Goal: Task Accomplishment & Management: Complete application form

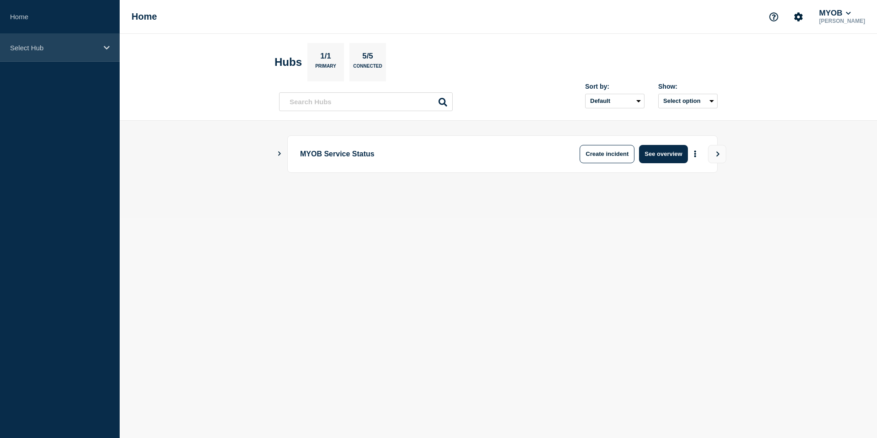
click at [91, 55] on div "Select Hub" at bounding box center [60, 48] width 120 height 28
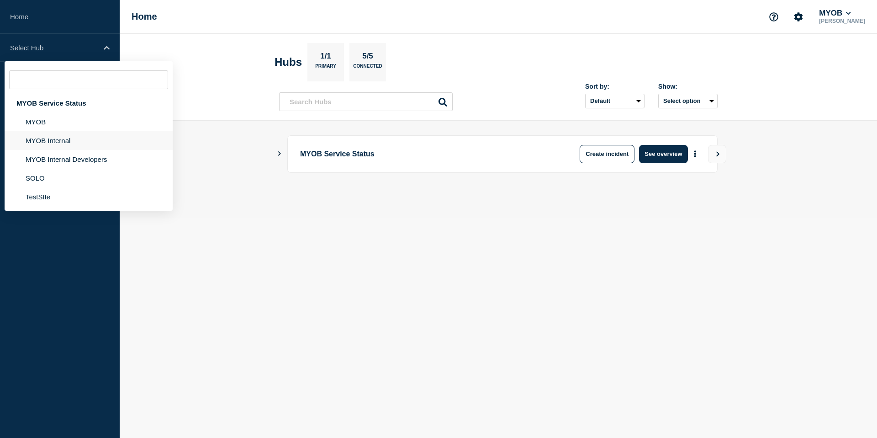
click at [65, 145] on li "MYOB Internal" at bounding box center [89, 140] width 168 height 19
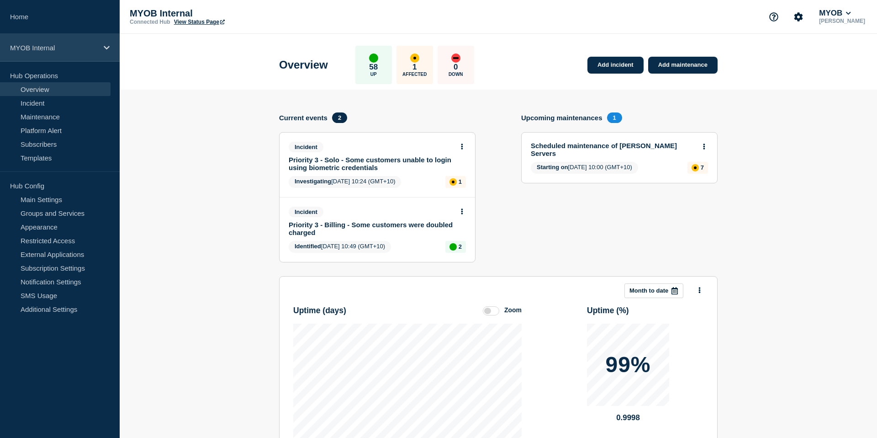
click at [92, 55] on div "MYOB Internal" at bounding box center [60, 48] width 120 height 28
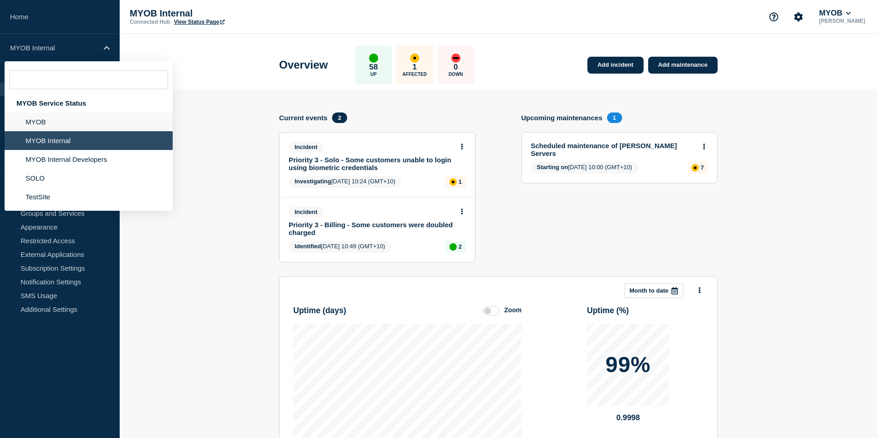
click at [53, 128] on li "MYOB" at bounding box center [89, 121] width 168 height 19
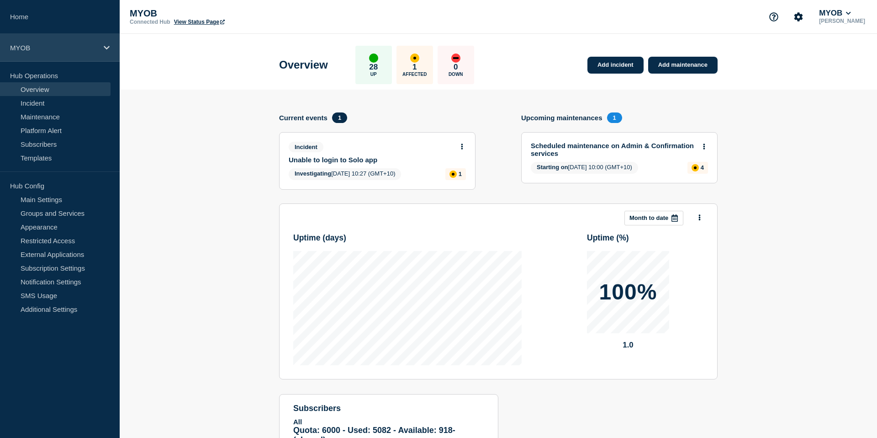
click at [90, 58] on div "MYOB" at bounding box center [60, 48] width 120 height 28
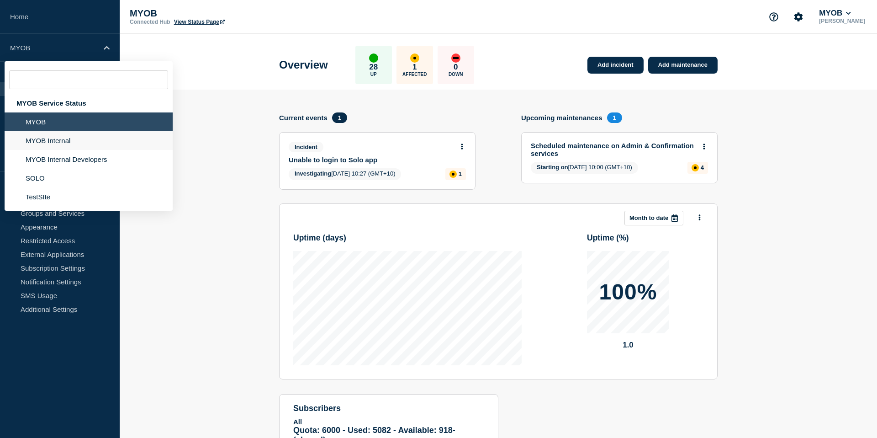
click at [58, 143] on li "MYOB Internal" at bounding box center [89, 140] width 168 height 19
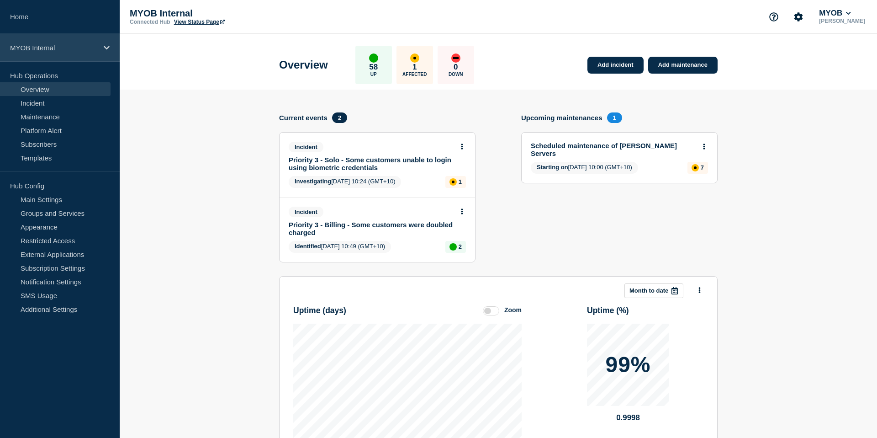
click at [75, 48] on p "MYOB Internal" at bounding box center [54, 48] width 88 height 8
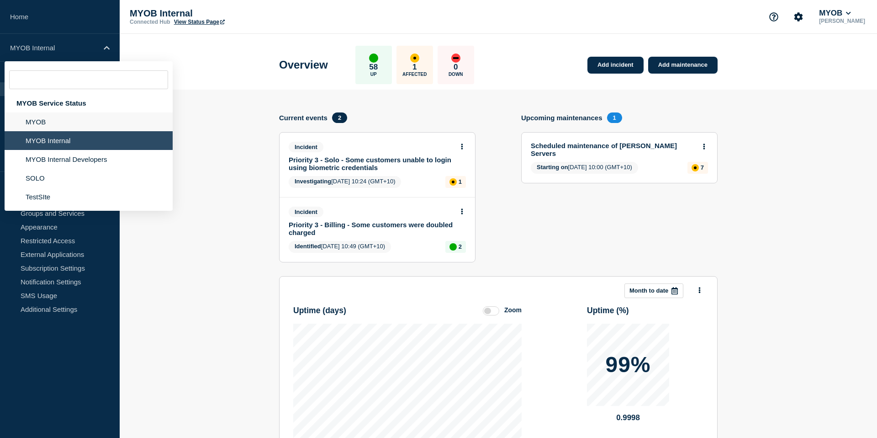
click at [64, 124] on li "MYOB" at bounding box center [89, 121] width 168 height 19
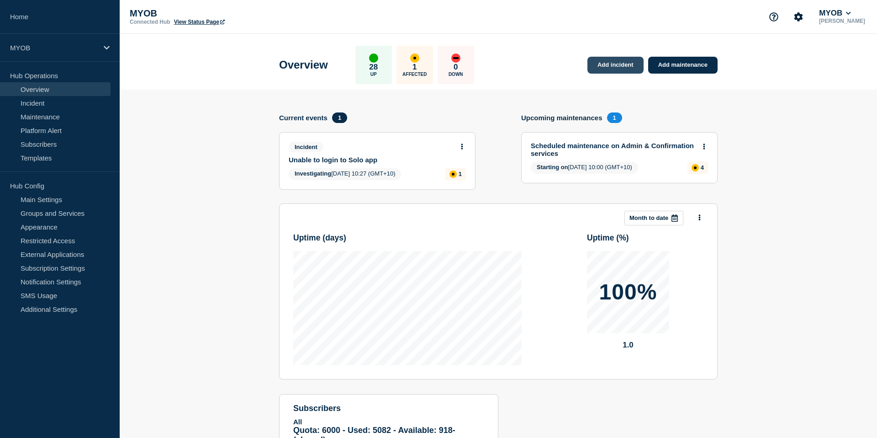
click at [626, 60] on link "Add incident" at bounding box center [616, 65] width 56 height 17
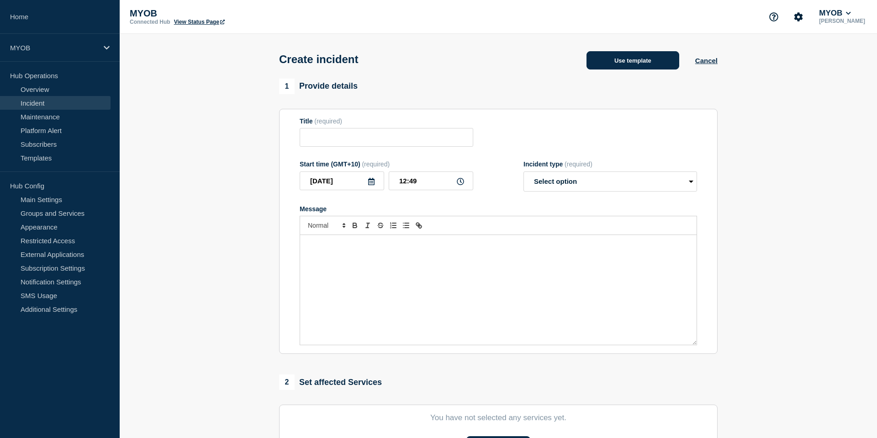
click at [635, 62] on button "Use template" at bounding box center [633, 60] width 93 height 18
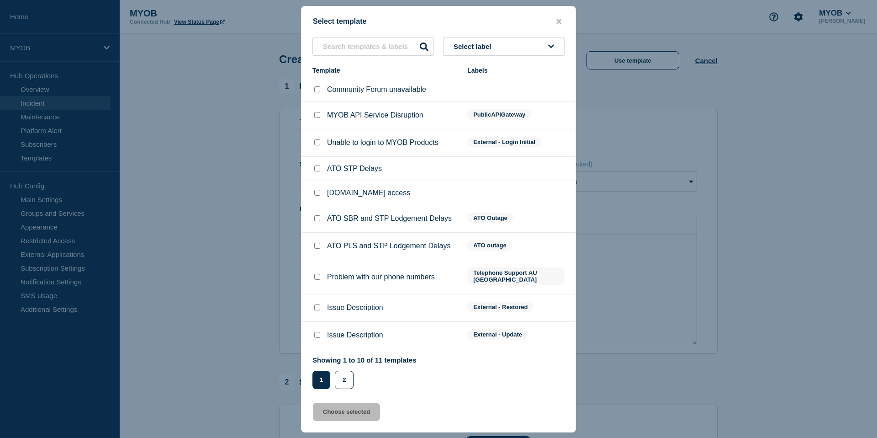
click at [317, 145] on input "Unable to login to MYOB Products checkbox" at bounding box center [317, 142] width 6 height 6
checkbox input "true"
click at [362, 415] on button "Choose selected" at bounding box center [346, 412] width 67 height 18
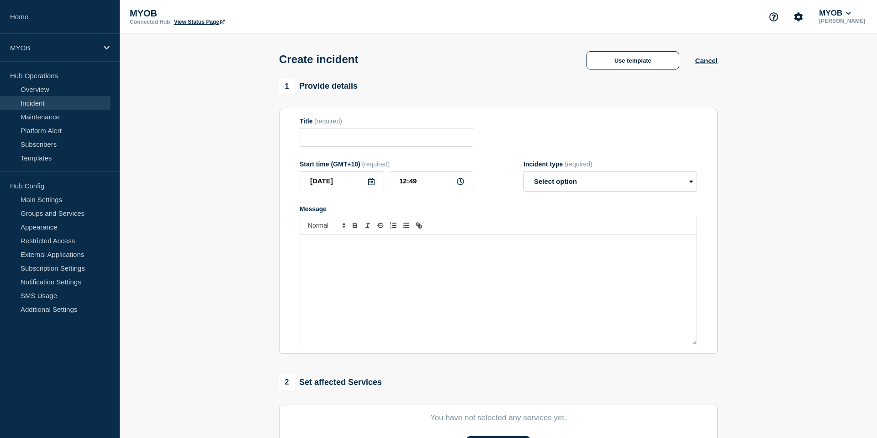
type input "Unable to login to MYOB Products"
select select "investigating"
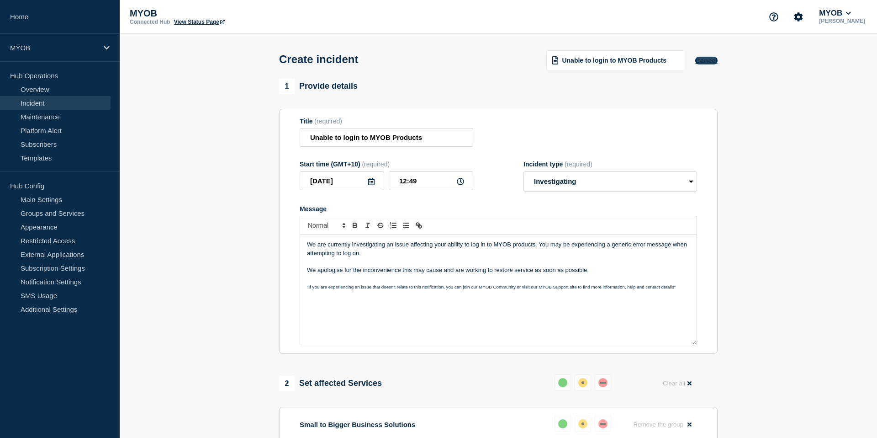
click at [708, 64] on button "Cancel" at bounding box center [707, 61] width 22 height 8
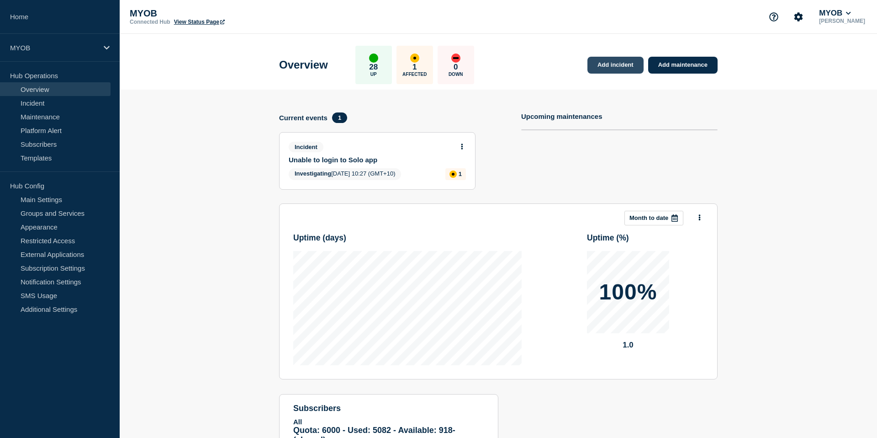
click at [630, 58] on link "Add incident" at bounding box center [616, 65] width 56 height 17
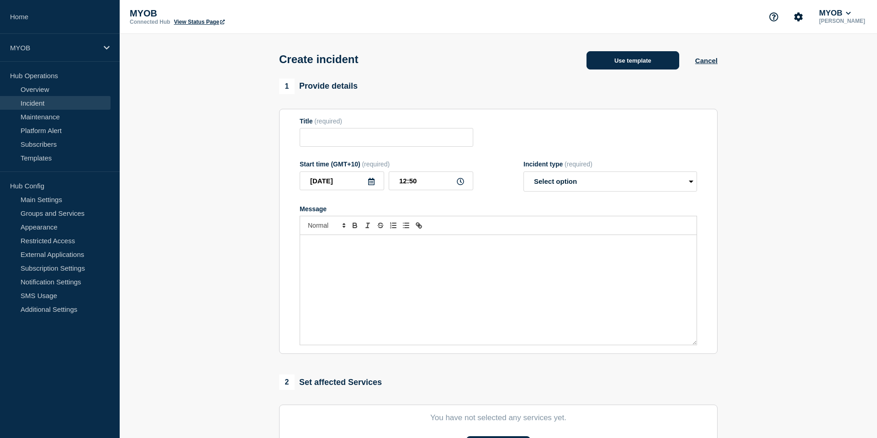
click at [624, 62] on button "Use template" at bounding box center [633, 60] width 93 height 18
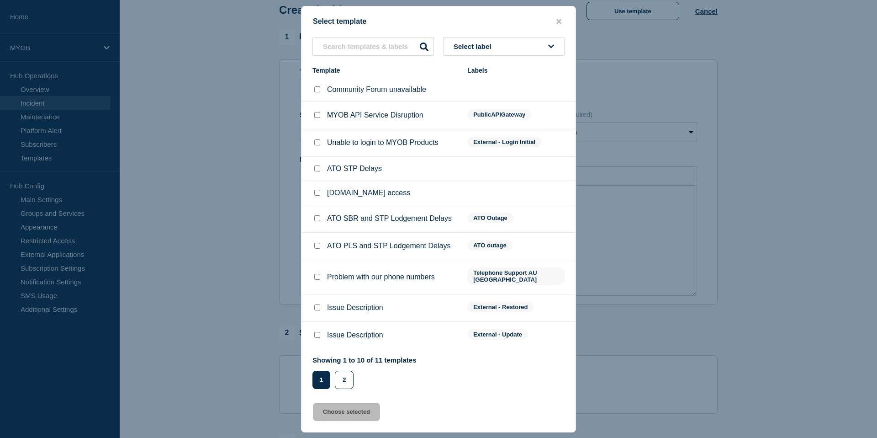
scroll to position [55, 0]
click at [344, 384] on button "2" at bounding box center [344, 380] width 19 height 18
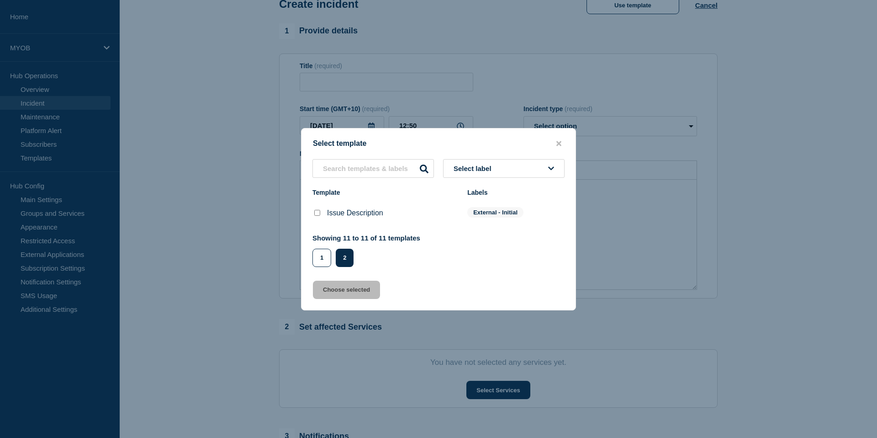
click at [319, 213] on input "Issue Description checkbox" at bounding box center [317, 213] width 6 height 6
checkbox input "true"
click at [344, 292] on button "Choose selected" at bounding box center [346, 290] width 67 height 18
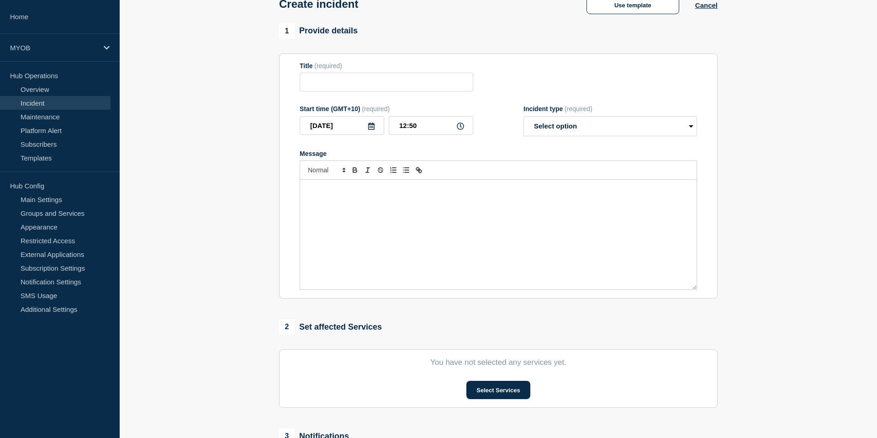
type input "Issue Description"
select select "investigating"
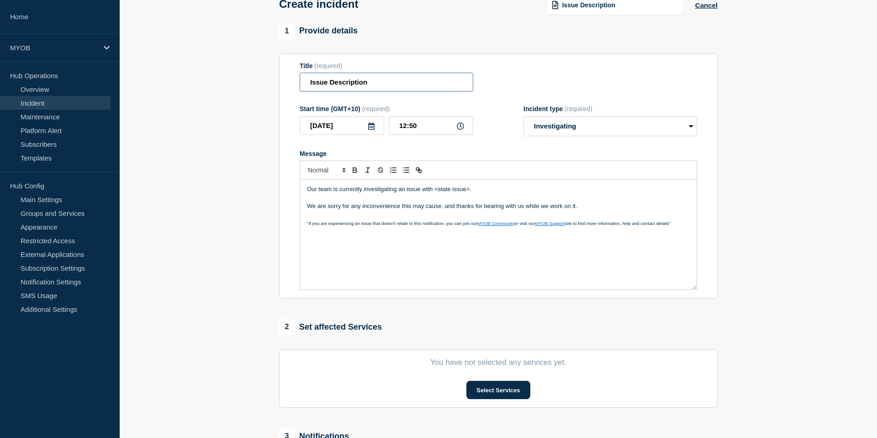
drag, startPoint x: 379, startPoint y: 86, endPoint x: 269, endPoint y: 86, distance: 110.1
click at [268, 86] on section "1 Provide details Title (required) Issue Description Start time (GMT+10) (requi…" at bounding box center [499, 284] width 758 height 523
click at [375, 88] on input "Bankfeeds - catorgization" at bounding box center [387, 82] width 174 height 19
click at [381, 87] on input "Bankfeeds - catorgization" at bounding box center [387, 82] width 174 height 19
drag, startPoint x: 375, startPoint y: 87, endPoint x: 380, endPoint y: 87, distance: 5.0
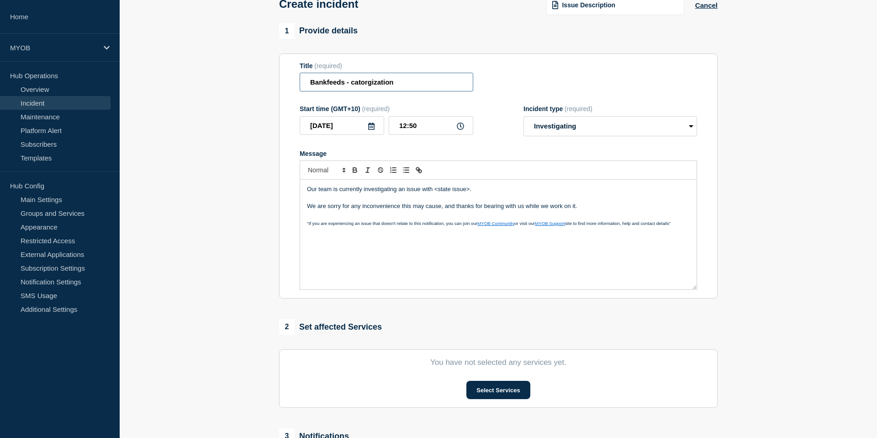
click at [375, 87] on input "Bankfeeds - catorgization" at bounding box center [387, 82] width 174 height 19
click at [442, 88] on input "Bankfeeds - catorgisation" at bounding box center [387, 82] width 174 height 19
click at [356, 88] on input "Bankfeeds - catorgisation" at bounding box center [387, 82] width 174 height 19
click at [354, 88] on input "Bankfeeds - catorgisation" at bounding box center [387, 82] width 174 height 19
click at [369, 87] on input "Bankfeeds - catorgisation" at bounding box center [387, 82] width 174 height 19
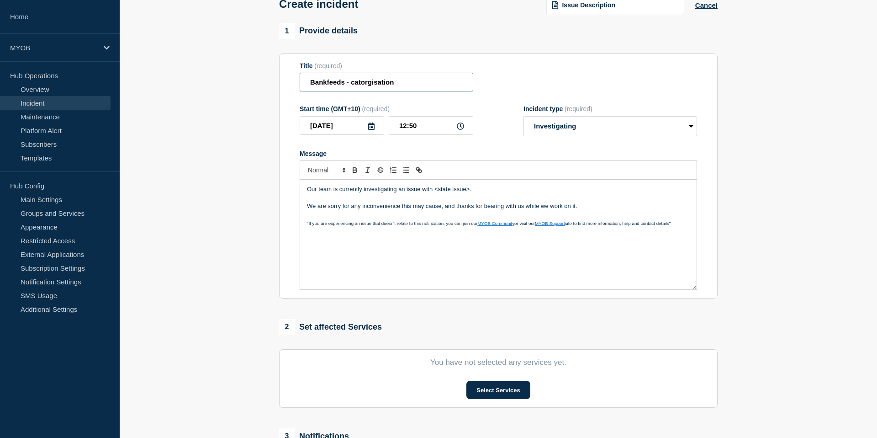
click at [369, 87] on input "Bankfeeds - catorgisation" at bounding box center [387, 82] width 174 height 19
click at [397, 85] on input "Bankfeeds - catorgisation" at bounding box center [387, 82] width 174 height 19
drag, startPoint x: 402, startPoint y: 85, endPoint x: 351, endPoint y: 89, distance: 51.8
click at [351, 89] on input "Bankfeeds - catorgisation" at bounding box center [387, 82] width 174 height 19
type input "Bankfeeds - Categorise tab not selectable"
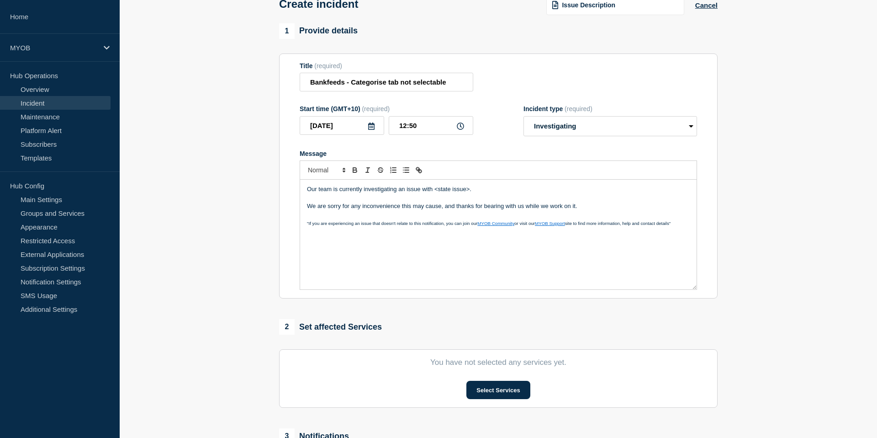
click at [485, 90] on div "Title (required) Bankfeeds - Categorise tab not selectable" at bounding box center [499, 77] width 398 height 30
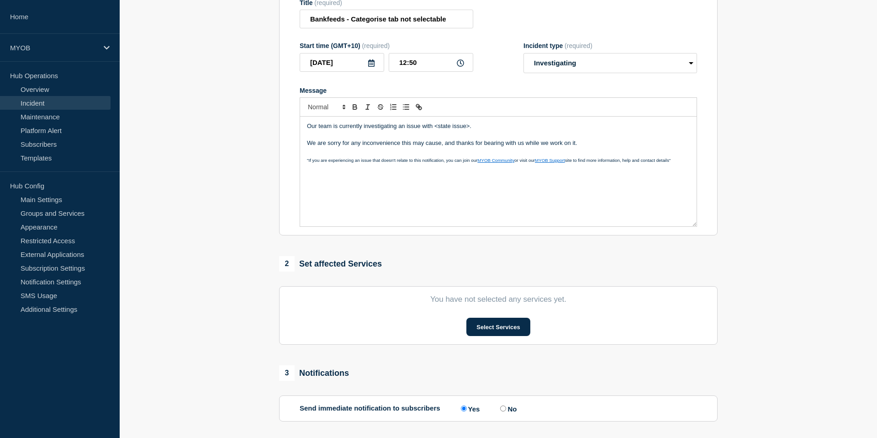
scroll to position [128, 0]
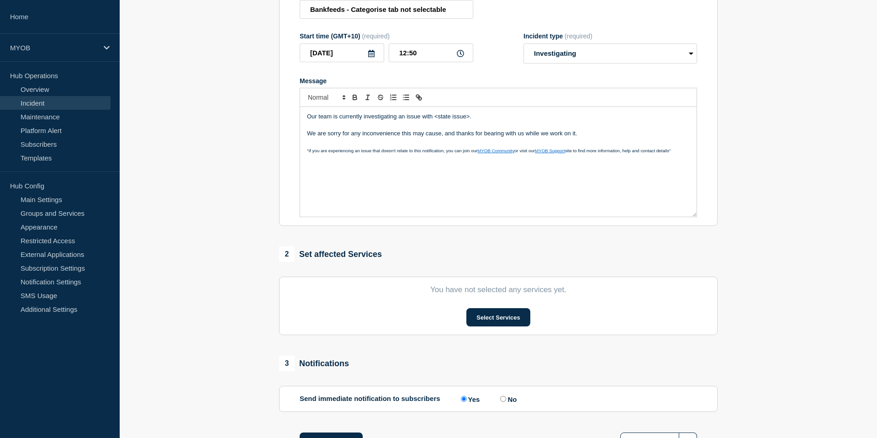
click at [477, 118] on div "Our team is currently investigating an issue with <state issue>. We are sorry f…" at bounding box center [498, 162] width 397 height 110
drag, startPoint x: 477, startPoint y: 127, endPoint x: 424, endPoint y: 126, distance: 53.0
click at [424, 121] on p "Our team is currently investigating an issue with <state issue>." at bounding box center [498, 116] width 383 height 8
click at [379, 16] on input "Bankfeeds - Categorise tab not selectable" at bounding box center [387, 9] width 174 height 19
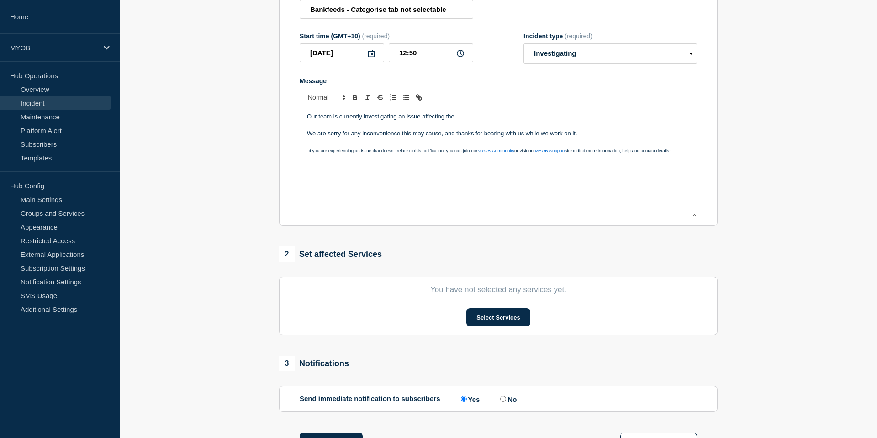
click at [465, 121] on p "Our team is currently investigating an issue affecting the" at bounding box center [498, 116] width 383 height 8
click at [460, 121] on p "Our team is currently investigating an issue affecting the Categorise" at bounding box center [498, 116] width 383 height 8
click at [501, 121] on p "Our team is currently investigating an issue affecting the Categorise" at bounding box center [498, 116] width 383 height 8
click at [448, 121] on p "Our team is currently investigating an issue affecting the Categorise tab" at bounding box center [498, 116] width 383 height 8
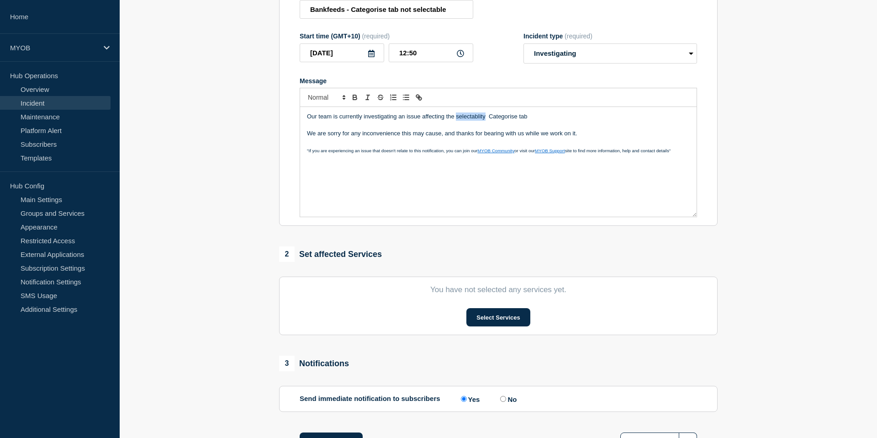
click at [464, 121] on p "Our team is currently investigating an issue affecting the selectablity Categor…" at bounding box center [498, 116] width 383 height 8
click at [512, 121] on p "Our team is currently investigating an issue affecting your ability to select t…" at bounding box center [498, 116] width 383 height 8
click at [564, 121] on p "Our team is currently investigating an issue affecting your ability to select t…" at bounding box center [498, 116] width 383 height 8
click at [582, 121] on p "Our team is currently investigating an issue affecting your ability to select t…" at bounding box center [498, 116] width 383 height 8
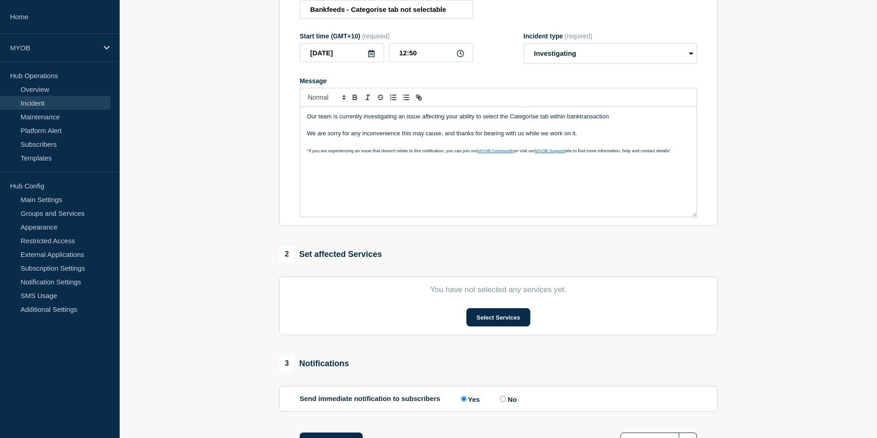
click at [580, 121] on p "Our team is currently investigating an issue affecting your ability to select t…" at bounding box center [498, 116] width 383 height 8
click at [587, 138] on p "We are sorry for any inconvenience this may cause, and thanks for bearing with …" at bounding box center [498, 133] width 383 height 8
click at [581, 121] on p "Our team is currently investigating an issue affecting your ability to select t…" at bounding box center [498, 116] width 383 height 8
click at [623, 129] on p "Message" at bounding box center [498, 125] width 383 height 8
click at [612, 121] on p "Our team is currently investigating an issue affecting your ability to select t…" at bounding box center [498, 116] width 383 height 8
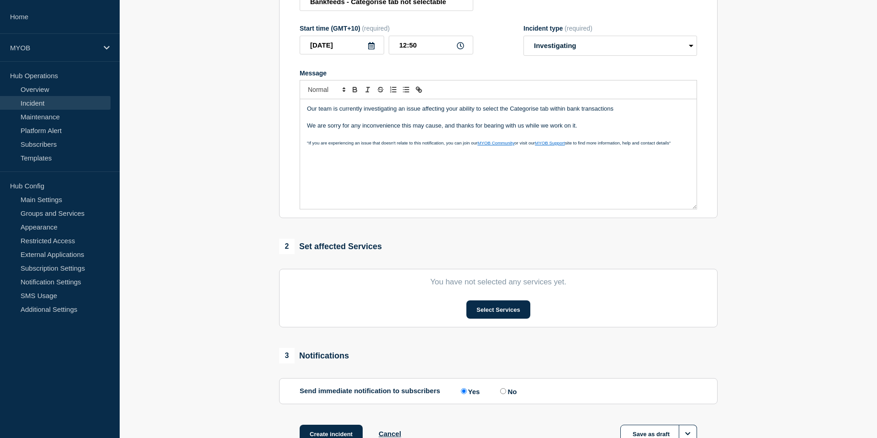
scroll to position [139, 0]
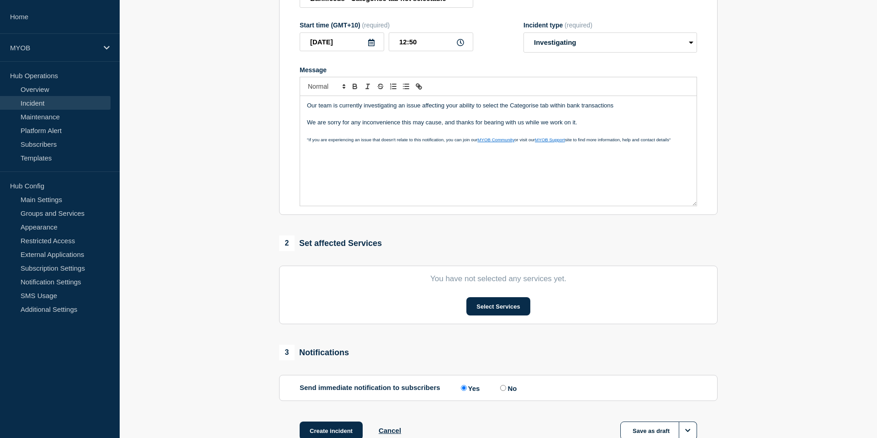
click at [567, 110] on p "Our team is currently investigating an issue affecting your ability to select t…" at bounding box center [498, 105] width 383 height 8
click at [635, 110] on p "Our team is currently investigating an issue affecting your ability to select t…" at bounding box center [498, 105] width 383 height 8
click at [591, 127] on p "We are sorry for any inconvenience this may cause, and thanks for bearing with …" at bounding box center [498, 122] width 383 height 8
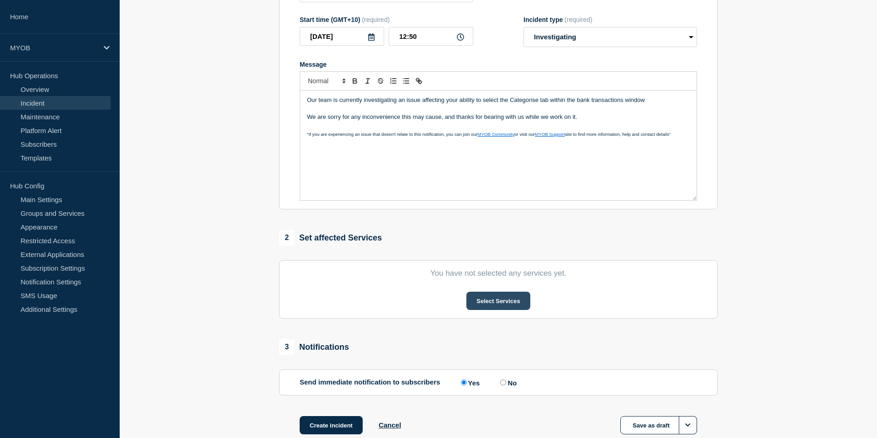
click at [496, 307] on button "Select Services" at bounding box center [499, 301] width 64 height 18
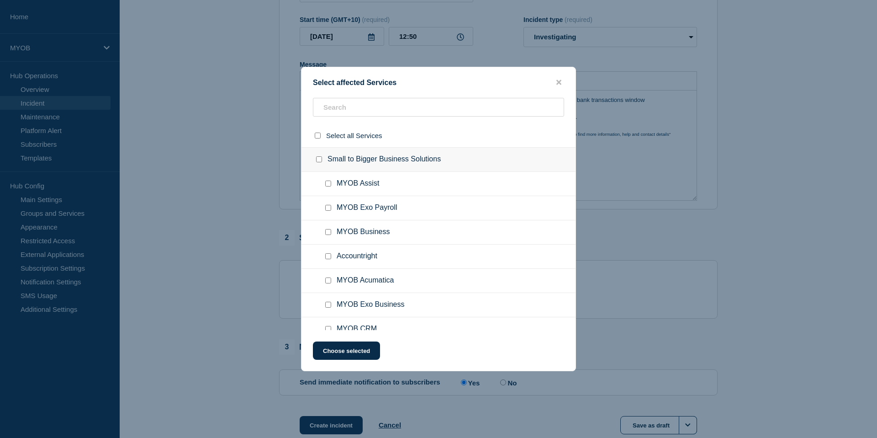
click at [330, 235] on input "MYOB Business checkbox" at bounding box center [328, 232] width 6 height 6
checkbox input "true"
click at [330, 261] on div at bounding box center [330, 256] width 13 height 9
click at [329, 261] on div at bounding box center [330, 256] width 13 height 9
click at [330, 259] on input "Accountright checkbox" at bounding box center [328, 256] width 6 height 6
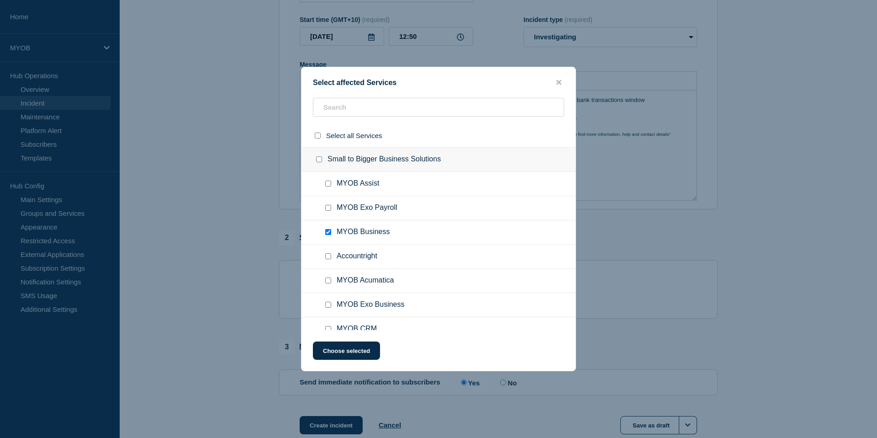
checkbox input "true"
click at [342, 356] on button "Choose selected" at bounding box center [346, 350] width 67 height 18
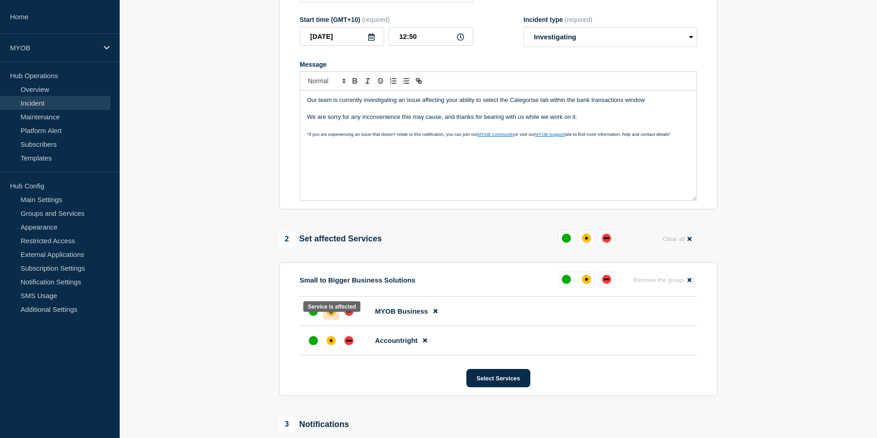
click at [330, 313] on div "affected" at bounding box center [331, 311] width 3 height 3
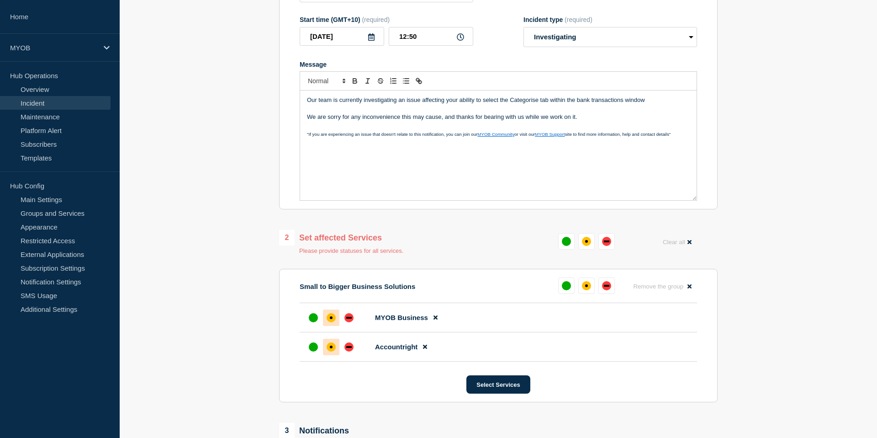
click at [330, 351] on div "affected" at bounding box center [331, 346] width 9 height 9
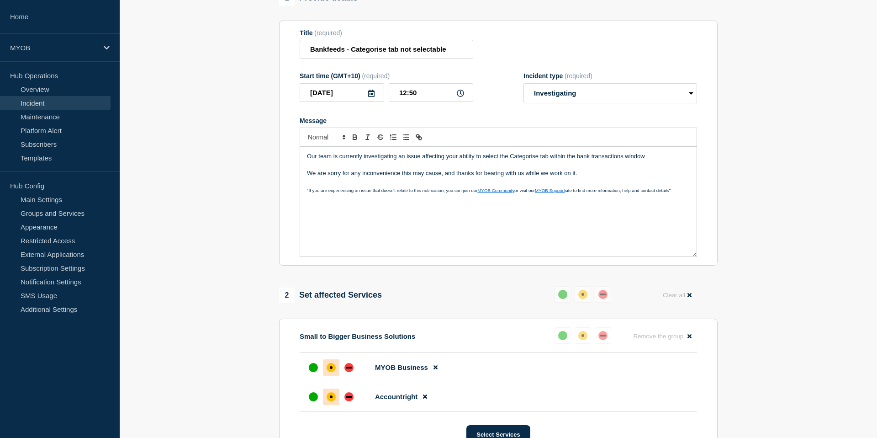
scroll to position [85, 0]
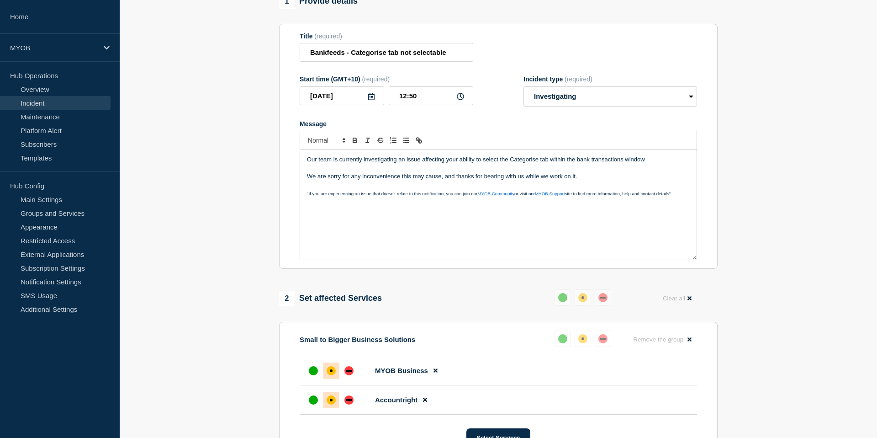
click at [677, 197] on p ""If you are experiencing an issue that doesn't relate to this notification, you…" at bounding box center [498, 193] width 383 height 8
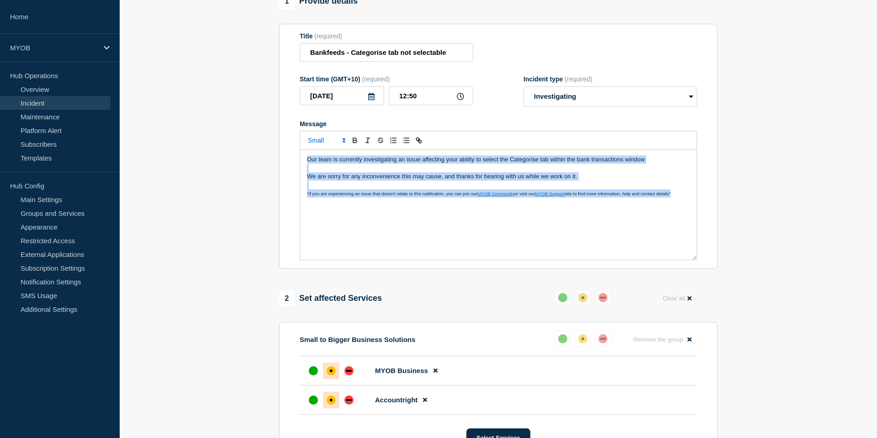
drag, startPoint x: 680, startPoint y: 200, endPoint x: 307, endPoint y: 165, distance: 374.6
click at [307, 165] on div "Our team is currently investigating an issue affecting your ability to select t…" at bounding box center [498, 205] width 397 height 110
copy div "Our team is currently investigating an issue affecting your ability to select t…"
click at [559, 181] on p "We are sorry for any inconvenience this may cause, and thanks for bearing with …" at bounding box center [498, 176] width 383 height 8
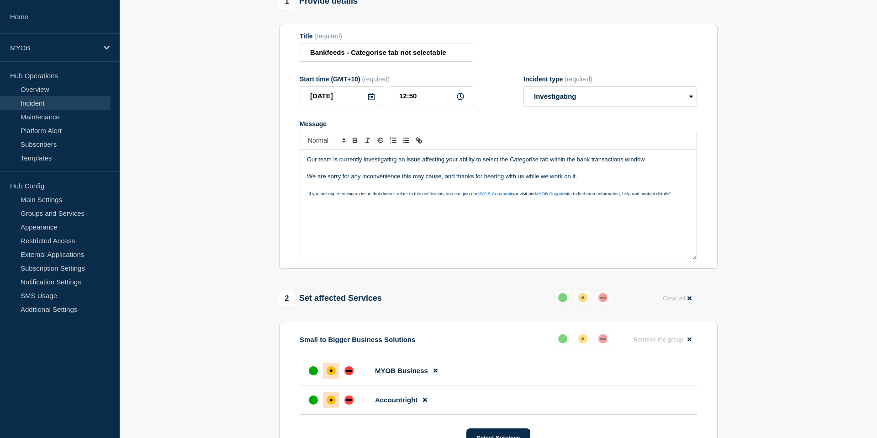
click at [658, 164] on p "Our team is currently investigating an issue affecting your ability to select t…" at bounding box center [498, 159] width 383 height 8
click at [648, 164] on p "Our team is currently investigating an issue affecting your ability to select t…" at bounding box center [498, 159] width 383 height 8
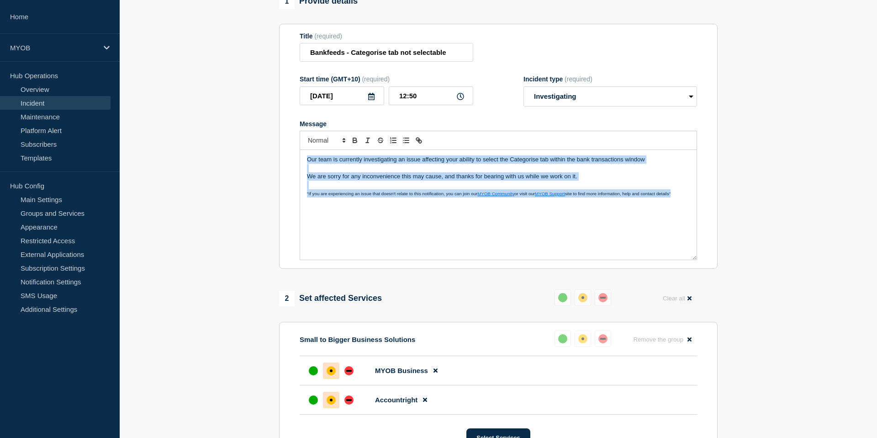
drag, startPoint x: 687, startPoint y: 199, endPoint x: 298, endPoint y: 151, distance: 391.9
click at [298, 151] on section "Title (required) Bankfeeds - Categorise tab not selectable Start time (GMT+10) …" at bounding box center [498, 146] width 439 height 245
copy div "Our team is currently investigating an issue affecting your ability to select t…"
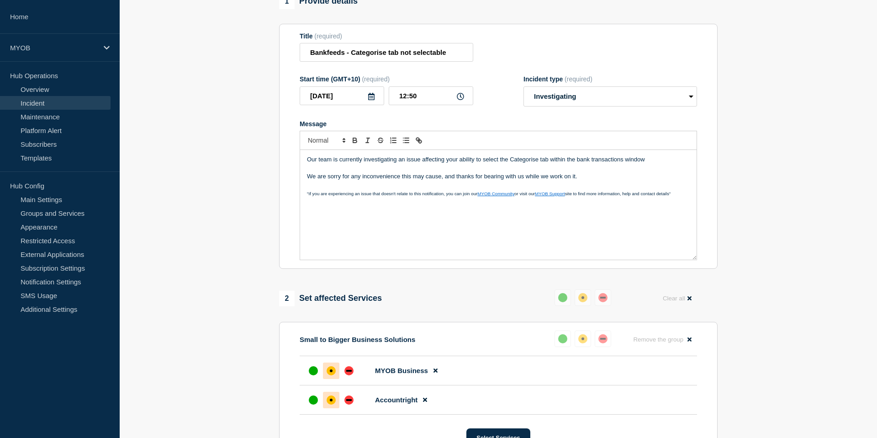
click at [492, 163] on div "Our team is currently investigating an issue affecting your ability to select t…" at bounding box center [498, 205] width 397 height 110
click at [654, 164] on p "Our team is currently investigating an issue affecting your ability to select t…" at bounding box center [498, 159] width 383 height 8
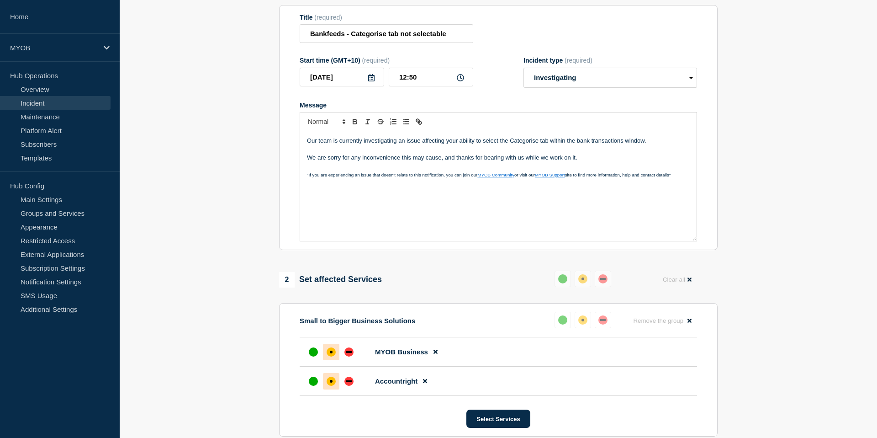
scroll to position [103, 0]
click at [680, 179] on p ""If you are experiencing an issue that doesn't relate to this notification, you…" at bounding box center [498, 175] width 383 height 8
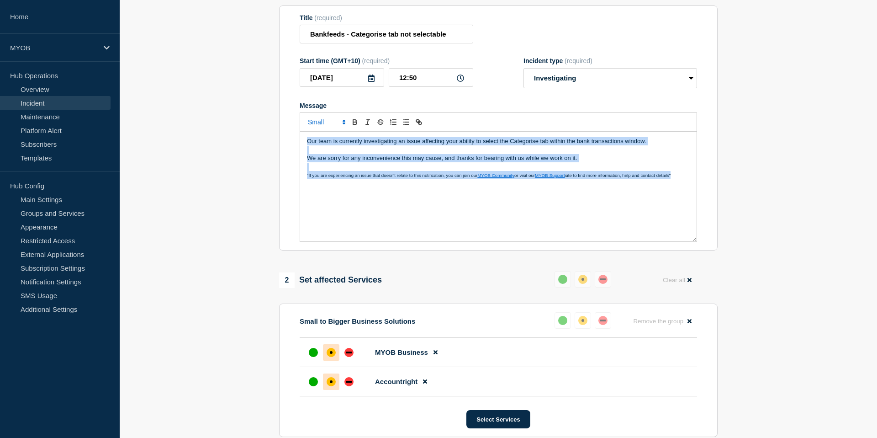
drag, startPoint x: 680, startPoint y: 181, endPoint x: 313, endPoint y: 142, distance: 369.1
click at [313, 142] on div "Our team is currently investigating an issue affecting your ability to select t…" at bounding box center [498, 187] width 397 height 110
copy div "Our team is currently investigating an issue affecting your ability to select t…"
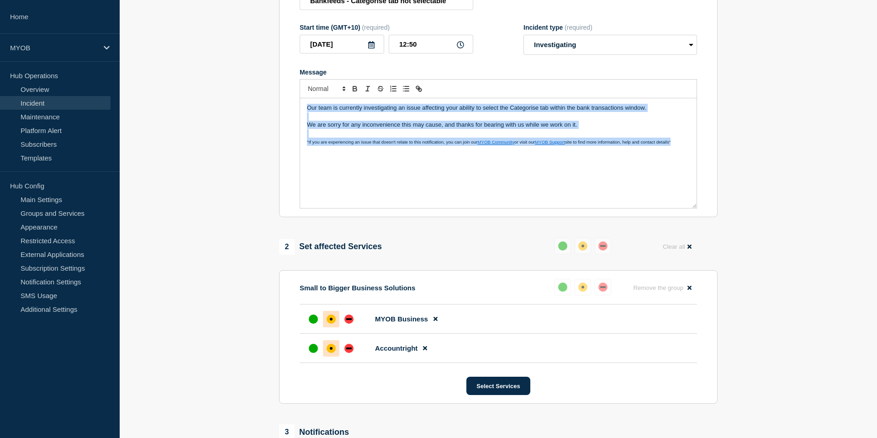
scroll to position [140, 0]
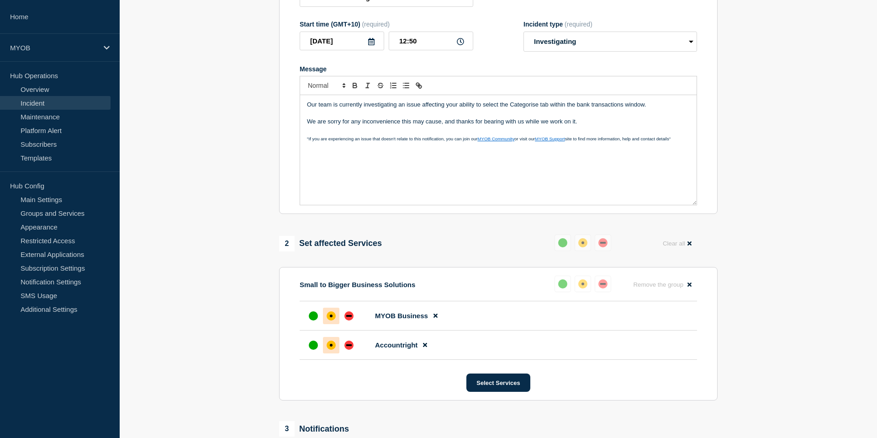
click at [664, 106] on div "Our team is currently investigating an issue affecting your ability to select t…" at bounding box center [498, 150] width 397 height 110
click at [659, 109] on p "Our team is currently investigating an issue affecting your ability to select t…" at bounding box center [498, 105] width 383 height 8
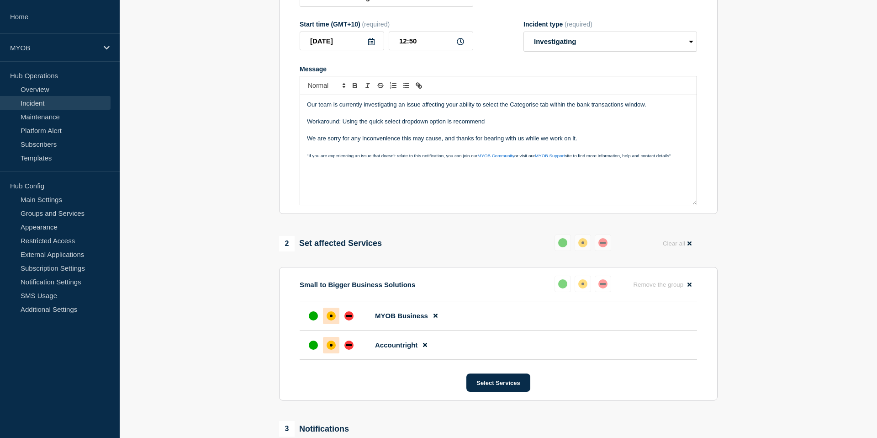
click at [446, 126] on p "Workaround: Using the quick select dropdown option is recommend" at bounding box center [498, 121] width 383 height 8
click at [477, 126] on p "Workaround: Using the quick select dropdown option is recommend" at bounding box center [498, 121] width 383 height 8
click at [487, 126] on p "Workaround: Using the quick select dropdown option is recommend" at bounding box center [498, 121] width 383 height 8
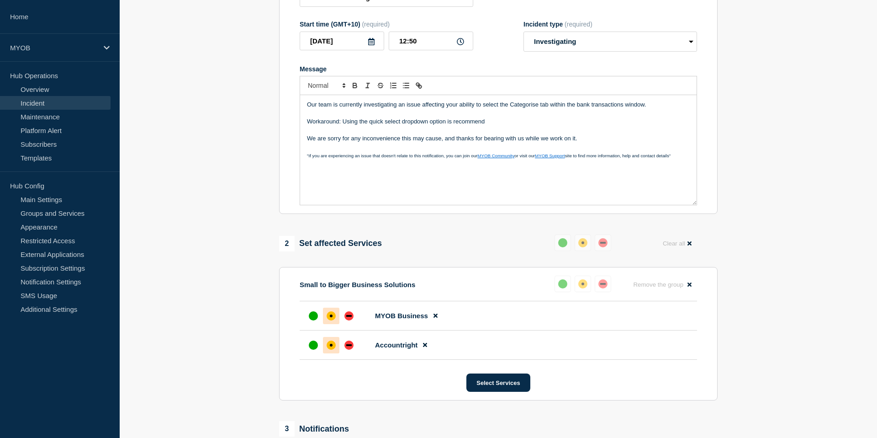
drag, startPoint x: 486, startPoint y: 129, endPoint x: 472, endPoint y: 131, distance: 14.3
click at [472, 126] on p "Workaround: Using the quick select dropdown option is recommend" at bounding box center [498, 121] width 383 height 8
click at [505, 126] on p "Workaround: Using the quick select dropdown option is recommended" at bounding box center [498, 121] width 383 height 8
drag, startPoint x: 503, startPoint y: 130, endPoint x: 343, endPoint y: 129, distance: 160.0
click at [343, 126] on p "Workaround: Using the quick select dropdown option is recommended" at bounding box center [498, 121] width 383 height 8
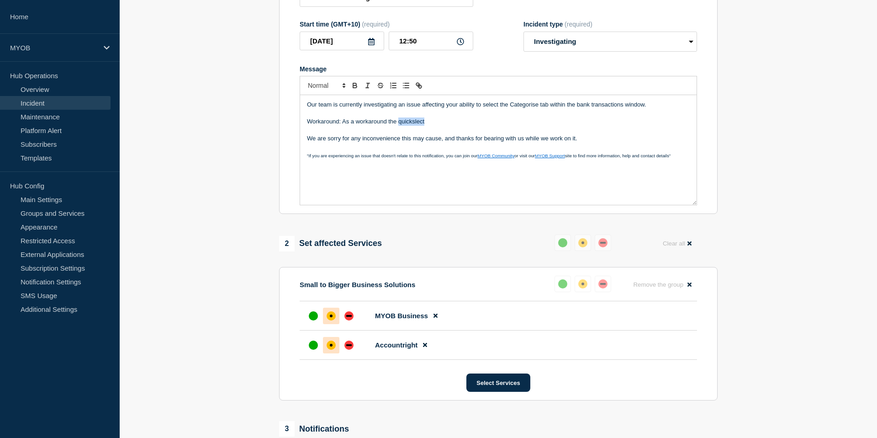
click at [415, 126] on p "Workaround: As a workaround the quickslect" at bounding box center [498, 121] width 383 height 8
click at [417, 126] on p "Workaround: As a workaround the quickslect" at bounding box center [498, 121] width 383 height 8
click at [419, 126] on p "Workaround: As a workaround the quickslect" at bounding box center [498, 121] width 383 height 8
click at [432, 126] on p "Workaround: As a workaround the quickslect" at bounding box center [498, 121] width 383 height 8
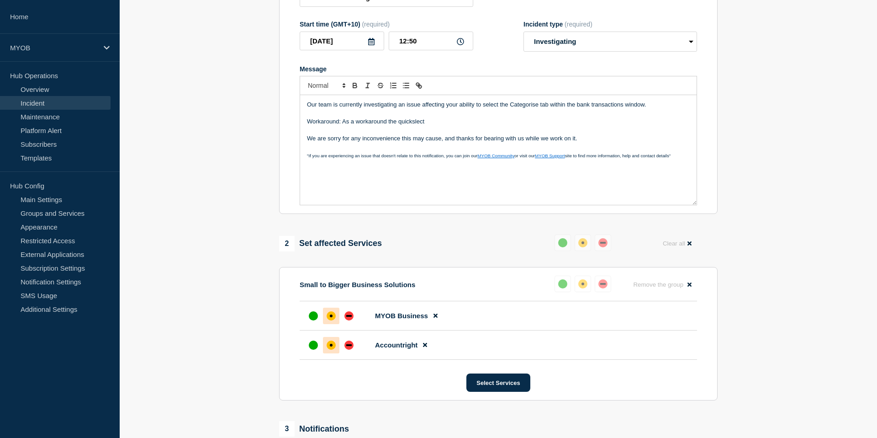
click at [421, 126] on p "Workaround: As a workaround the quickslect" at bounding box center [498, 121] width 383 height 8
click at [429, 126] on p "Workaround: As a workaround the quickslect" at bounding box center [498, 121] width 383 height 8
click at [411, 126] on p "Workaround: As a workaround the quickselect" at bounding box center [498, 121] width 383 height 8
click at [441, 126] on p "Workaround: As a workaround the quick select" at bounding box center [498, 121] width 383 height 8
click at [516, 126] on p "Workaround: As a workaround the quick select dropdown will allow you to catorig…" at bounding box center [498, 121] width 383 height 8
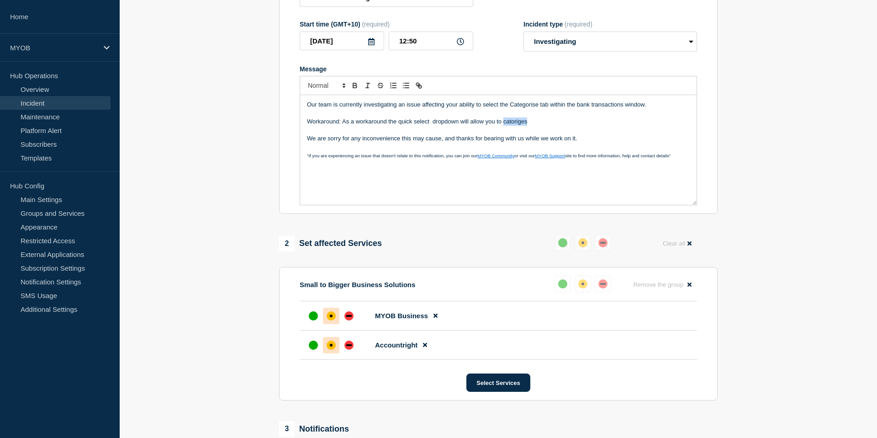
click at [516, 126] on p "Workaround: As a workaround the quick select dropdown will allow you to catorig…" at bounding box center [498, 121] width 383 height 8
click at [511, 126] on p "Workaround: As a workaround the quick select dropdown will allow you to catorgi…" at bounding box center [498, 121] width 383 height 8
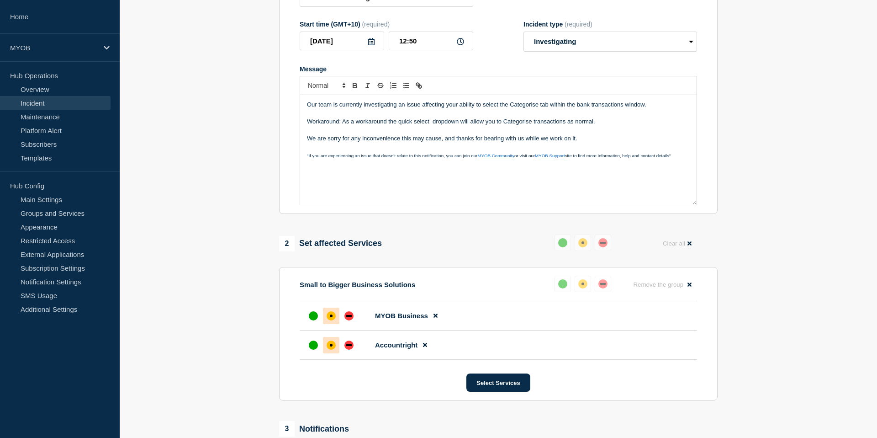
click at [434, 126] on p "Workaround: As a workaround the quick select dropdown will allow you to Categor…" at bounding box center [498, 121] width 383 height 8
click at [613, 126] on p "Workaround: As a workaround the quick select dropdown will allow you to Categor…" at bounding box center [498, 121] width 383 height 8
click at [342, 126] on p "Workaround: As a workaround the quick select dropdown will allow you to Categor…" at bounding box center [498, 121] width 383 height 8
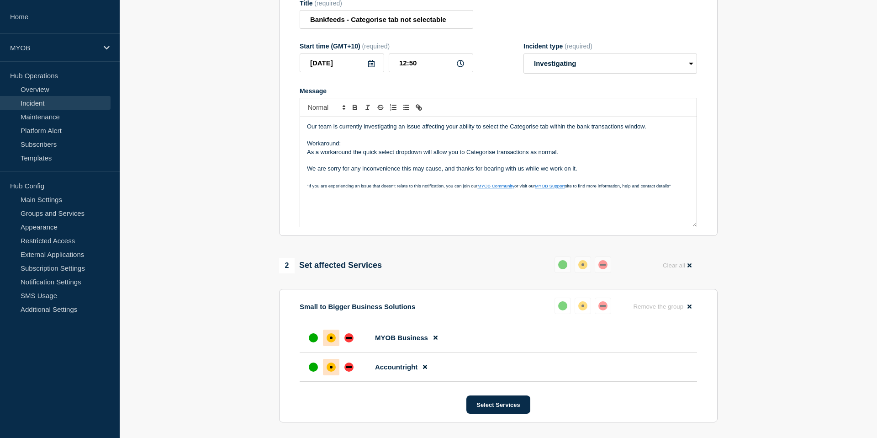
scroll to position [115, 0]
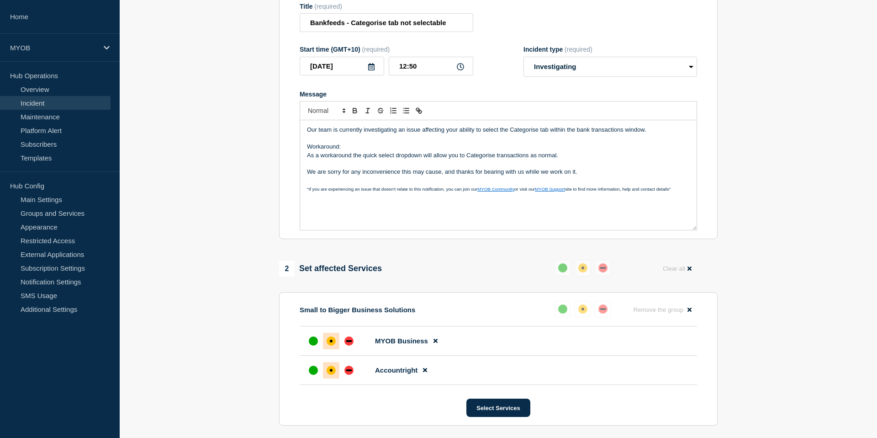
click at [423, 160] on p "As a workaround the quick select dropdown will allow you to Categorise transact…" at bounding box center [498, 155] width 383 height 8
click at [503, 185] on p "Message" at bounding box center [498, 180] width 383 height 8
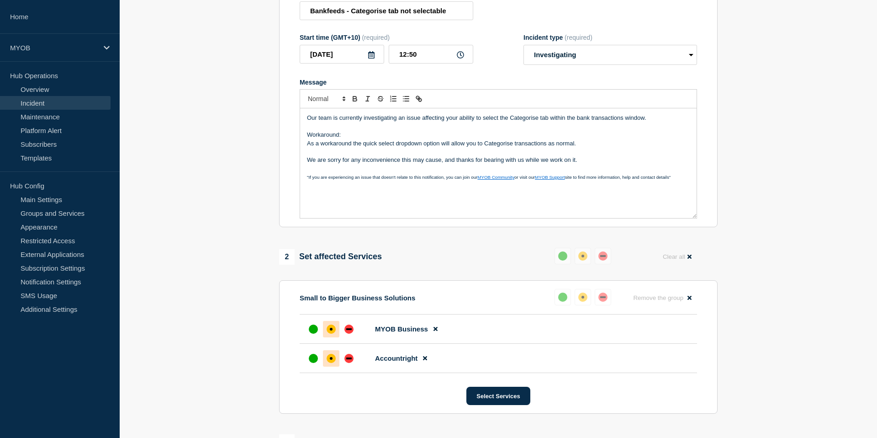
scroll to position [128, 0]
click at [593, 155] on p "Message" at bounding box center [498, 151] width 383 height 8
drag, startPoint x: 601, startPoint y: 171, endPoint x: 271, endPoint y: 110, distance: 336.0
click at [271, 110] on section "1 Provide details Title (required) Bankfeeds - Categorise tab not selectable St…" at bounding box center [499, 251] width 758 height 601
copy div "Our team is currently investigating an issue affecting your ability to select t…"
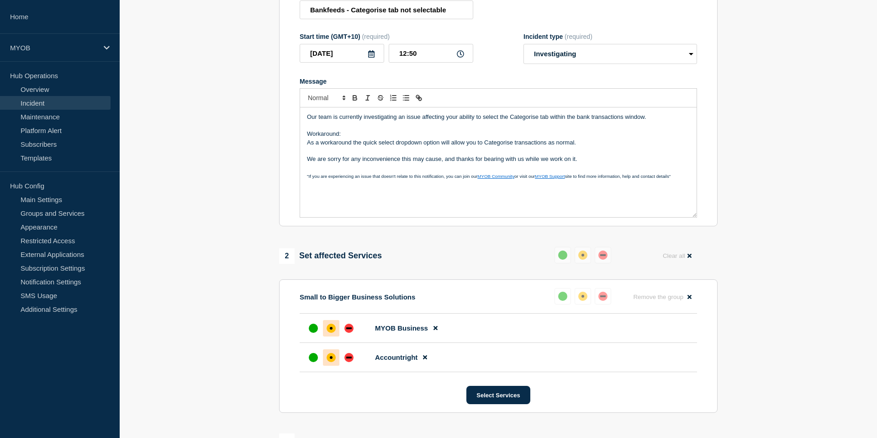
click at [585, 147] on p "As a workaround the quick select dropdown option will allow you to Categorise t…" at bounding box center [498, 142] width 383 height 8
drag, startPoint x: 585, startPoint y: 164, endPoint x: 293, endPoint y: 124, distance: 295.2
click at [293, 124] on section "Title (required) Bankfeeds - Categorise tab not selectable Start time (GMT+10) …" at bounding box center [498, 103] width 439 height 245
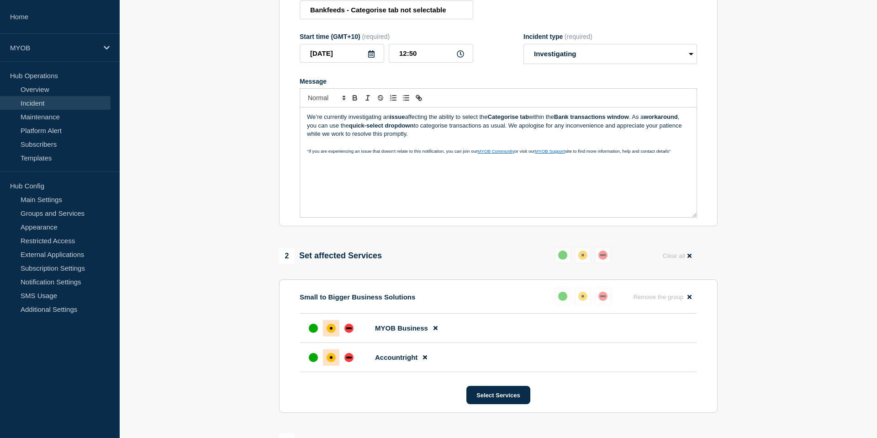
click at [640, 124] on p "We’re currently investigating an issue affecting the ability to select the Cate…" at bounding box center [498, 125] width 383 height 25
click at [436, 126] on p "We’re currently investigating an issue affecting the ability to select the Cate…" at bounding box center [498, 125] width 383 height 25
click at [457, 163] on div "We’re currently investigating an issue affecting your ability to select the Cat…" at bounding box center [498, 162] width 397 height 110
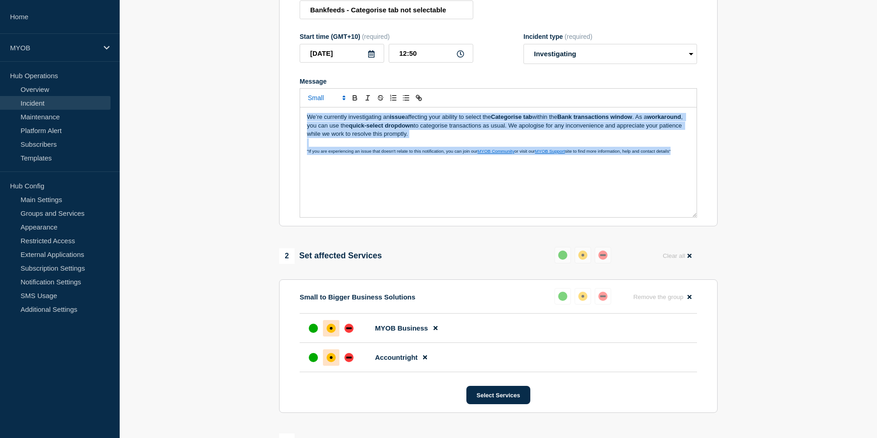
drag, startPoint x: 681, startPoint y: 162, endPoint x: 297, endPoint y: 120, distance: 386.7
click at [297, 120] on section "Title (required) Bankfeeds - Categorise tab not selectable Start time (GMT+10) …" at bounding box center [498, 103] width 439 height 245
copy div "We’re currently investigating an issue affecting your ability to select the Cat…"
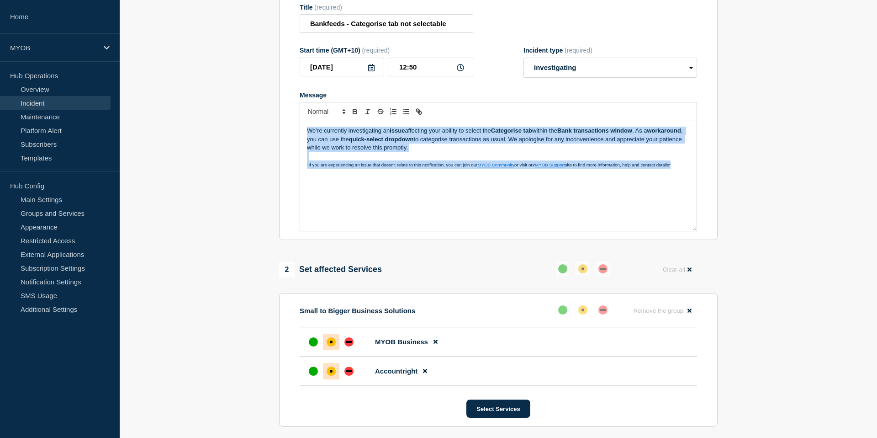
scroll to position [112, 0]
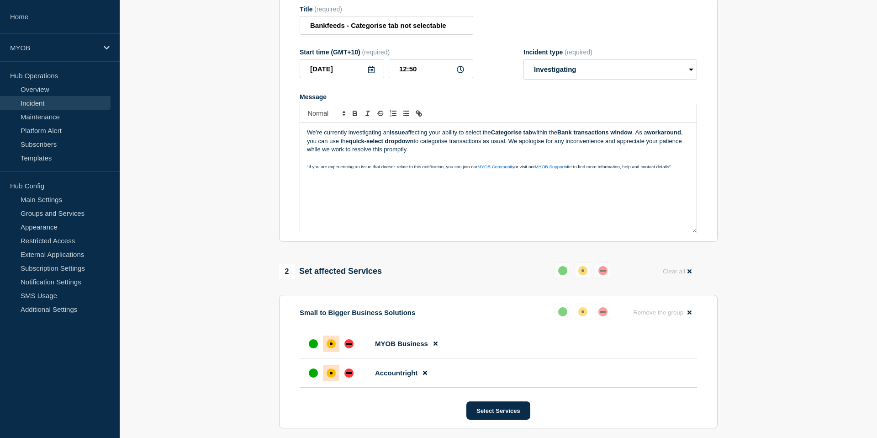
click at [505, 194] on div "We’re currently investigating an issue affecting your ability to select the Cat…" at bounding box center [498, 178] width 397 height 110
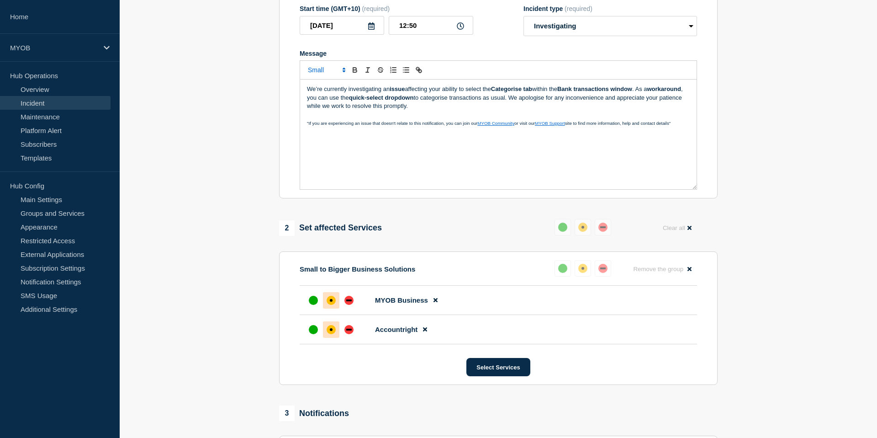
scroll to position [157, 0]
click at [400, 91] on strong "issue" at bounding box center [397, 87] width 15 height 7
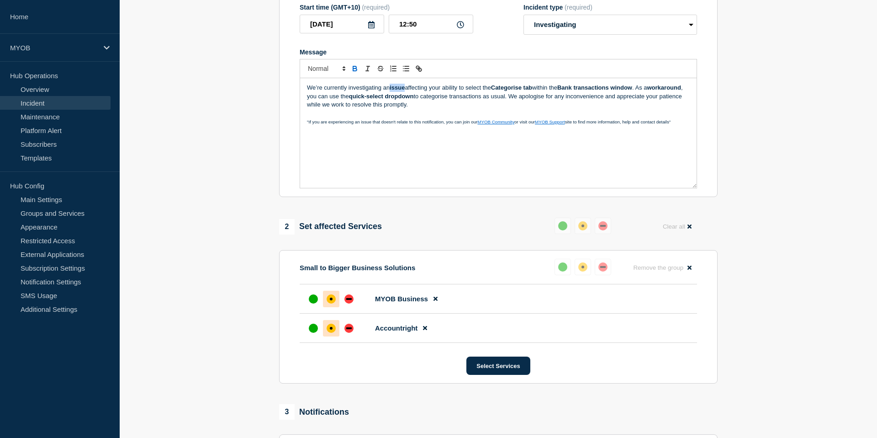
click at [400, 91] on strong "issue" at bounding box center [397, 87] width 15 height 7
click at [407, 117] on p "Message" at bounding box center [498, 113] width 383 height 8
drag, startPoint x: 460, startPoint y: 111, endPoint x: 264, endPoint y: 85, distance: 197.7
click at [264, 85] on section "1 Provide details Title (required) Bankfeeds - Categorise tab not selectable St…" at bounding box center [499, 222] width 758 height 601
click at [308, 100] on strong "As a" at bounding box center [313, 96] width 12 height 7
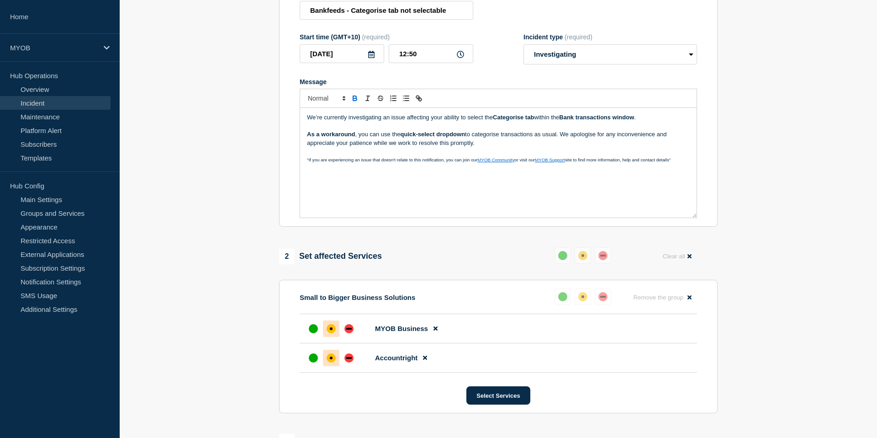
scroll to position [123, 0]
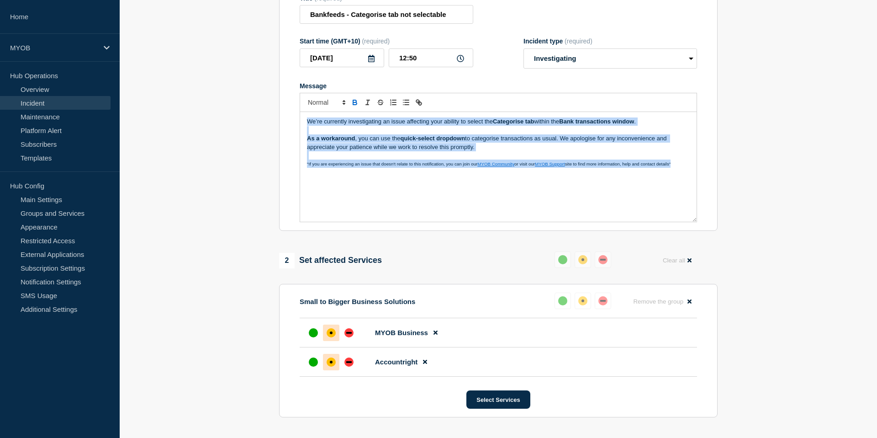
drag, startPoint x: 693, startPoint y: 173, endPoint x: 219, endPoint y: 115, distance: 477.5
click at [218, 117] on section "1 Provide details Title (required) Bankfeeds - Categorise tab not selectable St…" at bounding box center [499, 256] width 758 height 601
copy div "We’re currently investigating an issue affecting your ability to select the Cat…"
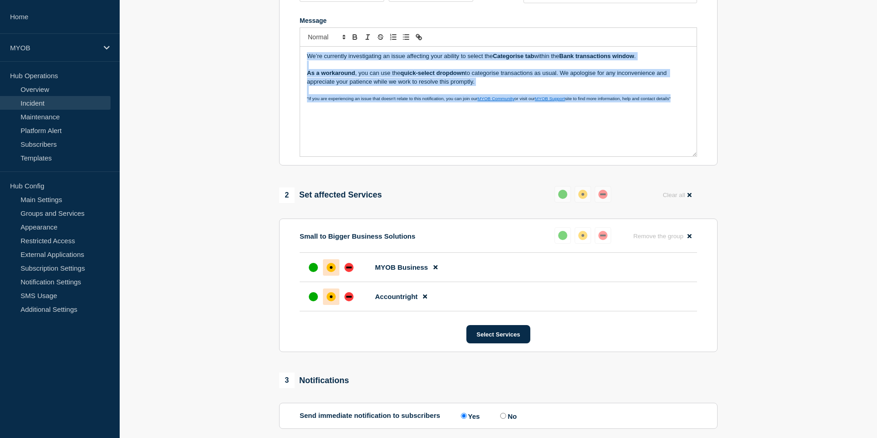
scroll to position [201, 0]
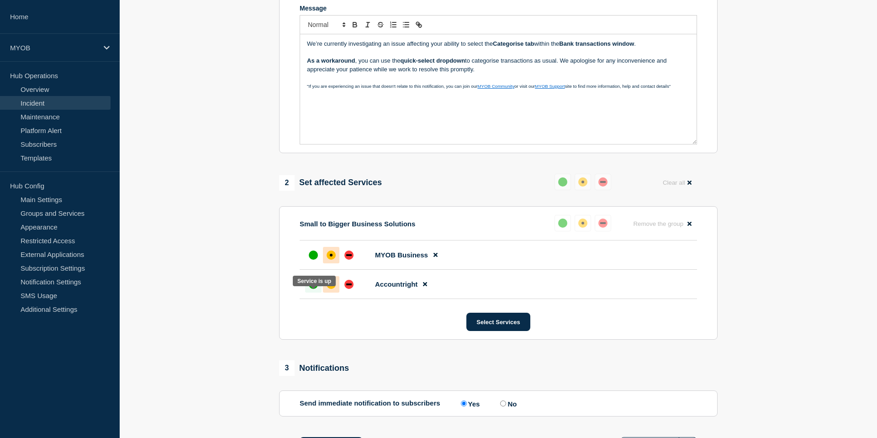
click at [316, 289] on div "up" at bounding box center [313, 284] width 9 height 9
click at [333, 289] on div "affected" at bounding box center [331, 284] width 9 height 9
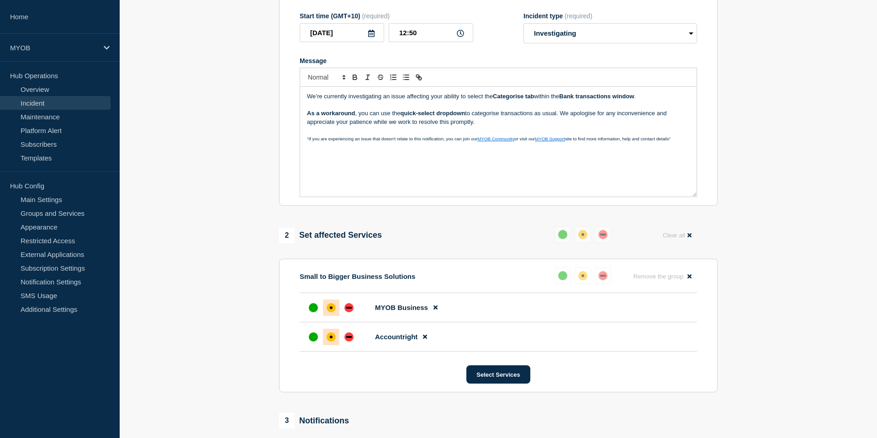
scroll to position [65, 0]
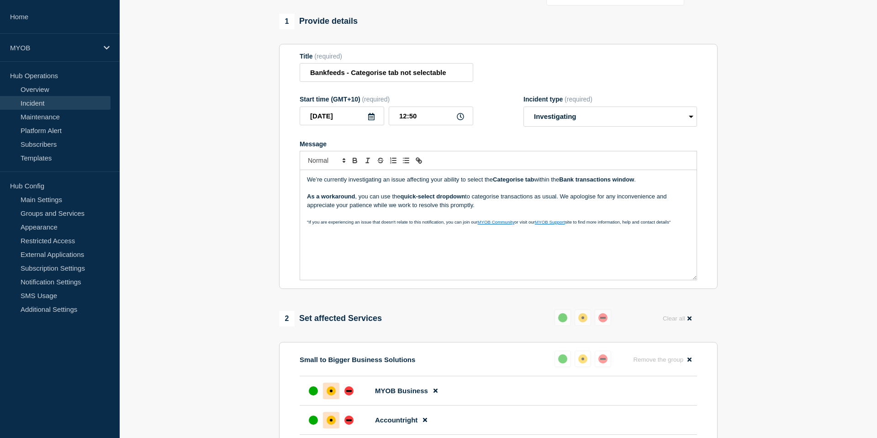
click at [586, 234] on div "We’re currently investigating an issue affecting your ability to select the Cat…" at bounding box center [498, 225] width 397 height 110
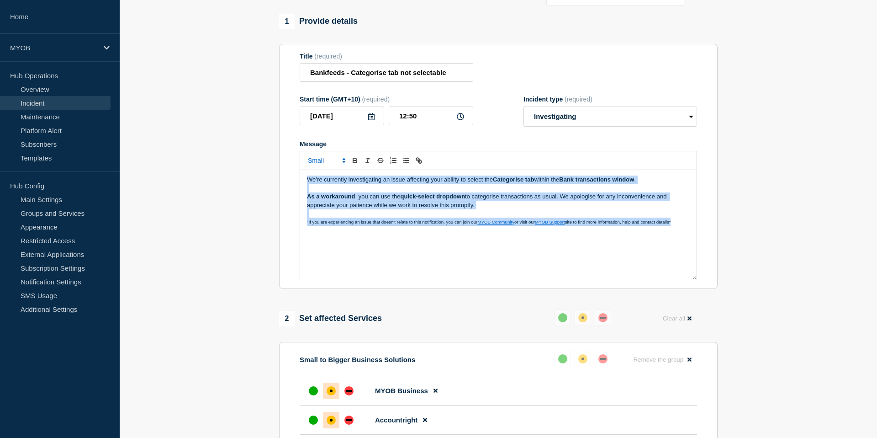
drag, startPoint x: 691, startPoint y: 232, endPoint x: 284, endPoint y: 125, distance: 421.0
click at [284, 125] on section "Title (required) Bankfeeds - Categorise tab not selectable Start time (GMT+10) …" at bounding box center [498, 166] width 439 height 245
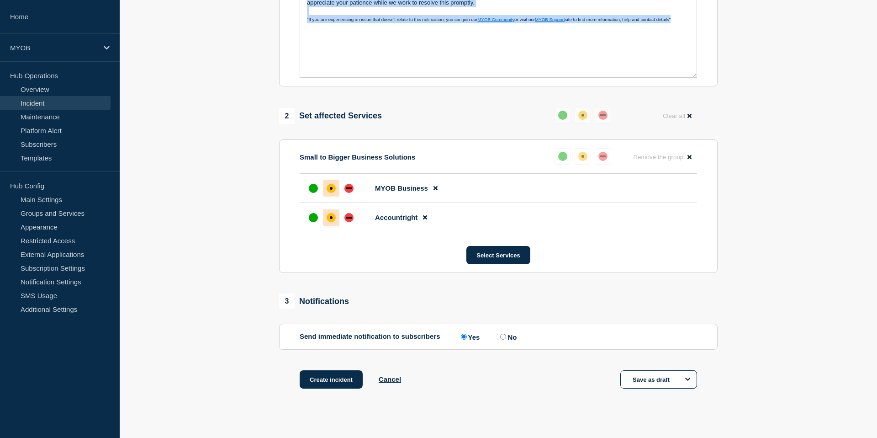
scroll to position [293, 0]
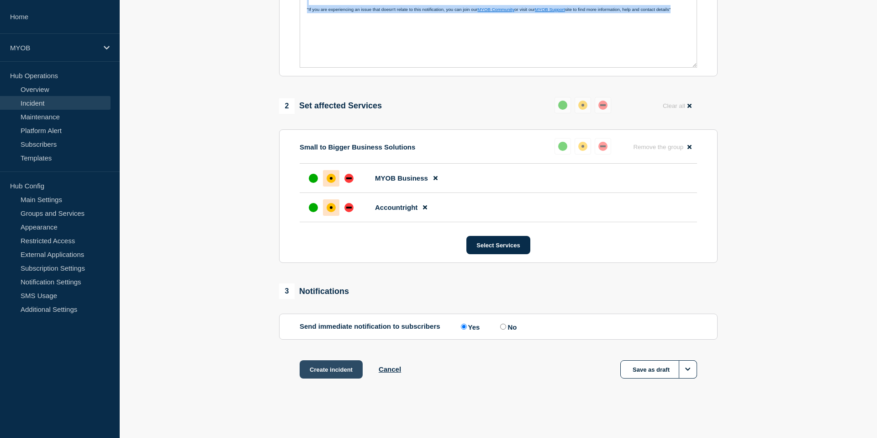
click at [324, 373] on button "Create incident" at bounding box center [331, 369] width 63 height 18
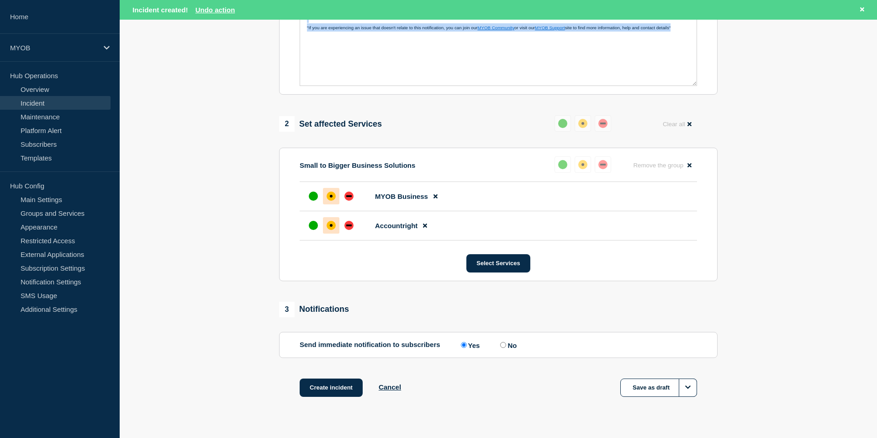
scroll to position [237, 0]
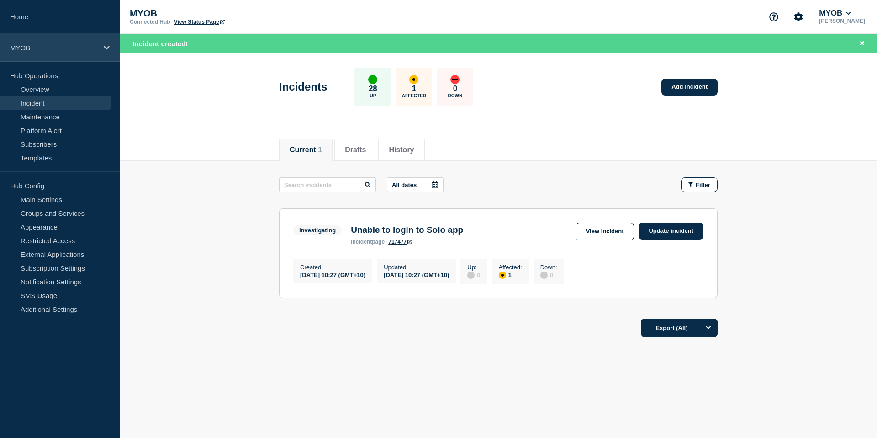
click at [71, 53] on div "MYOB" at bounding box center [60, 48] width 120 height 28
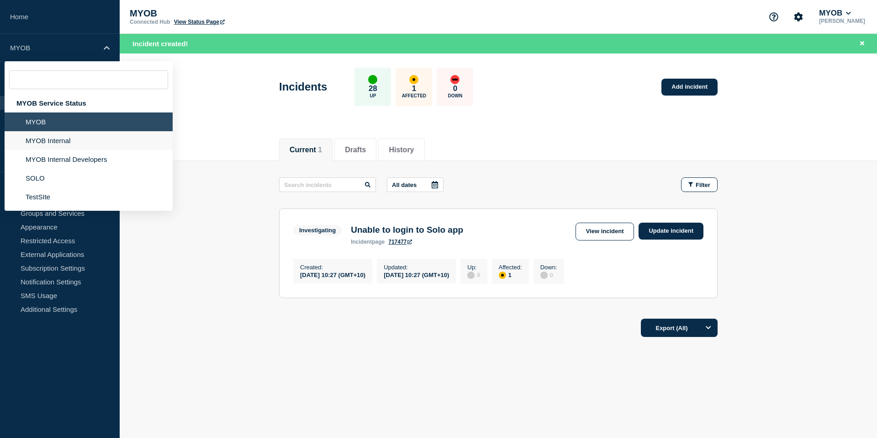
click at [63, 140] on li "MYOB Internal" at bounding box center [89, 140] width 168 height 19
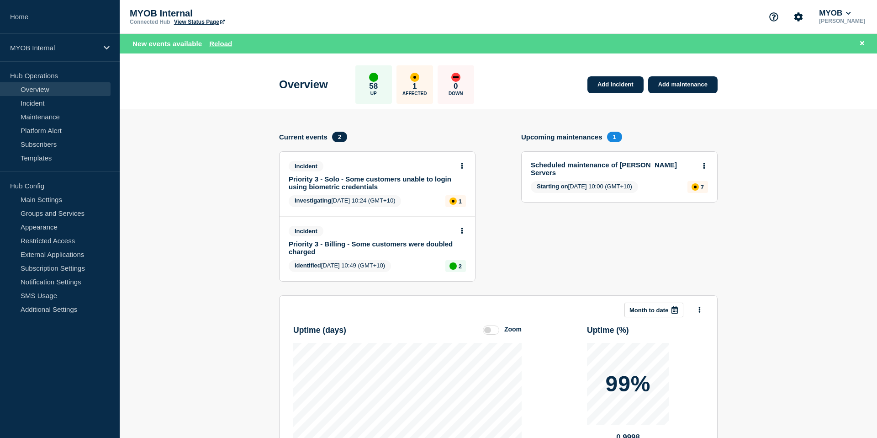
click at [214, 208] on section "Add incident Add maintenance Current events 2 Incident Priority 3 - Solo - Some…" at bounding box center [499, 347] width 758 height 476
click at [866, 45] on button at bounding box center [862, 43] width 11 height 11
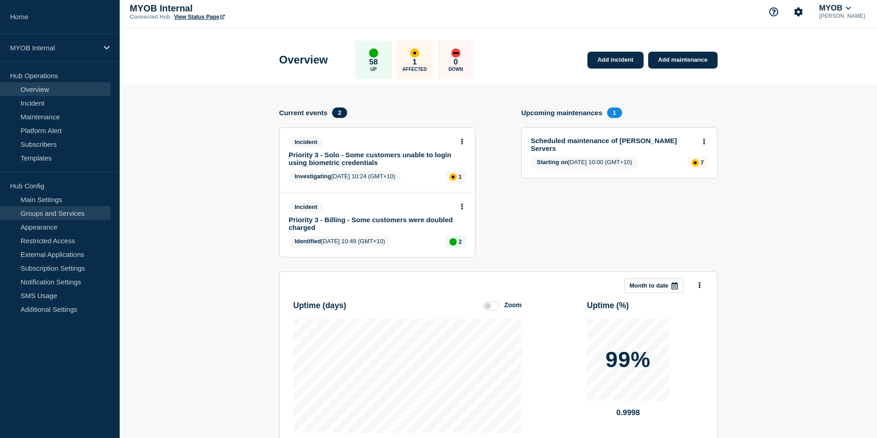
scroll to position [4, 0]
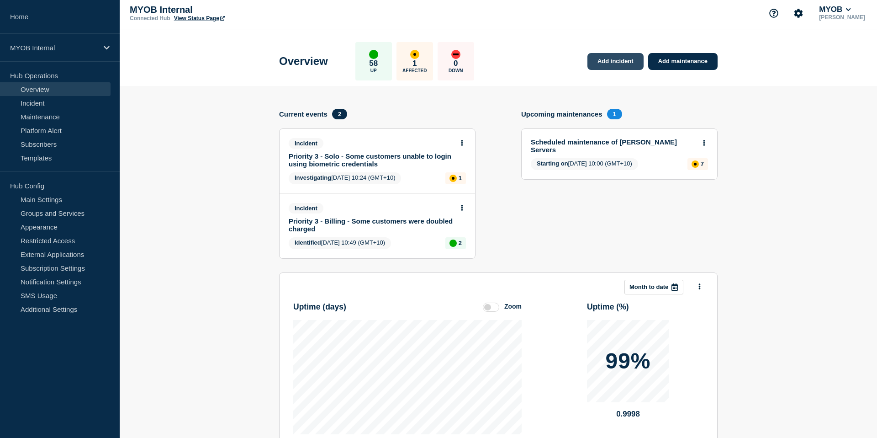
click at [620, 59] on link "Add incident" at bounding box center [616, 61] width 56 height 17
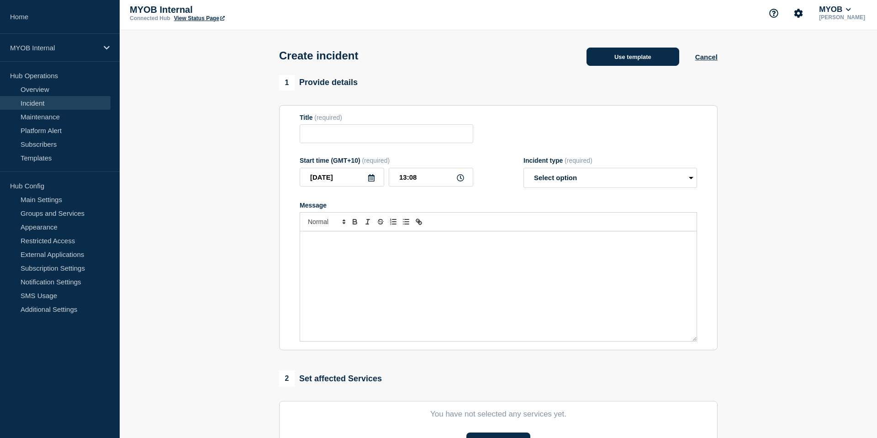
click at [622, 55] on button "Use template" at bounding box center [633, 57] width 93 height 18
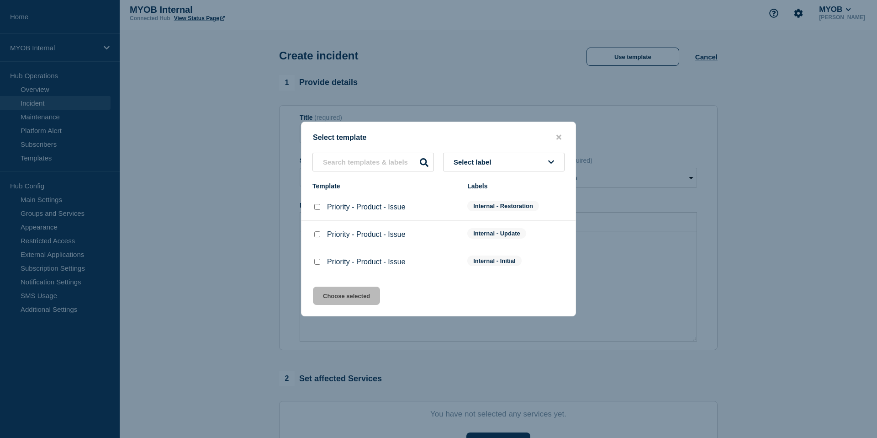
click at [319, 264] on input "Priority - Product - Issue checkbox" at bounding box center [317, 262] width 6 height 6
checkbox input "true"
click at [342, 298] on button "Choose selected" at bounding box center [346, 296] width 67 height 18
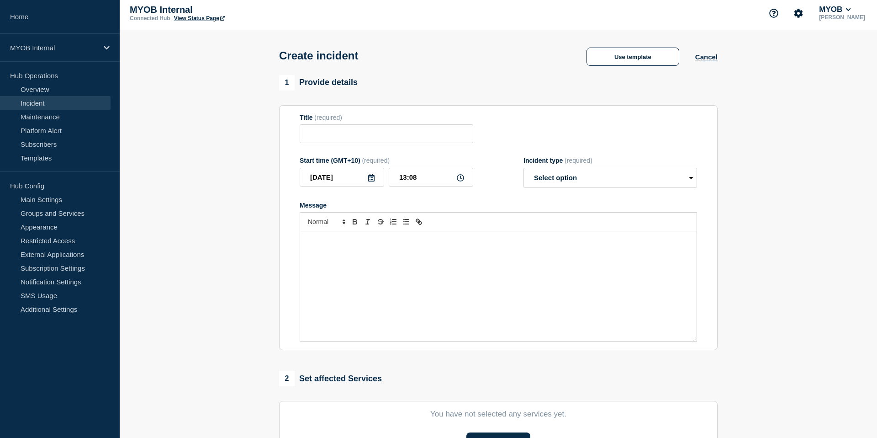
type input "Priority - Product - Issue"
select select "investigating"
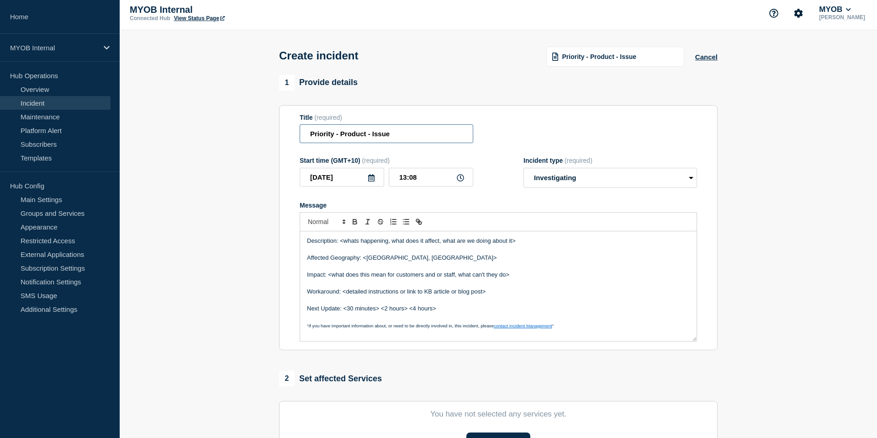
click at [334, 139] on input "Priority - Product - Issue" at bounding box center [387, 133] width 174 height 19
click at [359, 143] on input "Priority 3 - Product - Issue" at bounding box center [387, 133] width 174 height 19
click at [359, 142] on input "Priority 3 - Product - Issue" at bounding box center [387, 133] width 174 height 19
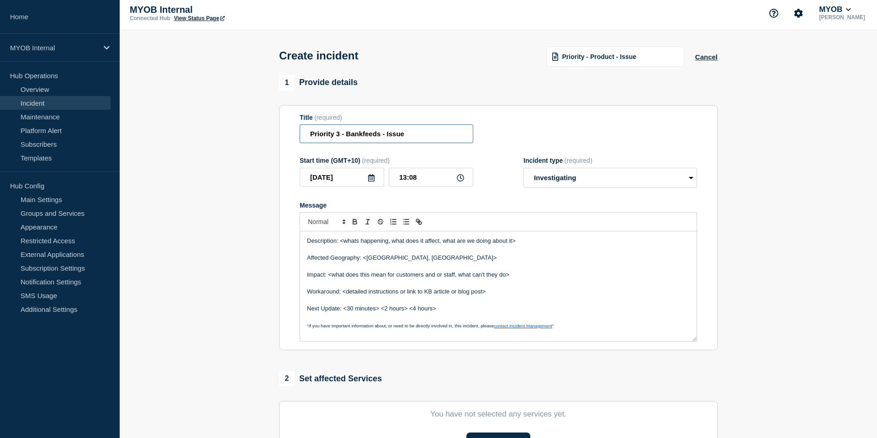
click at [395, 138] on input "Priority 3 - Bankfeeds - Issue" at bounding box center [387, 133] width 174 height 19
click at [387, 137] on input "Priority 3 - Bankfeeds - cater" at bounding box center [387, 133] width 174 height 19
paste input "Categorise tab"
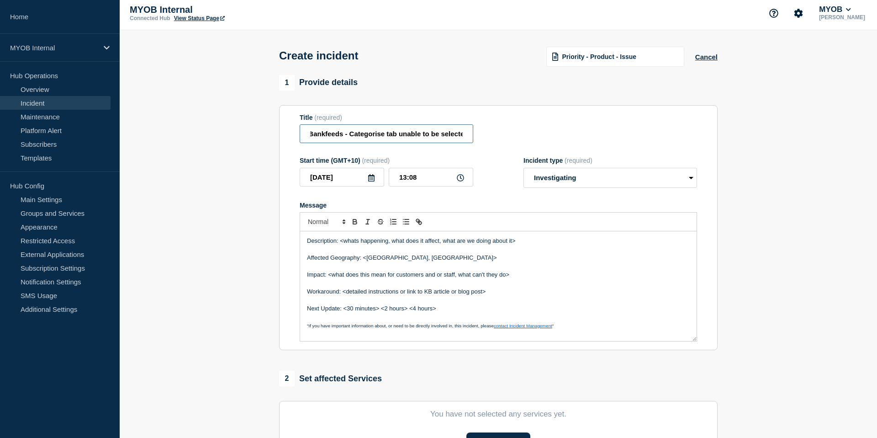
scroll to position [0, 42]
type input "Priority 3 - Bankfeeds - Categorise tab unable to be selected"
click at [479, 156] on form "Title (required) Priority 3 - Bankfeeds - Categorise tab unable to be selected …" at bounding box center [499, 228] width 398 height 228
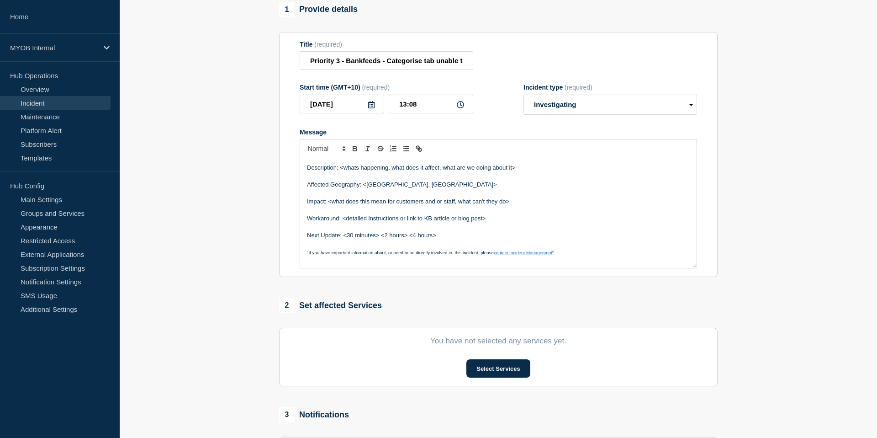
scroll to position [88, 0]
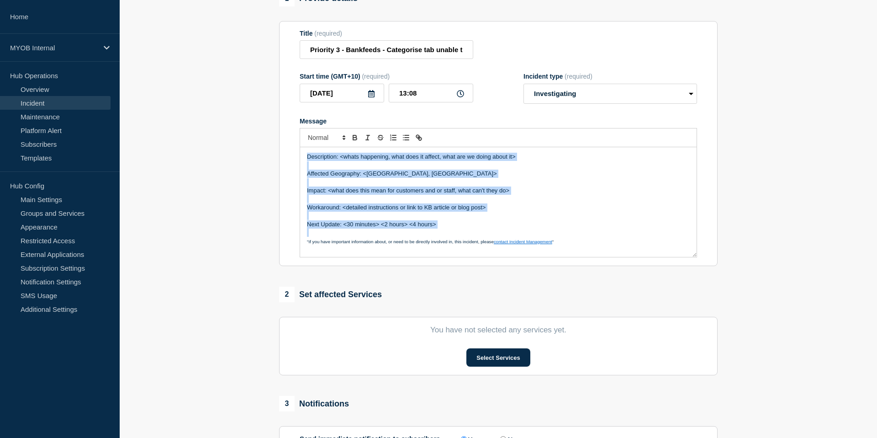
drag, startPoint x: 502, startPoint y: 237, endPoint x: 298, endPoint y: 152, distance: 221.4
click at [298, 152] on section "Title (required) Priority 3 - Bankfeeds - Categorise tab unable to be selected …" at bounding box center [498, 143] width 439 height 245
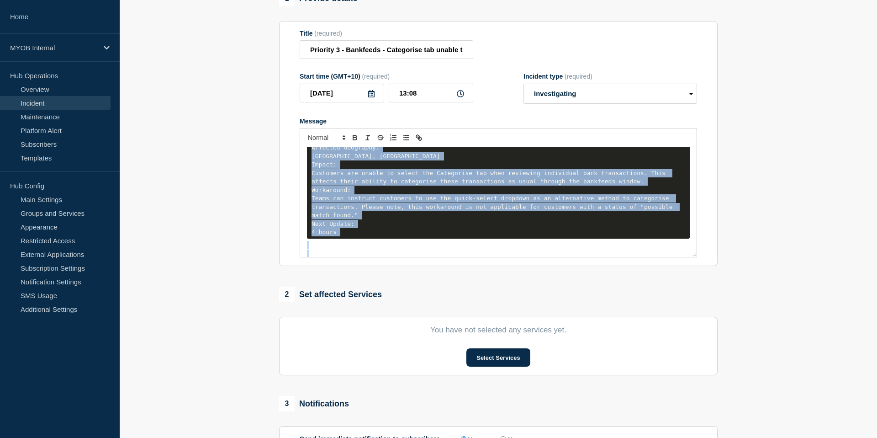
scroll to position [0, 0]
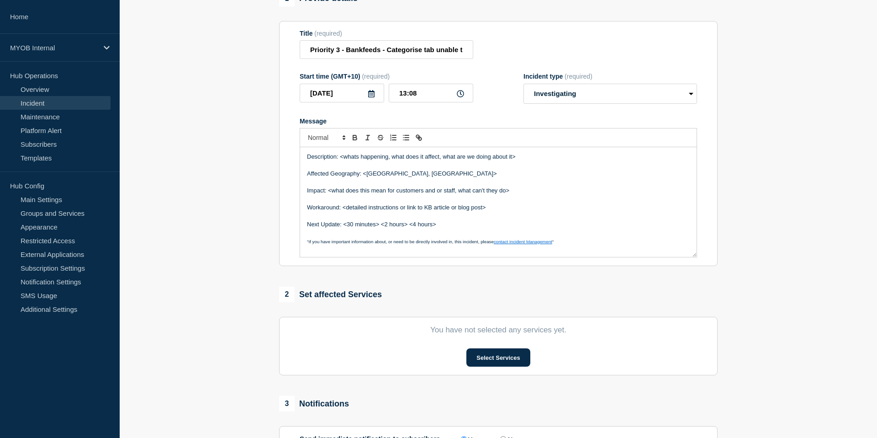
click at [591, 195] on p "Impact: <what does this mean for customers and or staff, what can't they do>" at bounding box center [498, 190] width 383 height 8
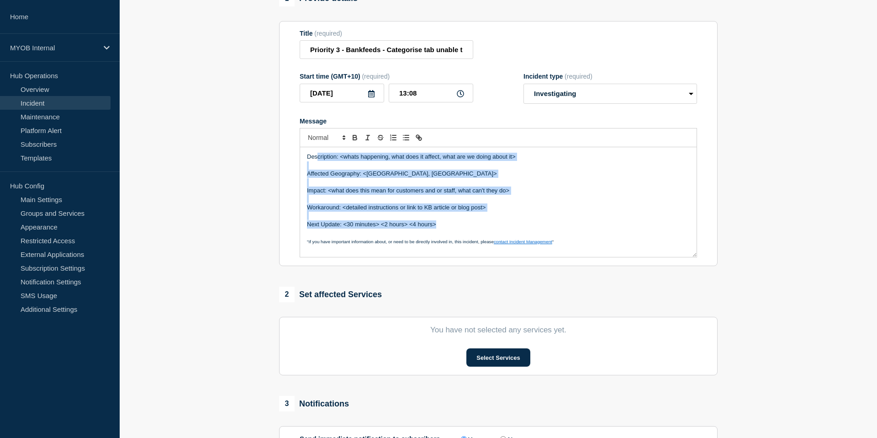
drag, startPoint x: 455, startPoint y: 232, endPoint x: 296, endPoint y: 114, distance: 197.6
click at [295, 119] on section "Title (required) Priority 3 - Bankfeeds - Categorise tab unable to be selected …" at bounding box center [498, 143] width 439 height 245
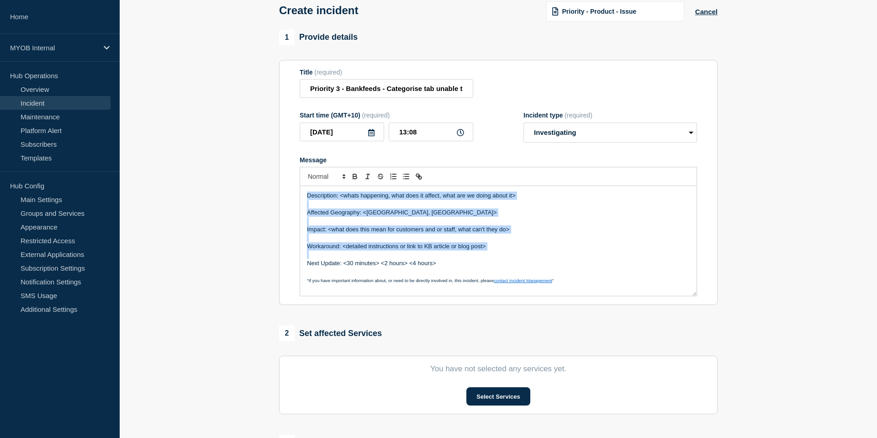
click at [346, 225] on p "Message" at bounding box center [498, 221] width 383 height 8
drag, startPoint x: 441, startPoint y: 277, endPoint x: 262, endPoint y: 199, distance: 194.7
click at [262, 199] on section "1 Provide details Title (required) Priority 3 - Bankfeeds - Categorise tab unab…" at bounding box center [499, 291] width 758 height 523
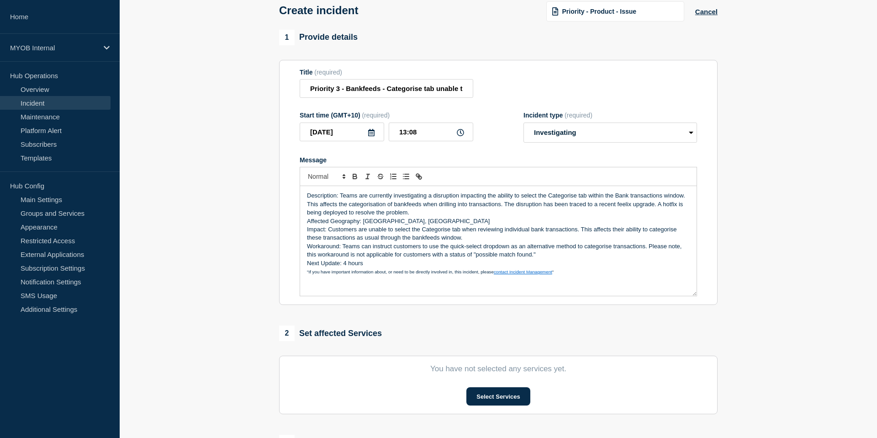
click at [349, 207] on p "Description: Teams are currently investigating a disruption impacting the abili…" at bounding box center [498, 203] width 383 height 25
click at [358, 204] on p "Description: Our teams are currently investigating a disruption impacting the a…" at bounding box center [498, 203] width 383 height 25
click at [382, 204] on p "Description: Our engineer's are currently investigating a disruption impacting …" at bounding box center [498, 203] width 383 height 25
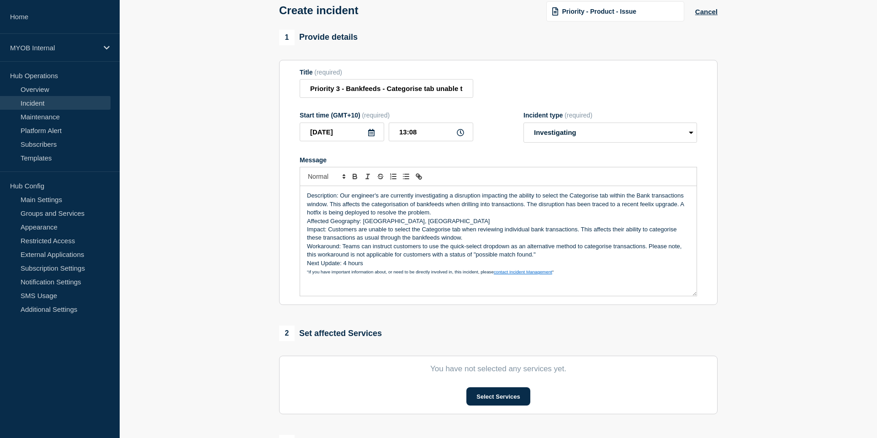
click at [453, 236] on p "Impact: Customers are unable to select the Categorise tab when reviewing indivi…" at bounding box center [498, 233] width 383 height 17
click at [378, 204] on p "Description: Our engineer's are currently investigating a disruption impacting …" at bounding box center [498, 203] width 383 height 25
click at [471, 238] on p "Impact: Customers are unable to select the Categorise tab when reviewing indivi…" at bounding box center [498, 233] width 383 height 17
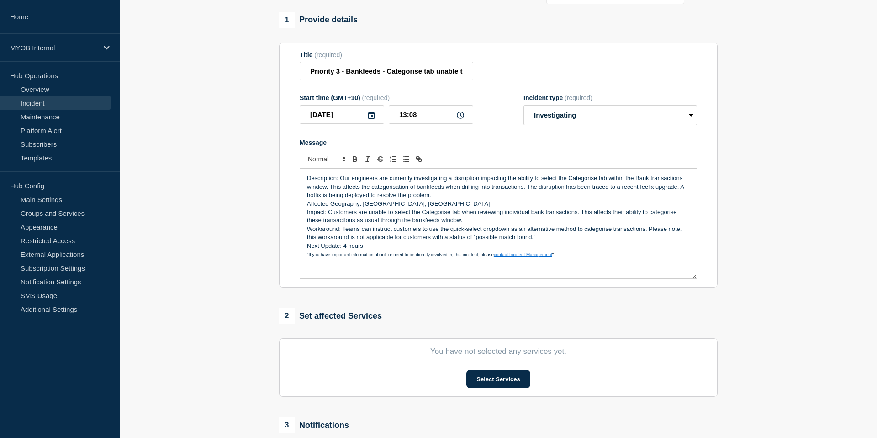
scroll to position [69, 0]
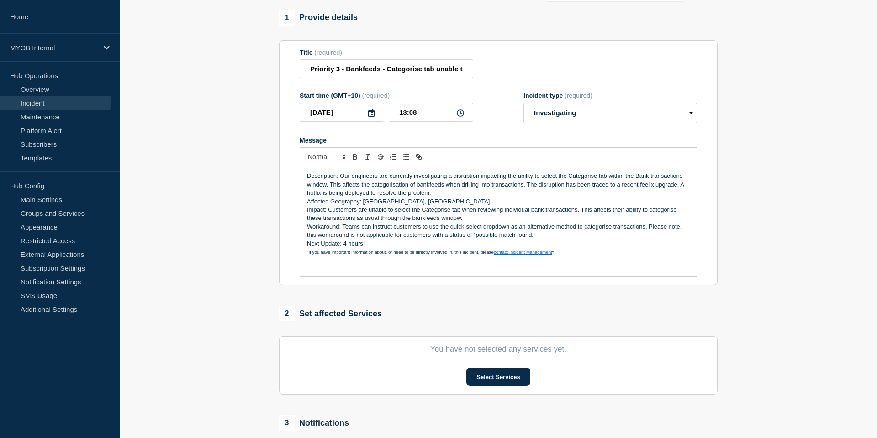
click at [512, 184] on p "Description: Our engineers are currently investigating a disruption impacting t…" at bounding box center [498, 184] width 383 height 25
drag, startPoint x: 547, startPoint y: 185, endPoint x: 509, endPoint y: 185, distance: 38.4
click at [509, 185] on p "Description: Our engineers are currently investigating a disruption impacting o…" at bounding box center [498, 184] width 383 height 25
click at [506, 183] on p "Description: Our engineers are currently investigating a disruption impacting b…" at bounding box center [498, 184] width 383 height 25
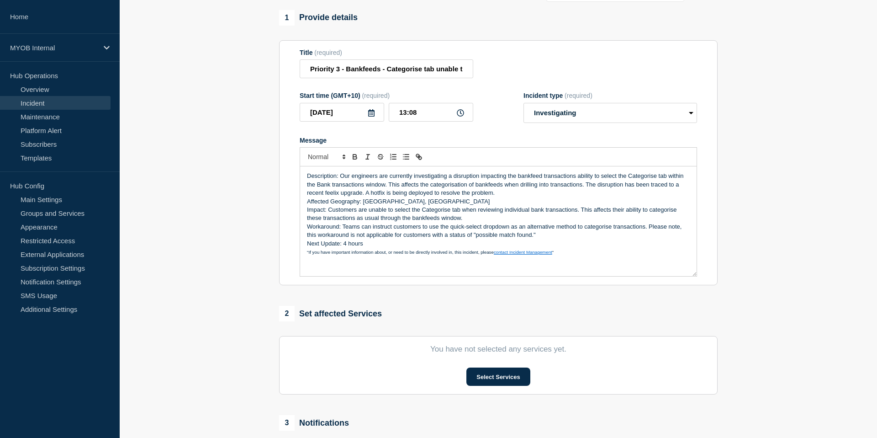
click at [577, 186] on p "Description: Our engineers are currently investigating a disruption impacting t…" at bounding box center [498, 184] width 383 height 25
click at [603, 188] on p "Description: Our engineers are currently investigating a disruption impacting t…" at bounding box center [498, 184] width 383 height 25
click at [604, 186] on p "Description: Our engineers are currently investigating a disruption impacting t…" at bounding box center [498, 184] width 383 height 25
drag, startPoint x: 620, startPoint y: 184, endPoint x: 508, endPoint y: 185, distance: 112.0
click at [508, 185] on p "Description: Our engineers are currently investigating a disruption impacting t…" at bounding box center [498, 184] width 383 height 25
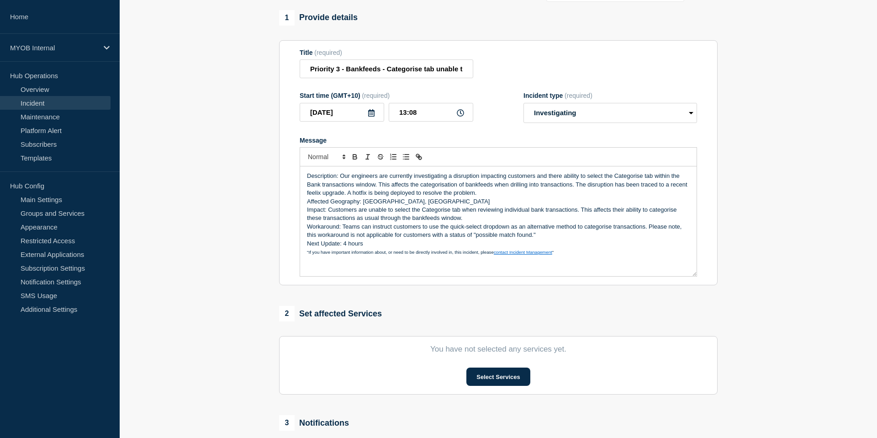
click at [576, 197] on p "Description: Our engineers are currently investigating a disruption impacting c…" at bounding box center [498, 184] width 383 height 25
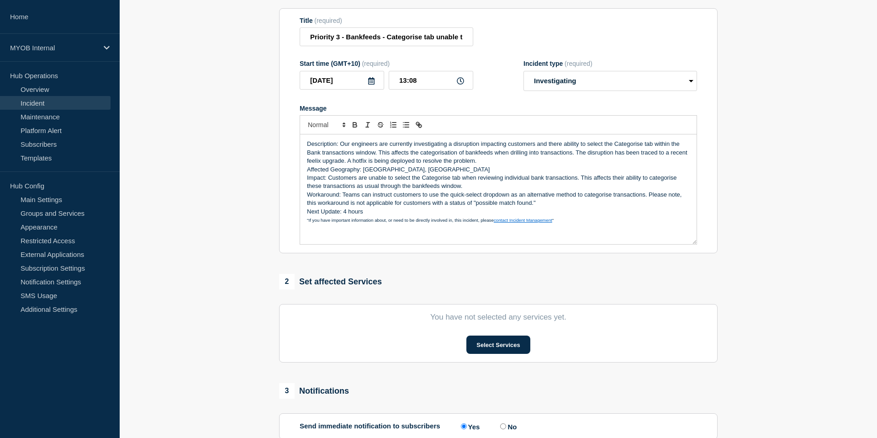
scroll to position [101, 0]
drag, startPoint x: 367, startPoint y: 169, endPoint x: 412, endPoint y: 170, distance: 44.3
click at [412, 165] on p "Description: Our engineers are currently investigating a disruption impacting c…" at bounding box center [498, 151] width 383 height 25
drag, startPoint x: 474, startPoint y: 168, endPoint x: 349, endPoint y: 168, distance: 125.7
click at [349, 165] on p "Description: Our engineers are currently investigating a disruption impacting c…" at bounding box center [498, 151] width 383 height 25
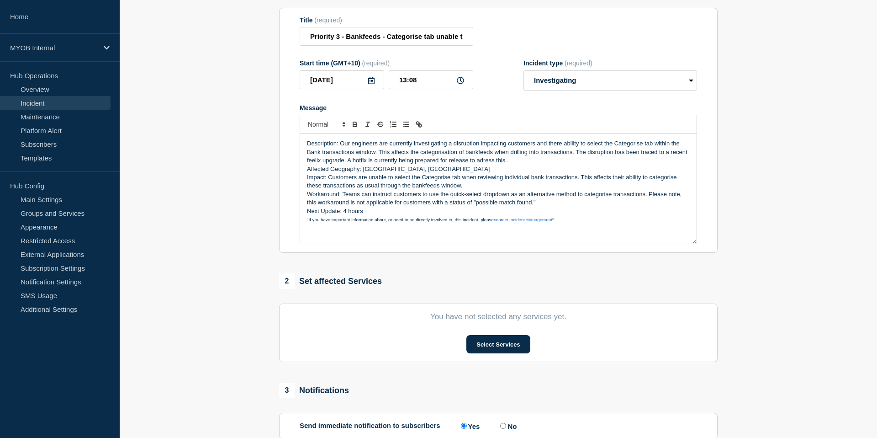
click at [503, 165] on p "Description: Our engineers are currently investigating a disruption impacting c…" at bounding box center [498, 151] width 383 height 25
drag, startPoint x: 507, startPoint y: 170, endPoint x: 470, endPoint y: 170, distance: 36.6
click at [470, 165] on p "Description: Our engineers are currently investigating a disruption impacting c…" at bounding box center [498, 151] width 383 height 25
click at [583, 165] on p "Description: Our engineers are currently investigating a disruption impacting c…" at bounding box center [498, 151] width 383 height 25
click at [516, 353] on button "Select Services" at bounding box center [499, 344] width 64 height 18
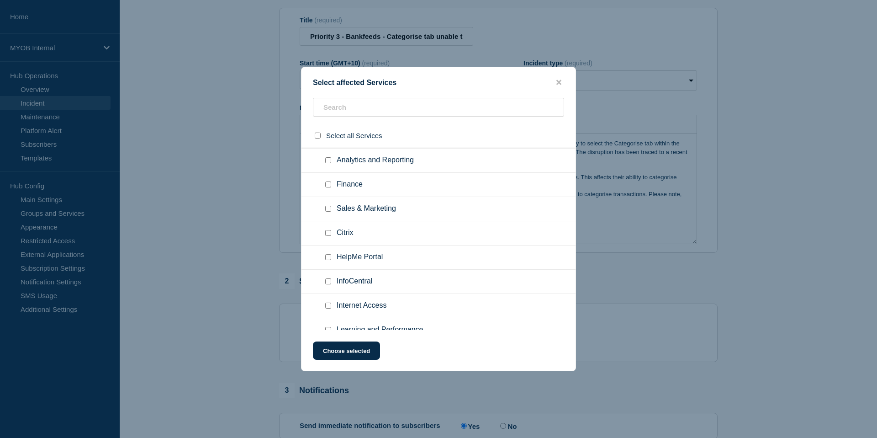
scroll to position [31, 0]
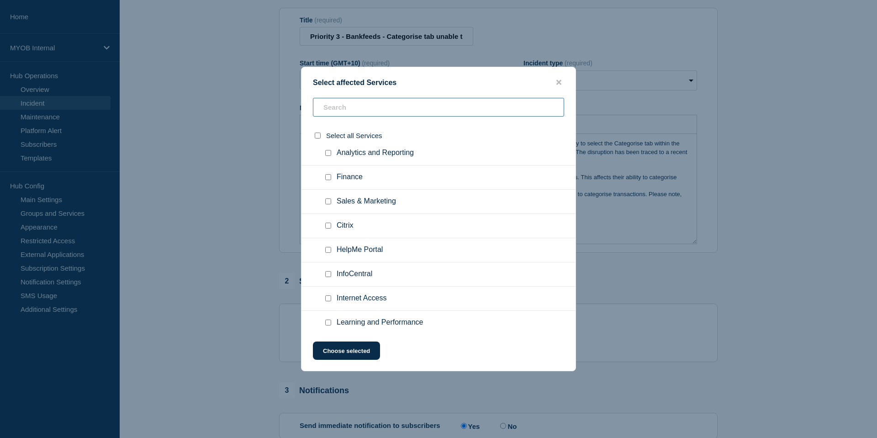
click at [364, 114] on input "text" at bounding box center [438, 107] width 251 height 19
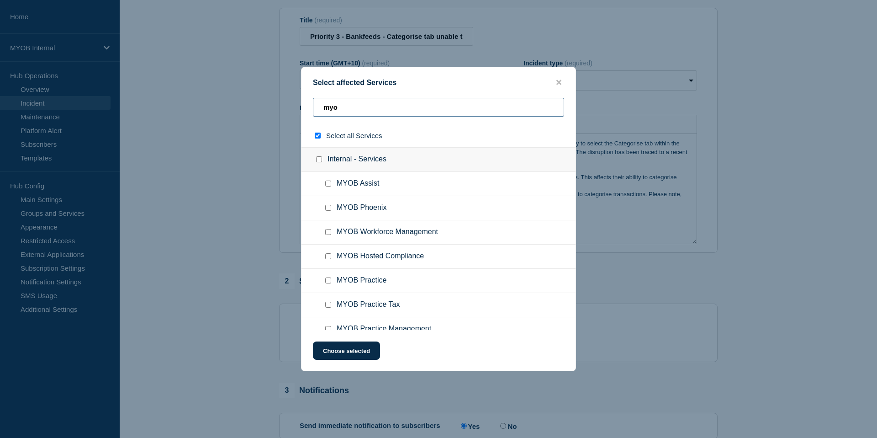
type input "myov"
checkbox input "true"
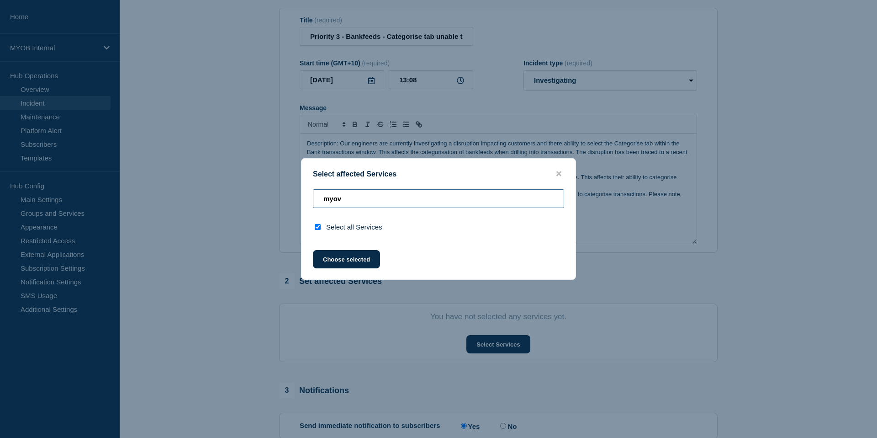
type input "myo"
checkbox input "false"
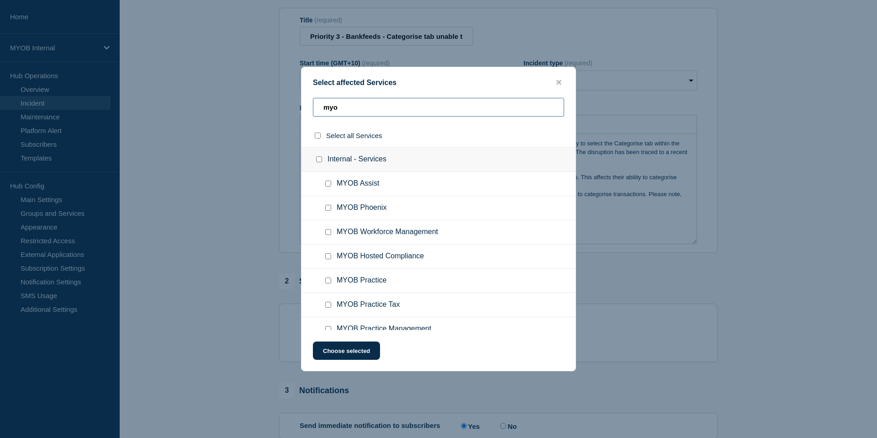
type input "myov"
checkbox input "true"
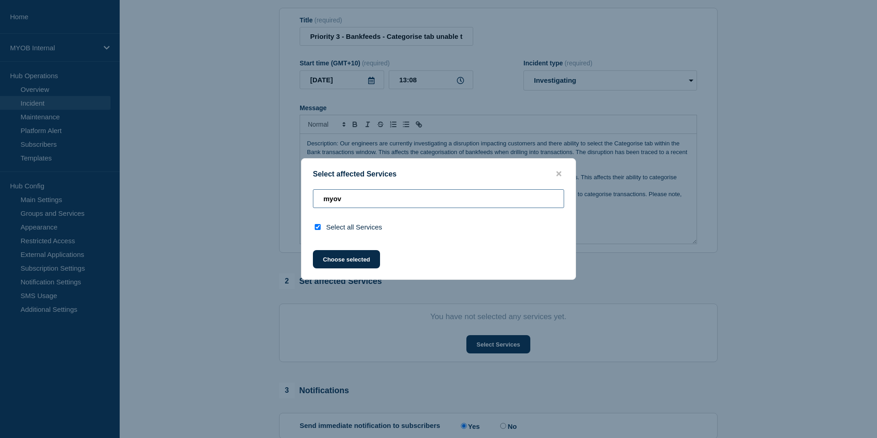
type input "myo"
checkbox input "false"
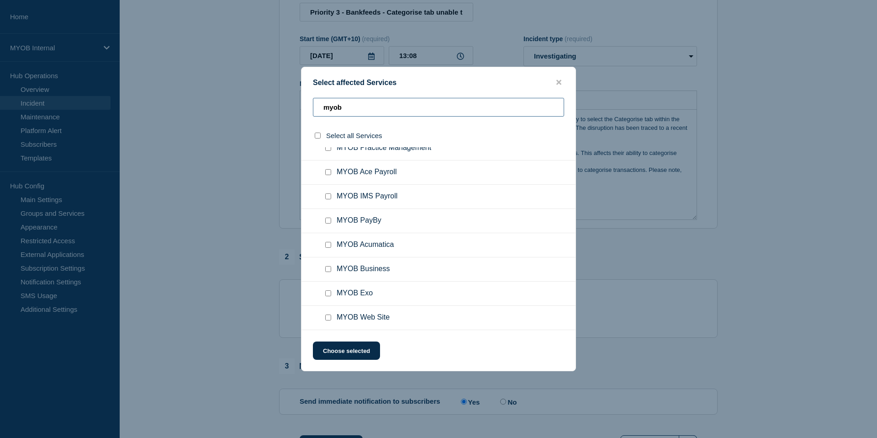
scroll to position [130, 0]
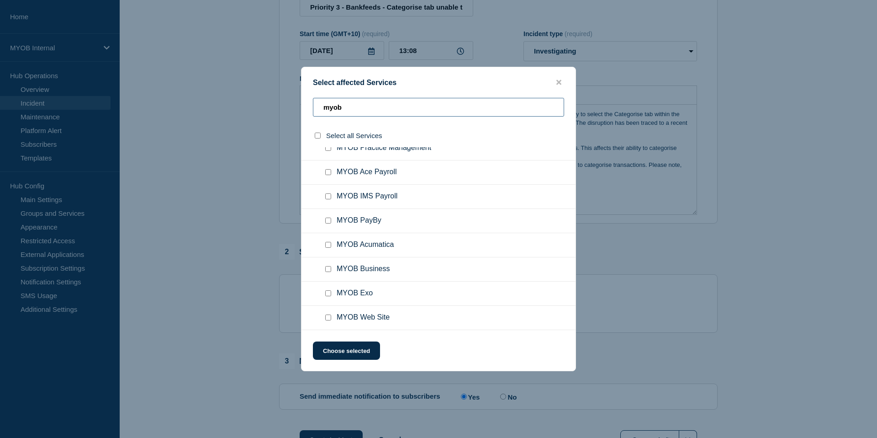
type input "myob"
click at [329, 269] on input "MYOB Business checkbox" at bounding box center [328, 269] width 6 height 6
checkbox input "true"
click at [338, 350] on button "Choose selected" at bounding box center [346, 350] width 67 height 18
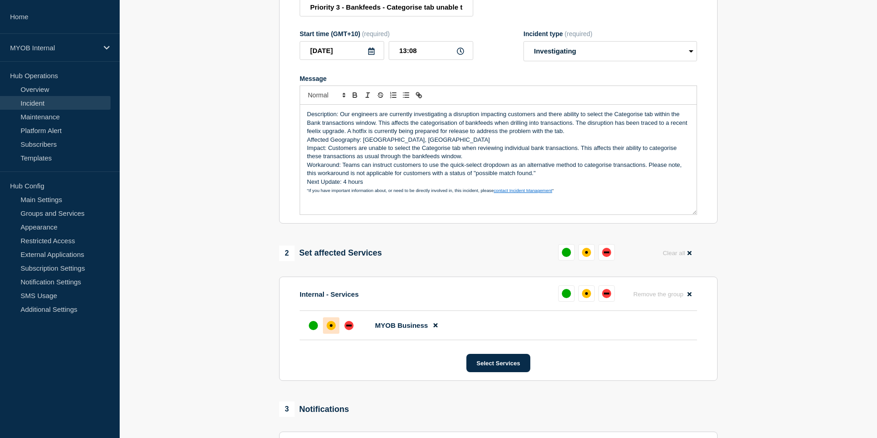
click at [327, 334] on div at bounding box center [331, 325] width 16 height 16
click at [497, 372] on button "Select Services" at bounding box center [499, 363] width 64 height 18
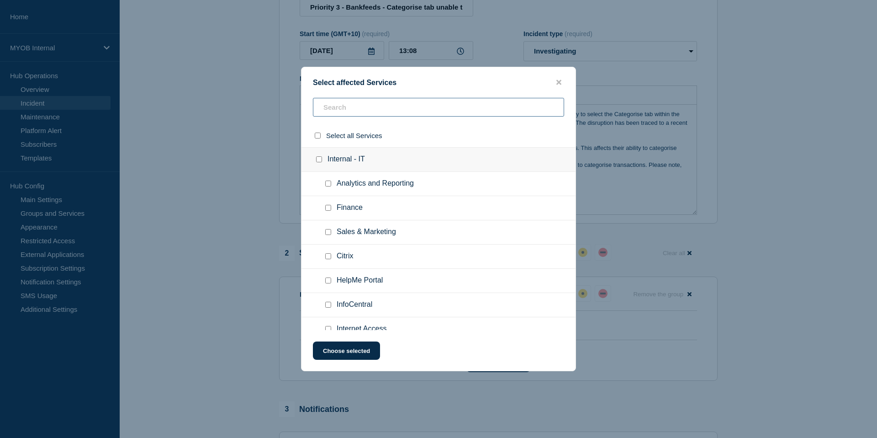
click at [363, 108] on input "text" at bounding box center [438, 107] width 251 height 19
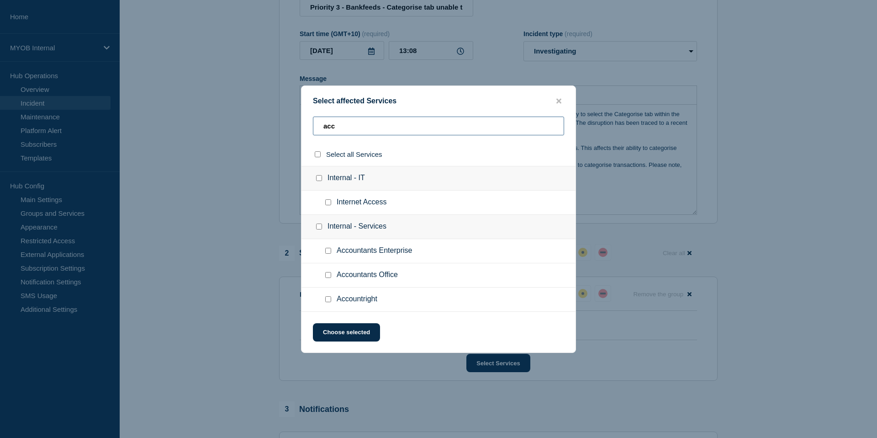
type input "acc"
click at [332, 298] on div at bounding box center [330, 299] width 13 height 9
click at [327, 302] on input "Accountright checkbox" at bounding box center [328, 299] width 6 height 6
checkbox input "true"
click at [345, 341] on button "Choose selected" at bounding box center [346, 332] width 67 height 18
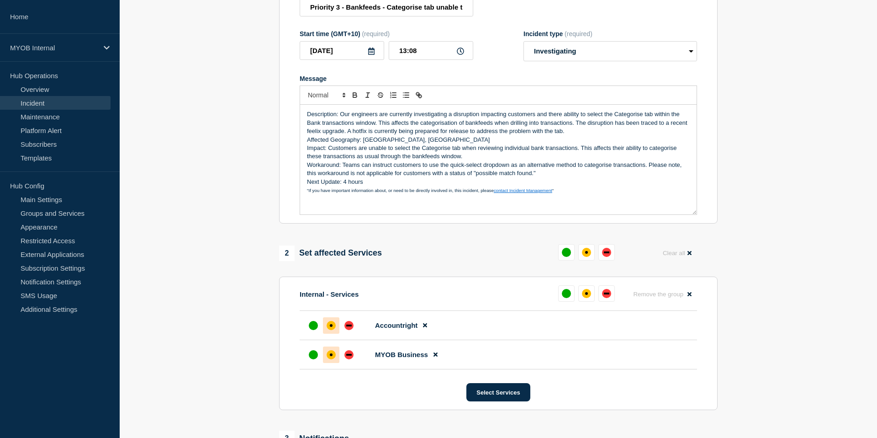
click at [328, 334] on div at bounding box center [331, 325] width 16 height 16
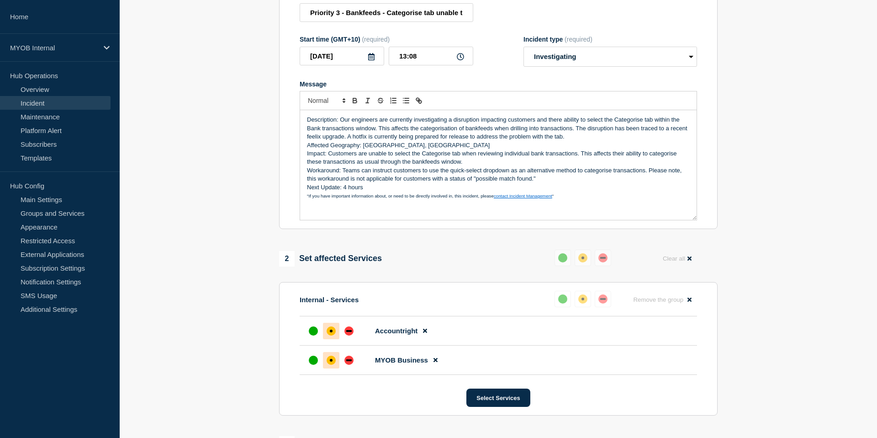
scroll to position [126, 0]
drag, startPoint x: 562, startPoint y: 144, endPoint x: 440, endPoint y: 146, distance: 122.5
click at [440, 140] on p "Description: Our engineers are currently investigating a disruption impacting c…" at bounding box center [498, 127] width 383 height 25
click at [515, 140] on p "Description: Our engineers are currently investigating a disruption impacting c…" at bounding box center [498, 127] width 383 height 25
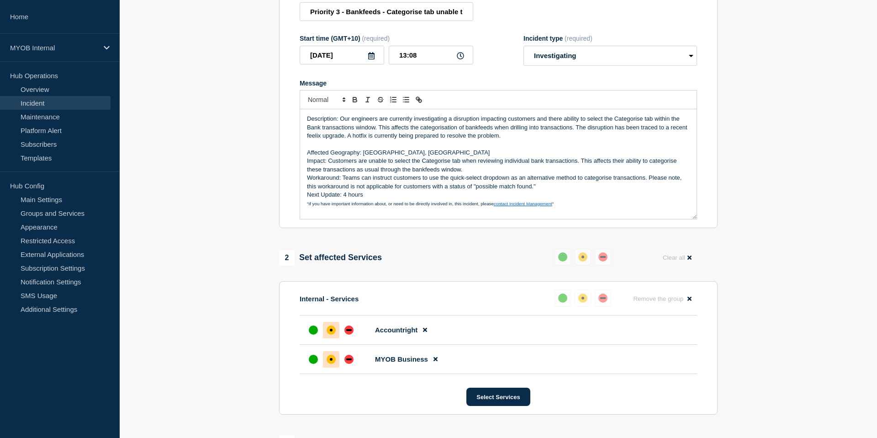
click at [445, 157] on p "Affected Geography: Australia, New Zealand" at bounding box center [498, 153] width 383 height 8
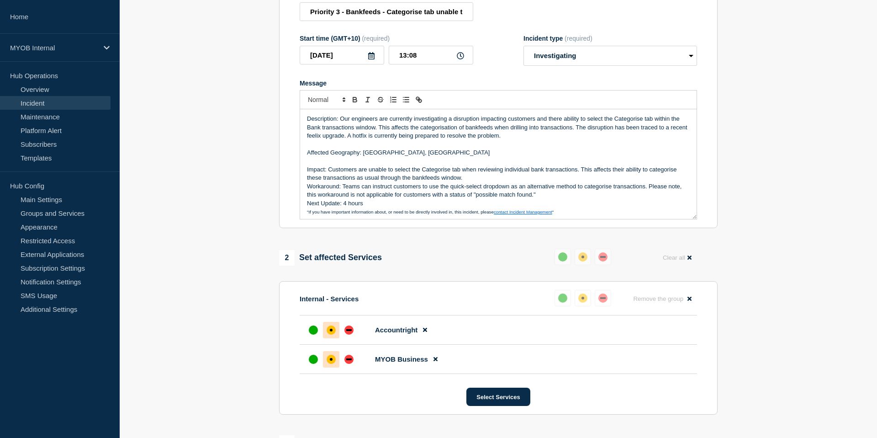
click at [481, 182] on p "Impact: Customers are unable to select the Categorise tab when reviewing indivi…" at bounding box center [498, 173] width 383 height 17
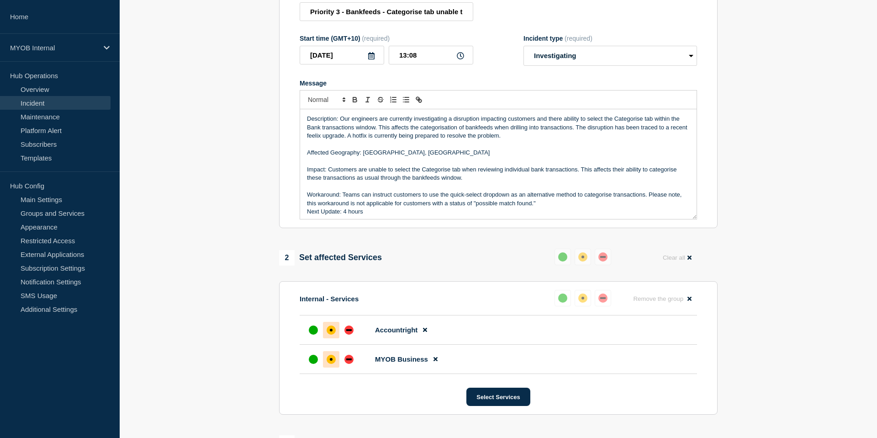
click at [556, 207] on p "Workaround: Teams can instruct customers to use the quick‑select dropdown as an…" at bounding box center [498, 199] width 383 height 17
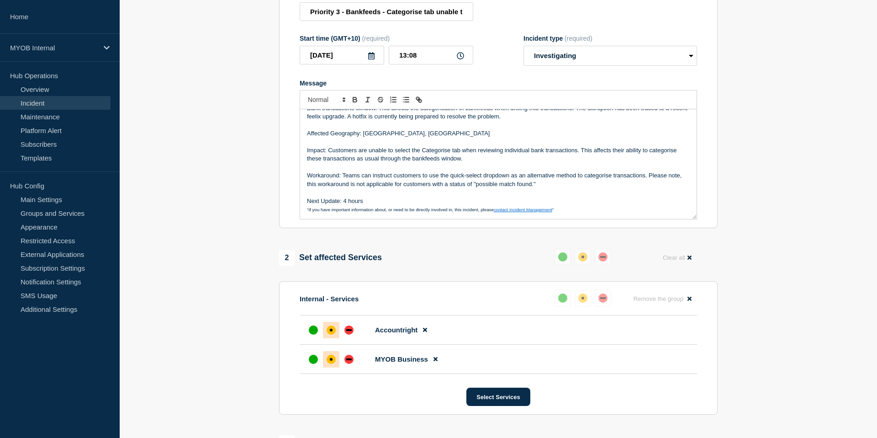
scroll to position [135, 0]
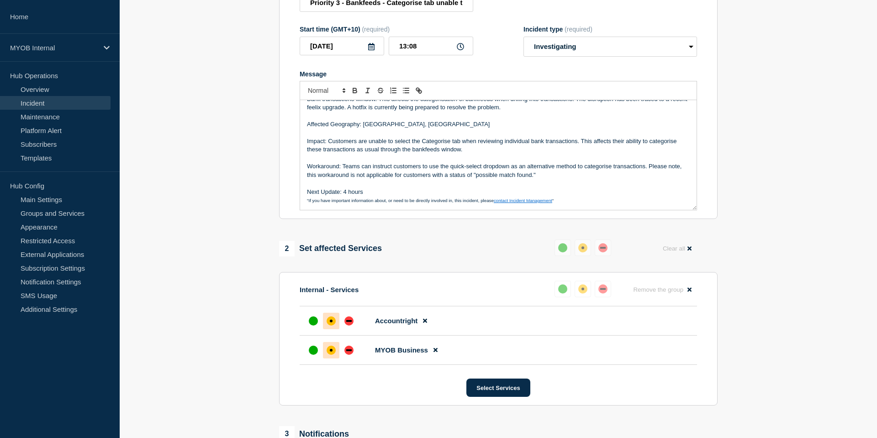
click at [444, 179] on p "Workaround: Teams can instruct customers to use the quick‑select dropdown as an…" at bounding box center [498, 170] width 383 height 17
click at [517, 179] on p "Workaround: Teams can instruct customers to use the quick‑select dropdown as an…" at bounding box center [498, 170] width 383 height 17
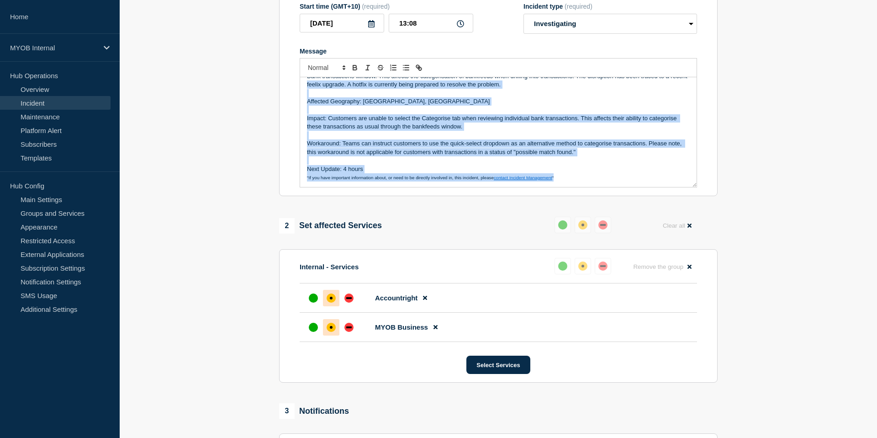
scroll to position [0, 0]
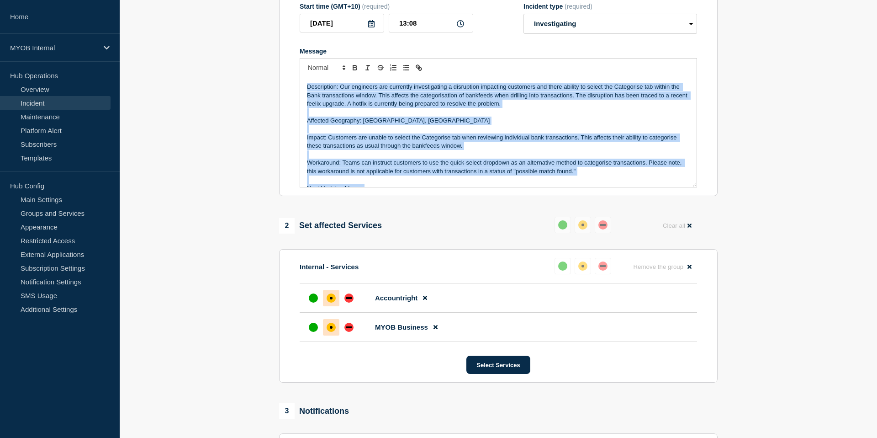
drag, startPoint x: 567, startPoint y: 188, endPoint x: 287, endPoint y: 72, distance: 302.4
click at [287, 72] on section "Title (required) Priority 3 - Bankfeeds - Categorise tab unable to be selected …" at bounding box center [498, 73] width 439 height 245
copy div "Description: Our engineers are currently investigating a disruption impacting c…"
click at [580, 31] on select "Select option Investigating Identified Monitoring" at bounding box center [611, 24] width 174 height 20
select select "identified"
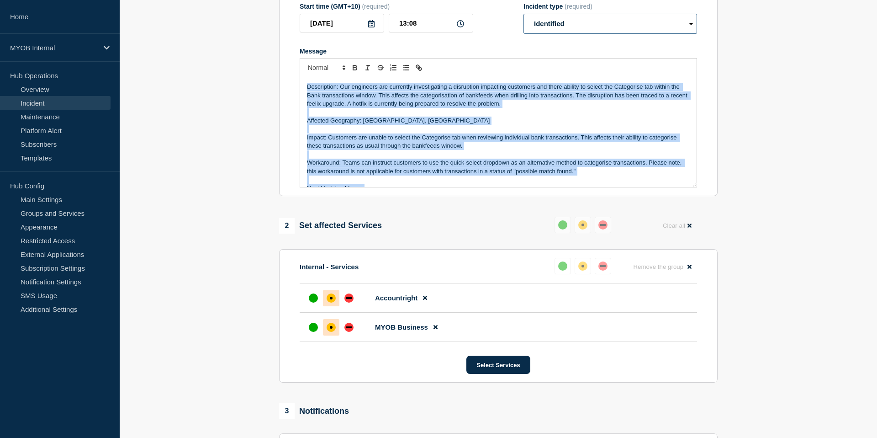
click at [524, 20] on select "Select option Investigating Identified Monitoring" at bounding box center [611, 24] width 174 height 20
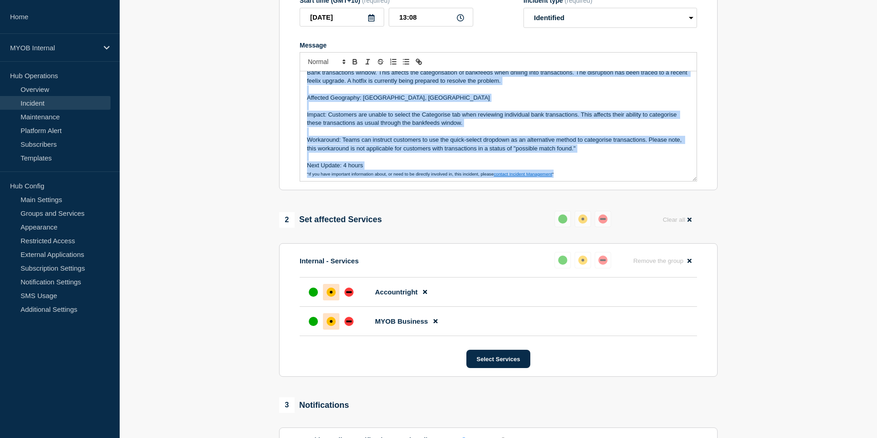
scroll to position [19, 0]
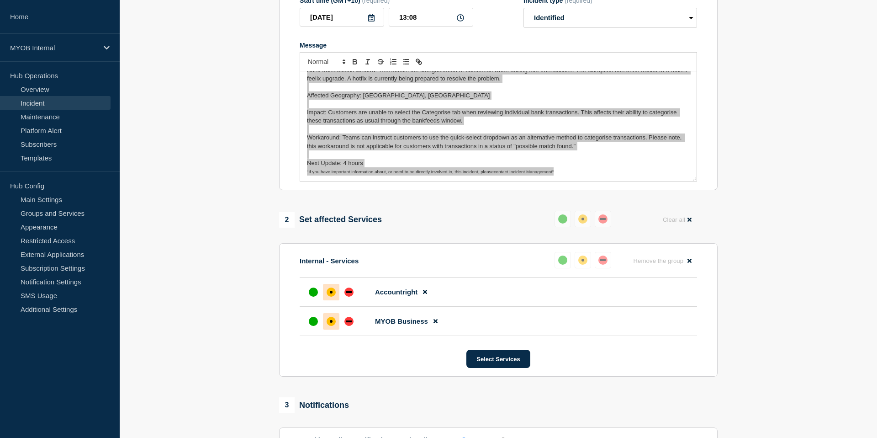
drag, startPoint x: 511, startPoint y: 100, endPoint x: 370, endPoint y: 4, distance: 170.7
click at [0, 0] on div "Home MYOB Internal Hub Operations Overview Incident Maintenance Platform Alert …" at bounding box center [438, 193] width 877 height 715
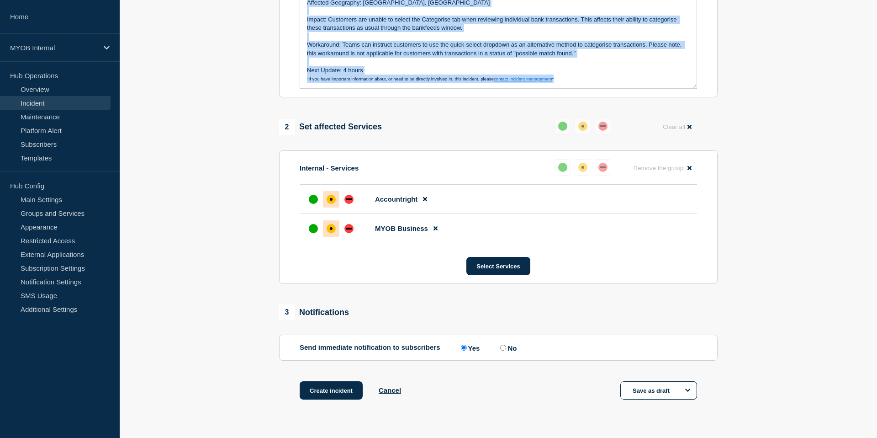
scroll to position [293, 0]
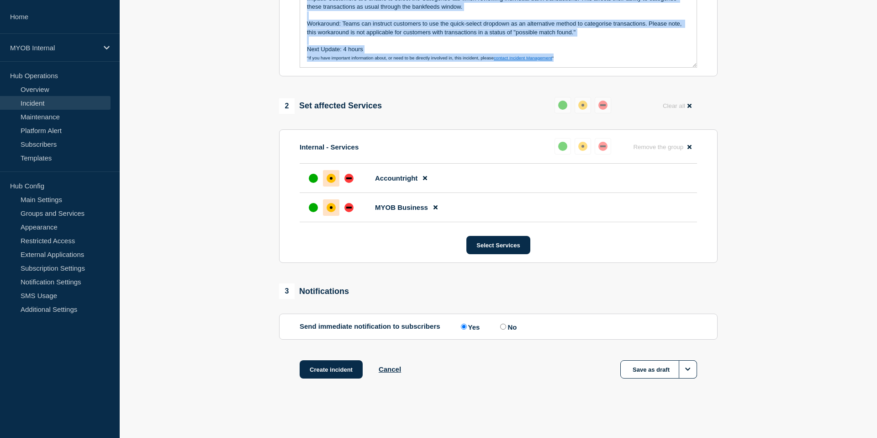
drag, startPoint x: 347, startPoint y: 366, endPoint x: 272, endPoint y: 216, distance: 168.0
click at [270, 224] on section "1 Provide details Title (required) Priority 3 - Bankfeeds - Categorise tab unab…" at bounding box center [499, 101] width 758 height 601
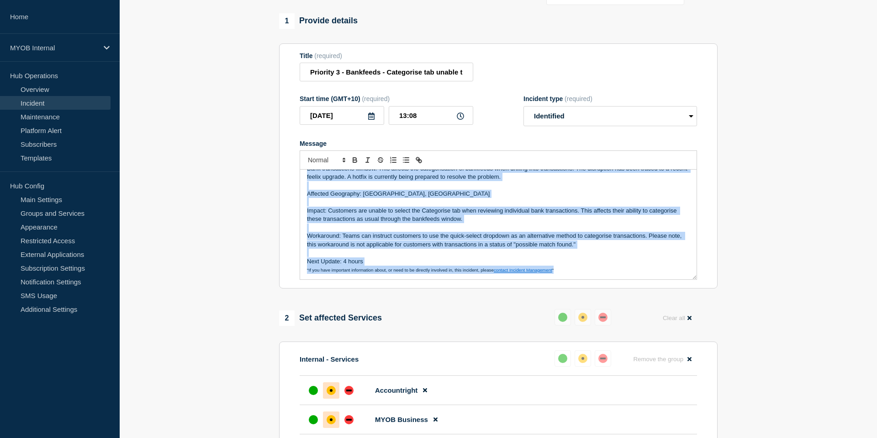
scroll to position [65, 0]
click at [462, 224] on p "Impact: Customers are unable to select the Categorise tab when reviewing indivi…" at bounding box center [498, 215] width 383 height 17
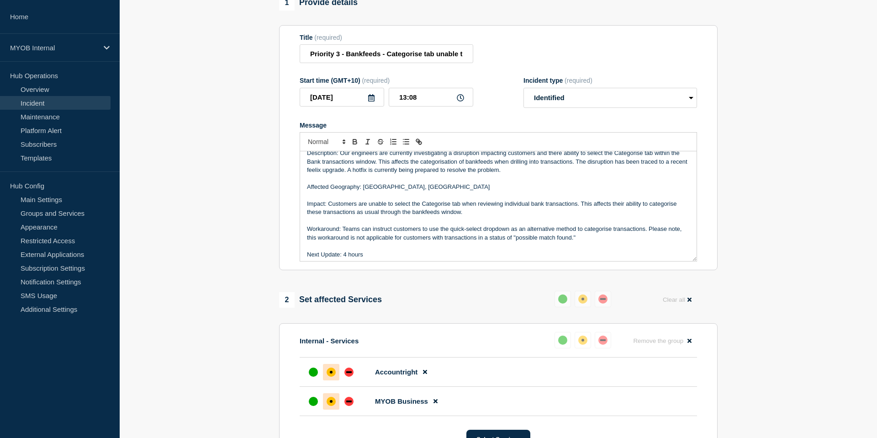
scroll to position [9, 0]
click at [522, 216] on p "Impact: Customers are unable to select the Categorise tab when reviewing indivi…" at bounding box center [498, 207] width 383 height 17
drag, startPoint x: 544, startPoint y: 219, endPoint x: 462, endPoint y: 218, distance: 81.8
click at [462, 216] on p "Impact: Customers are unable to select the Categorise tab when reviewing indivi…" at bounding box center [498, 207] width 383 height 17
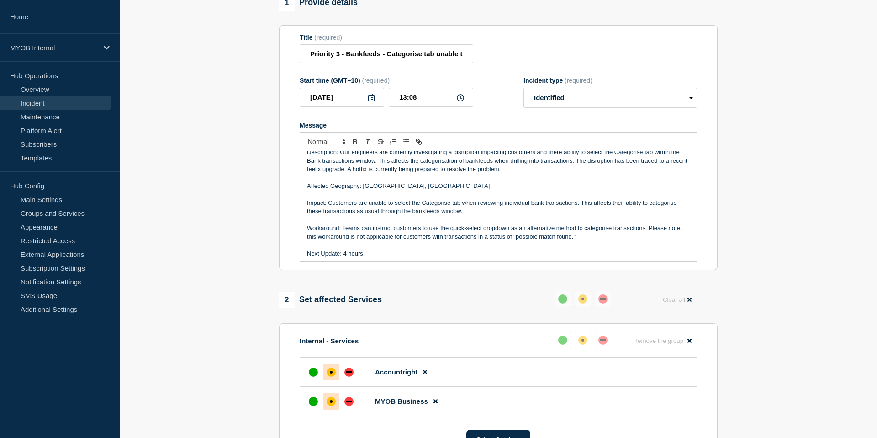
click at [473, 223] on p "Message" at bounding box center [498, 220] width 383 height 8
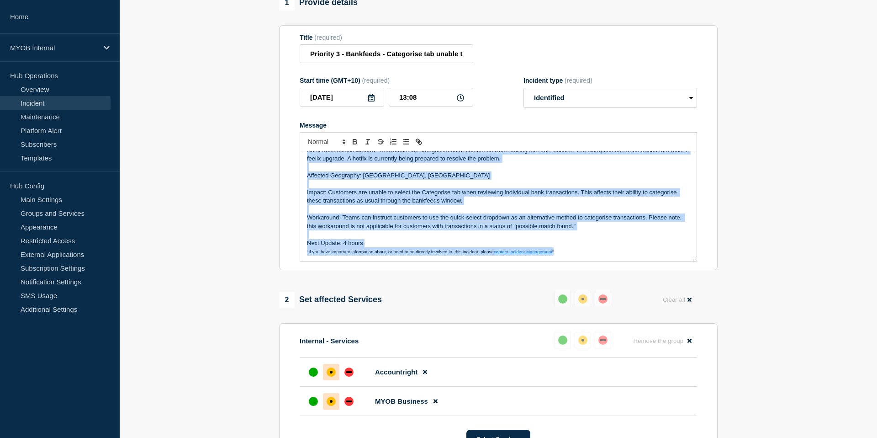
scroll to position [0, 0]
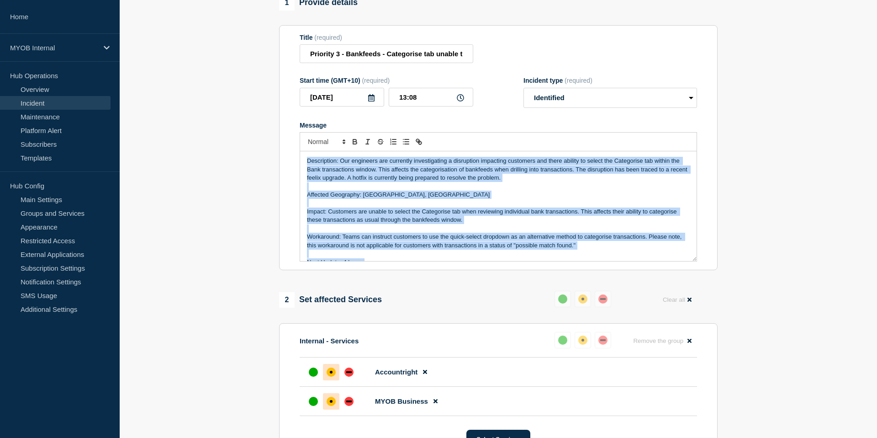
drag, startPoint x: 565, startPoint y: 263, endPoint x: 297, endPoint y: 139, distance: 295.1
click at [297, 139] on section "Title (required) Priority 3 - Bankfeeds - Categorise tab unable to be selected …" at bounding box center [498, 147] width 439 height 245
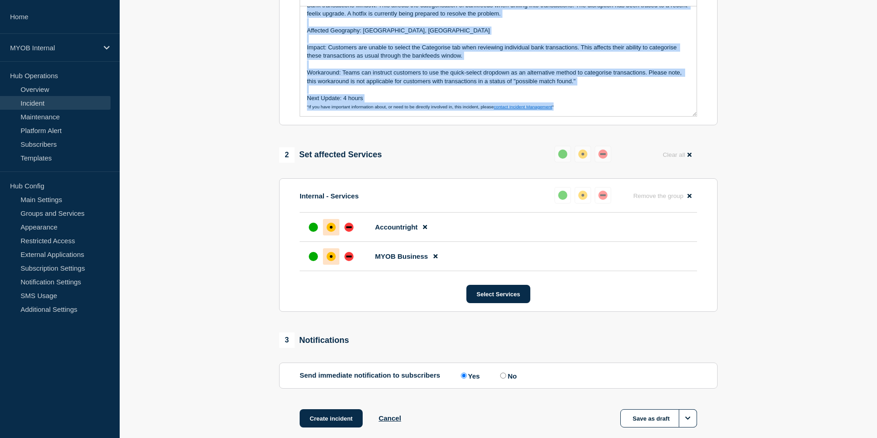
scroll to position [293, 0]
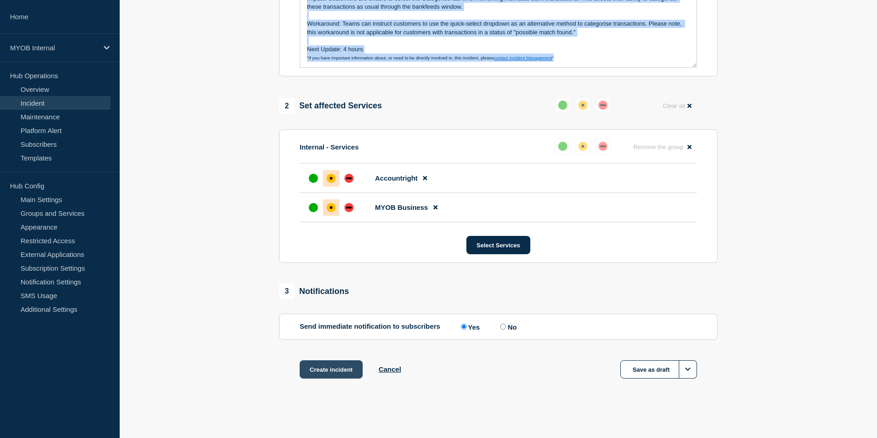
click at [341, 370] on button "Create incident" at bounding box center [331, 369] width 63 height 18
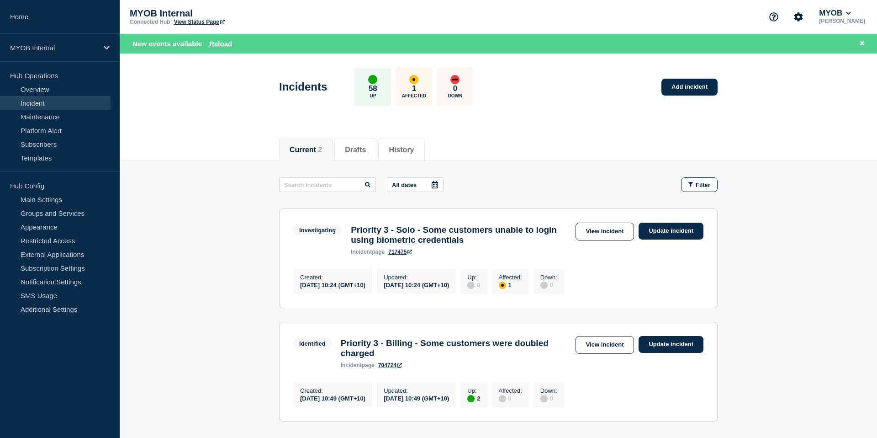
click at [217, 132] on div "Current 2 Drafts History" at bounding box center [499, 145] width 758 height 32
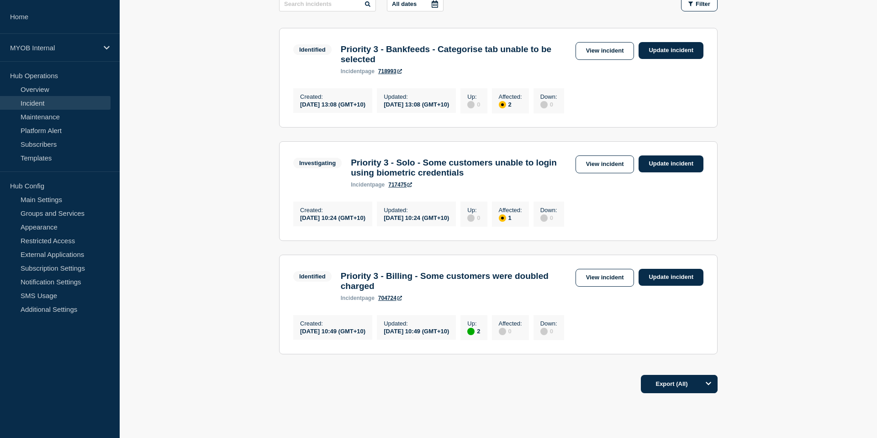
scroll to position [221, 0]
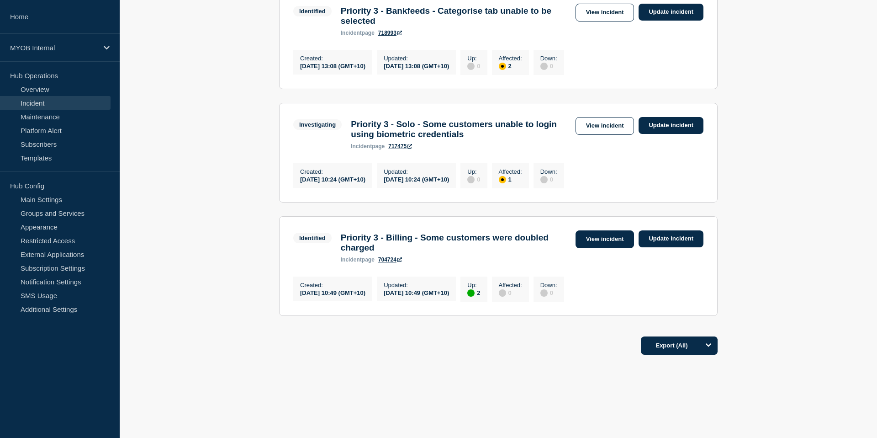
click at [599, 230] on link "View incident" at bounding box center [605, 239] width 59 height 18
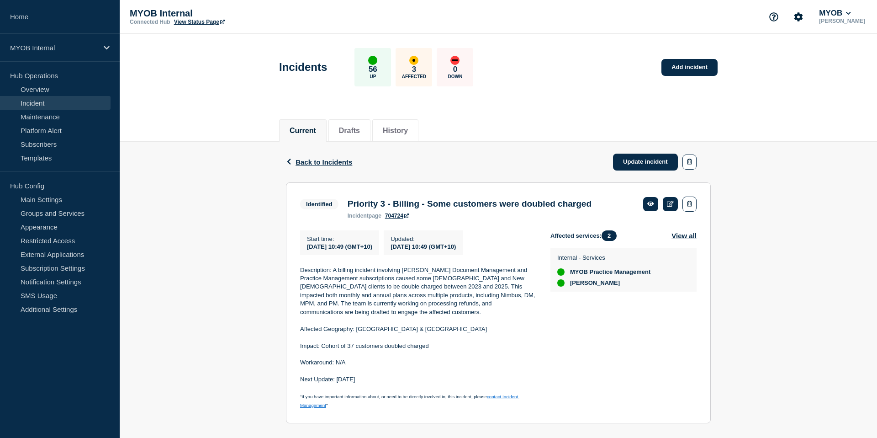
click at [500, 208] on h3 "Priority 3 - Billing - Some customers were doubled charged" at bounding box center [470, 204] width 244 height 10
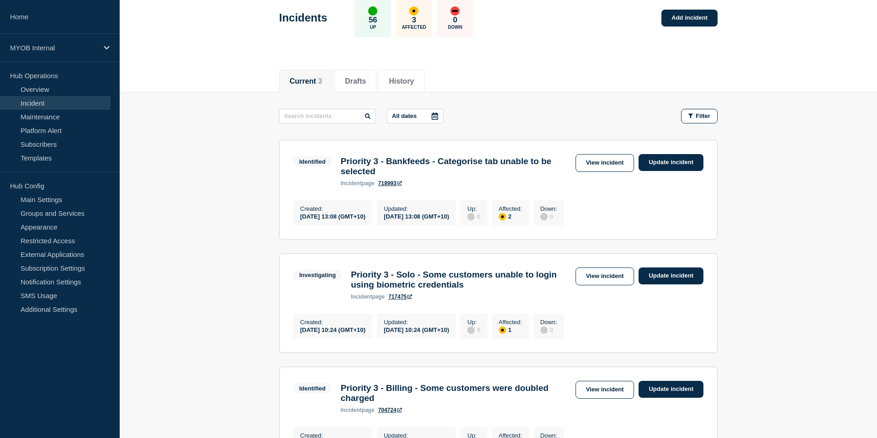
scroll to position [4, 0]
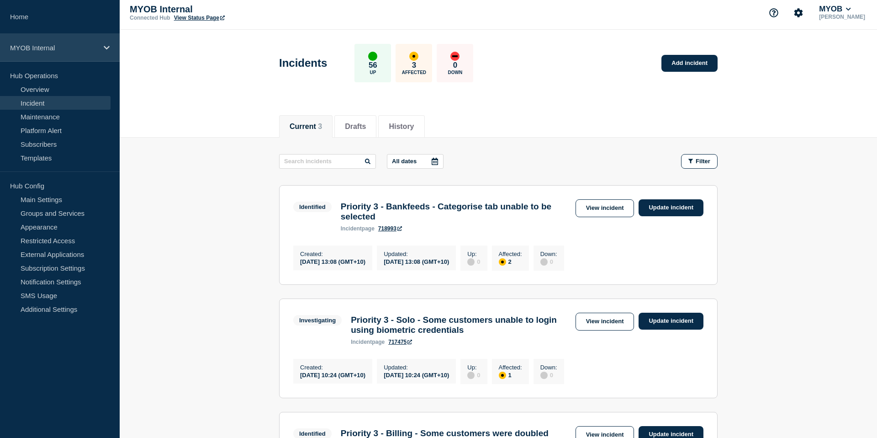
click at [88, 49] on p "MYOB Internal" at bounding box center [54, 48] width 88 height 8
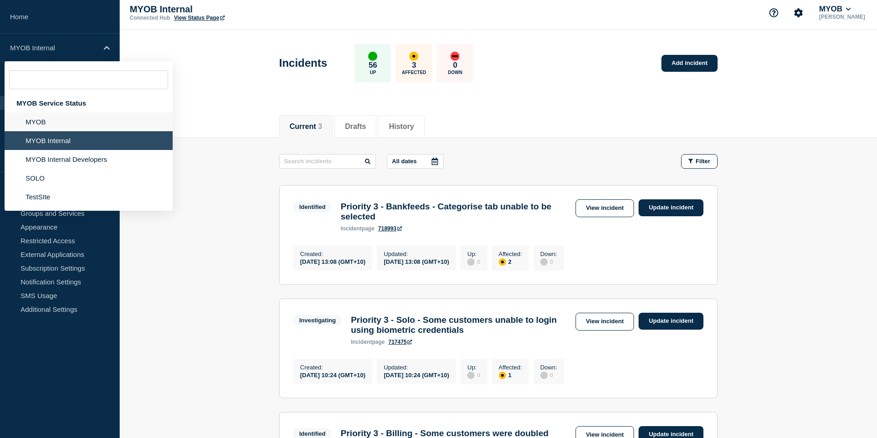
click at [58, 131] on li "MYOB" at bounding box center [89, 121] width 168 height 19
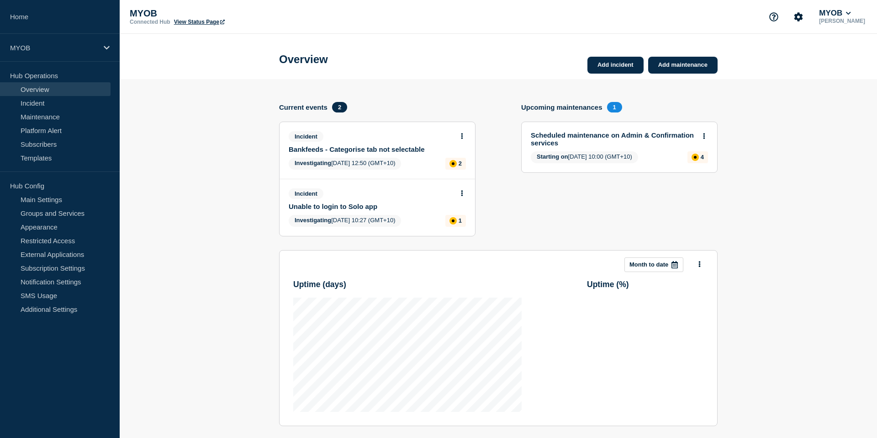
scroll to position [5, 0]
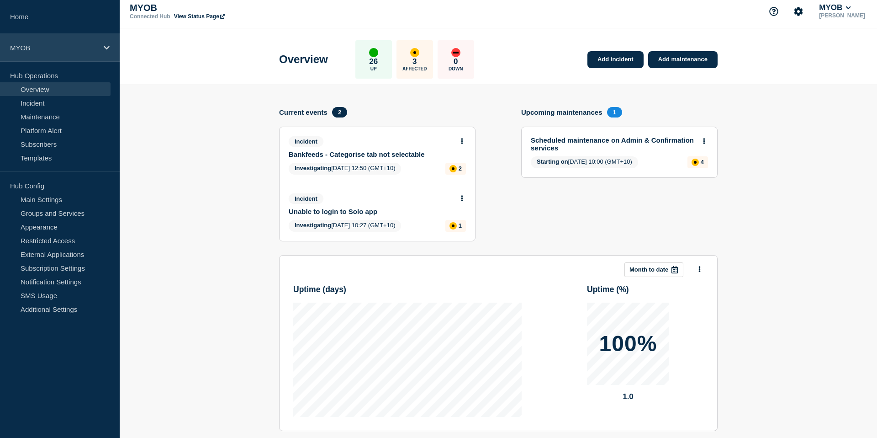
click at [100, 52] on div "MYOB" at bounding box center [60, 48] width 120 height 28
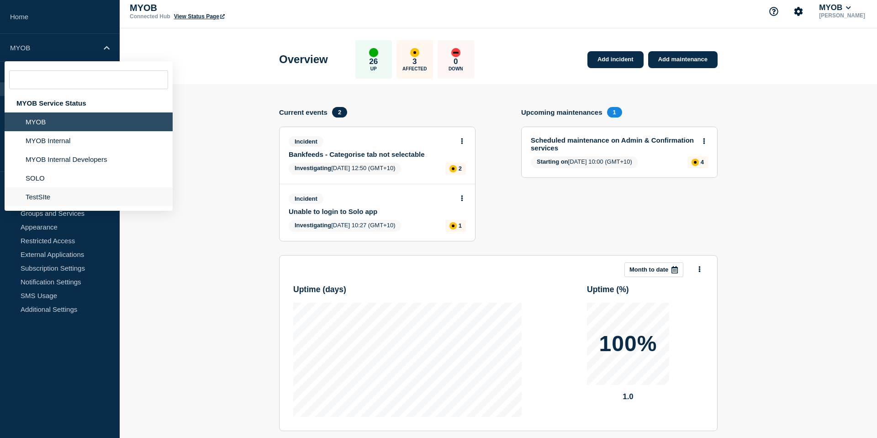
click at [63, 201] on li "TestSIte" at bounding box center [89, 196] width 168 height 19
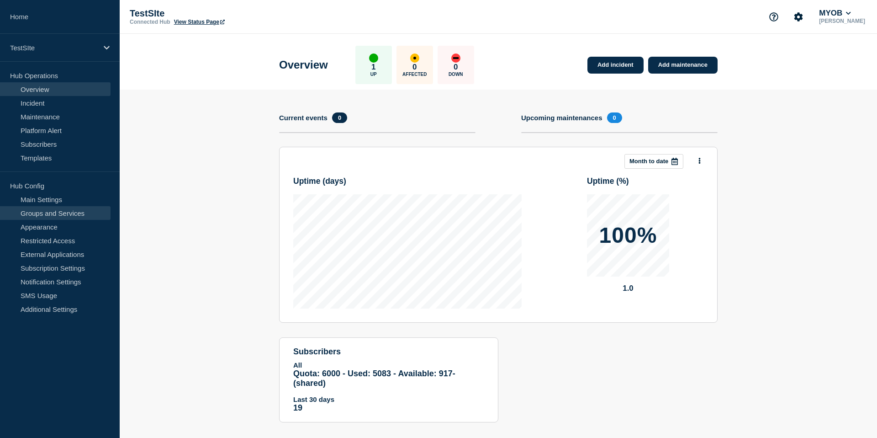
click at [66, 215] on link "Groups and Services" at bounding box center [55, 213] width 111 height 14
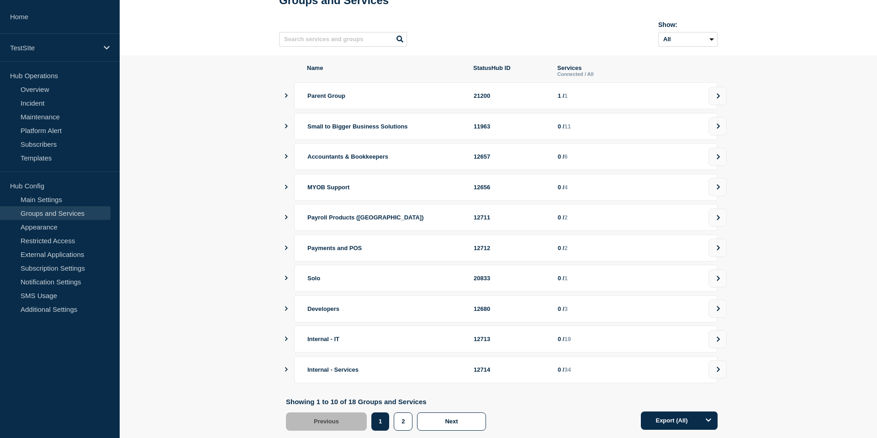
scroll to position [87, 0]
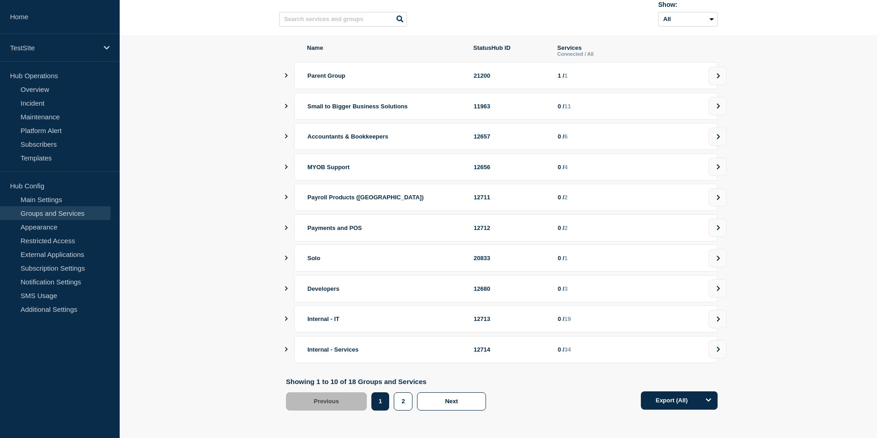
click at [284, 78] on button "showServices" at bounding box center [286, 75] width 5 height 27
click at [284, 76] on icon "showServices" at bounding box center [286, 75] width 5 height 6
click at [284, 76] on button "showServices" at bounding box center [286, 75] width 5 height 27
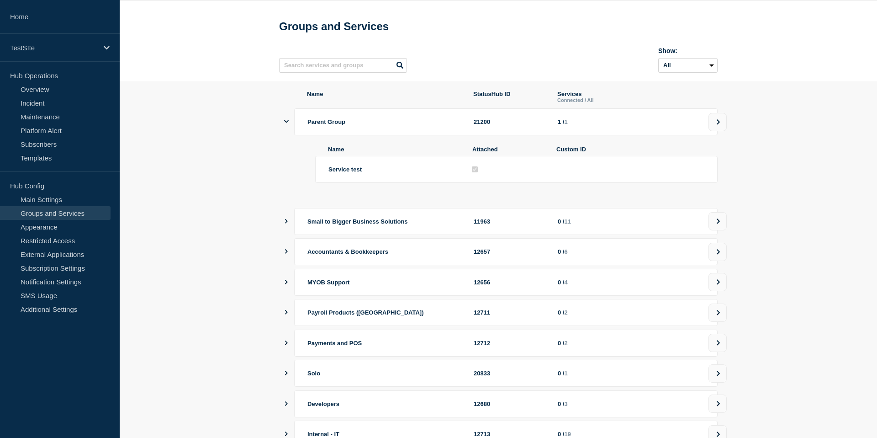
scroll to position [37, 0]
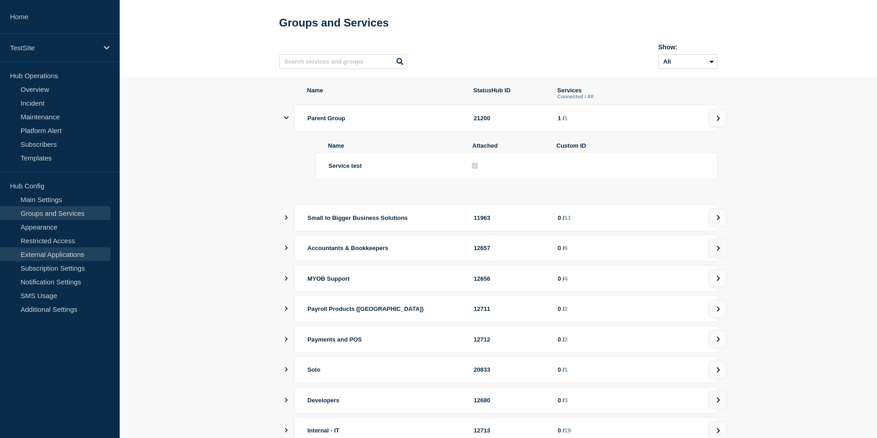
click at [65, 255] on link "External Applications" at bounding box center [55, 254] width 111 height 14
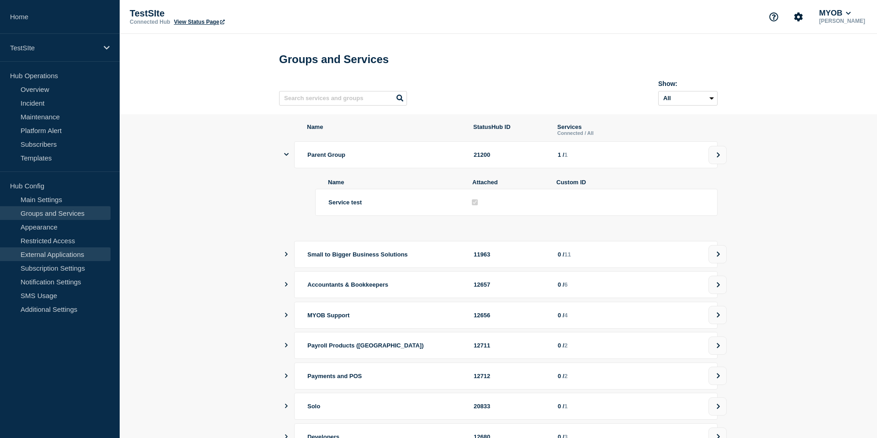
click at [65, 255] on link "External Applications" at bounding box center [55, 254] width 111 height 14
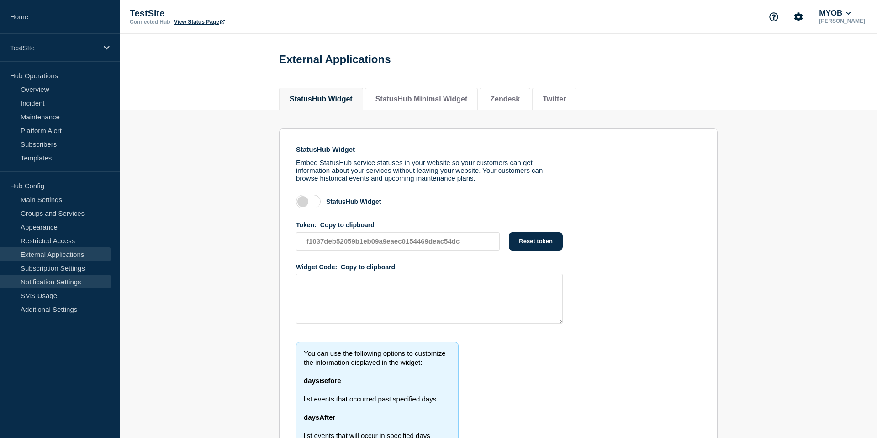
click at [63, 276] on link "Notification Settings" at bounding box center [55, 282] width 111 height 14
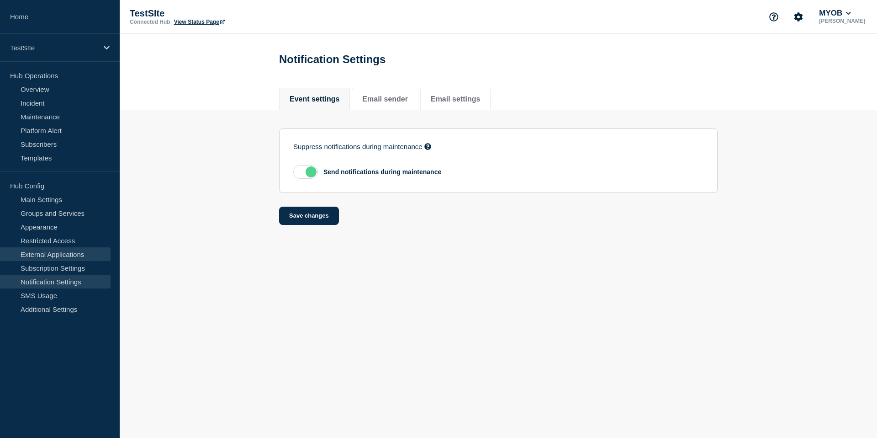
click at [64, 252] on link "External Applications" at bounding box center [55, 254] width 111 height 14
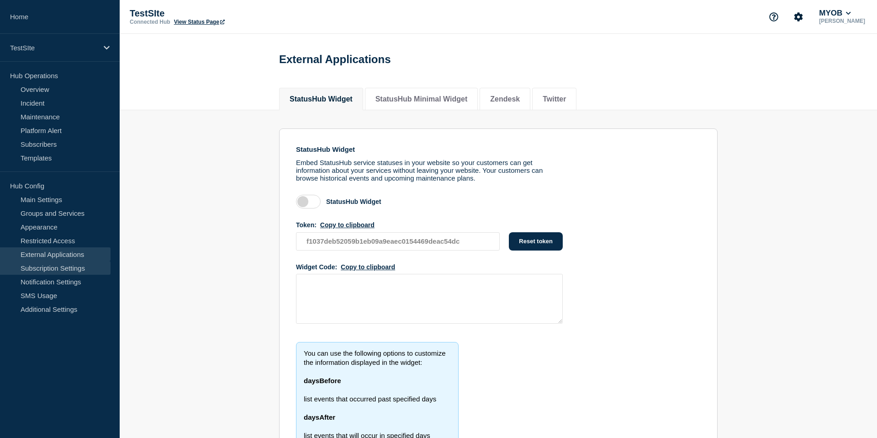
click at [62, 262] on link "Subscription Settings" at bounding box center [55, 268] width 111 height 14
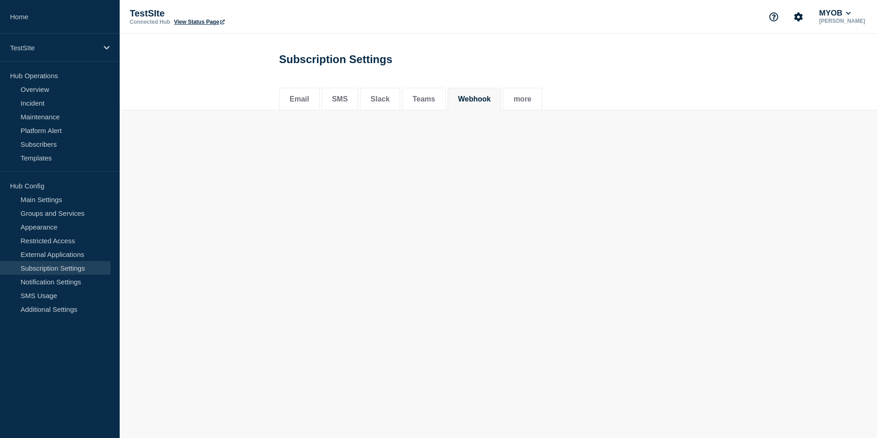
click at [474, 105] on li "Webhook" at bounding box center [475, 99] width 54 height 22
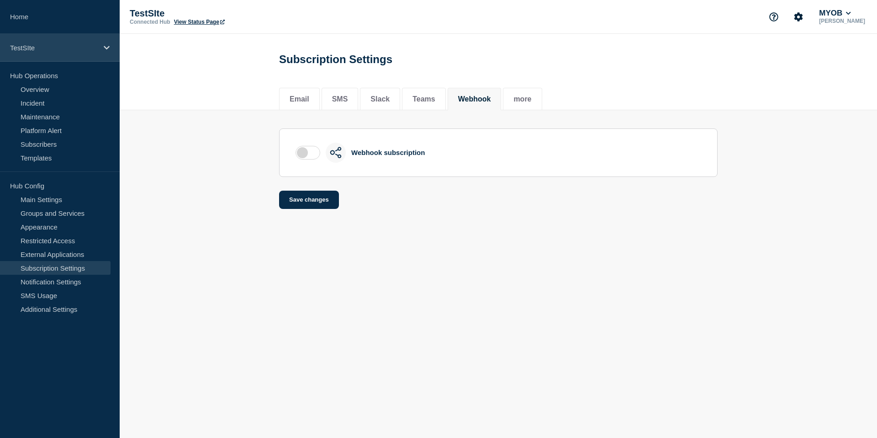
click at [84, 57] on div "TestSIte" at bounding box center [60, 48] width 120 height 28
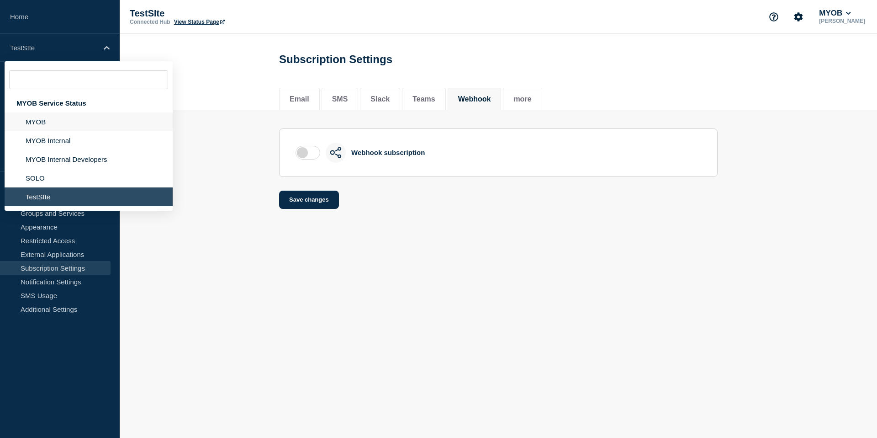
click at [62, 128] on li "MYOB" at bounding box center [89, 121] width 168 height 19
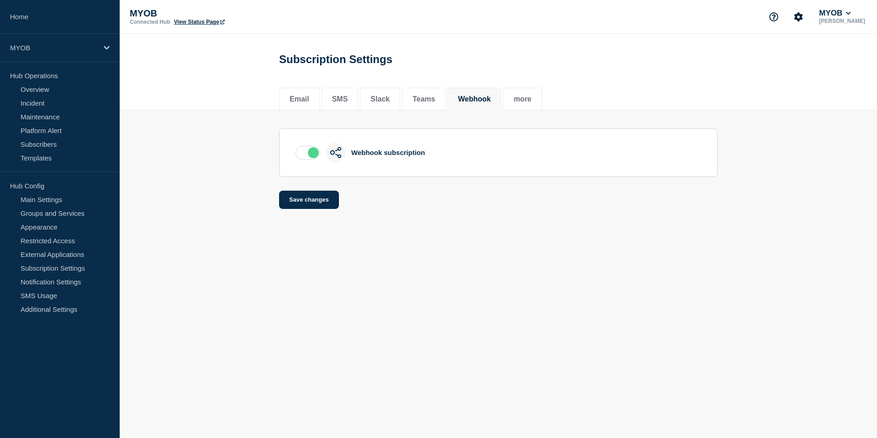
click at [200, 25] on link "View Status Page" at bounding box center [199, 22] width 51 height 6
click at [87, 56] on div "MYOB" at bounding box center [60, 48] width 120 height 28
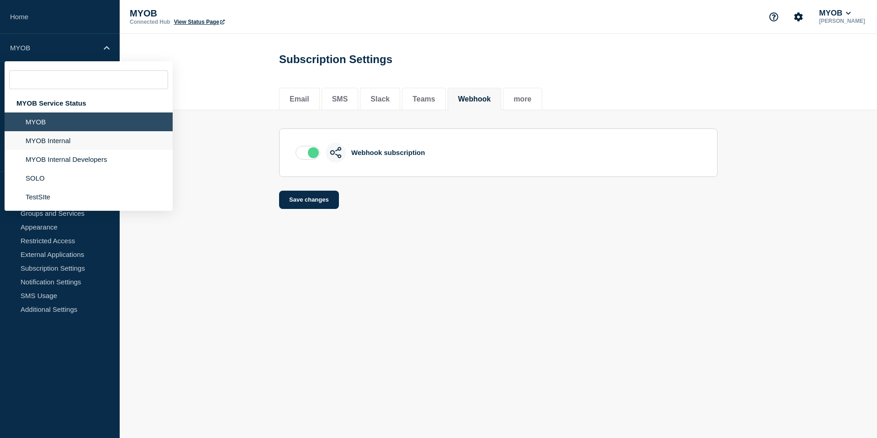
click at [51, 150] on li "MYOB Internal" at bounding box center [89, 140] width 168 height 19
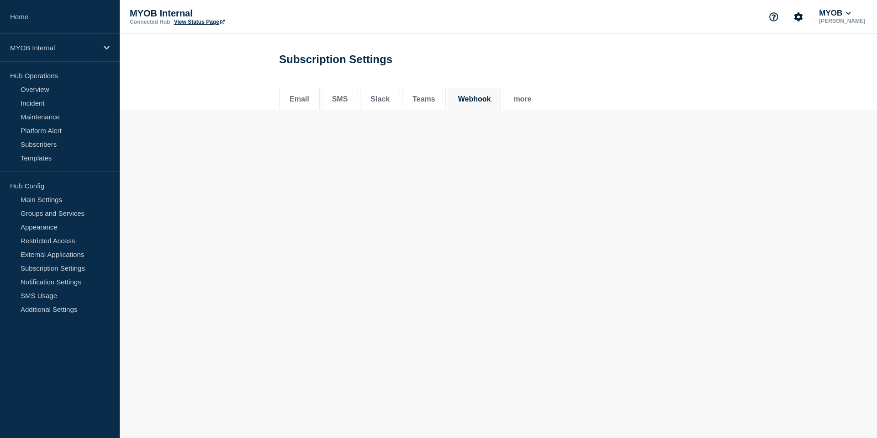
click at [393, 145] on body "Home MYOB Internal Hub Operations Overview Incident Maintenance Platform Alert …" at bounding box center [438, 219] width 877 height 438
click at [193, 25] on link "View Status Page" at bounding box center [199, 22] width 51 height 6
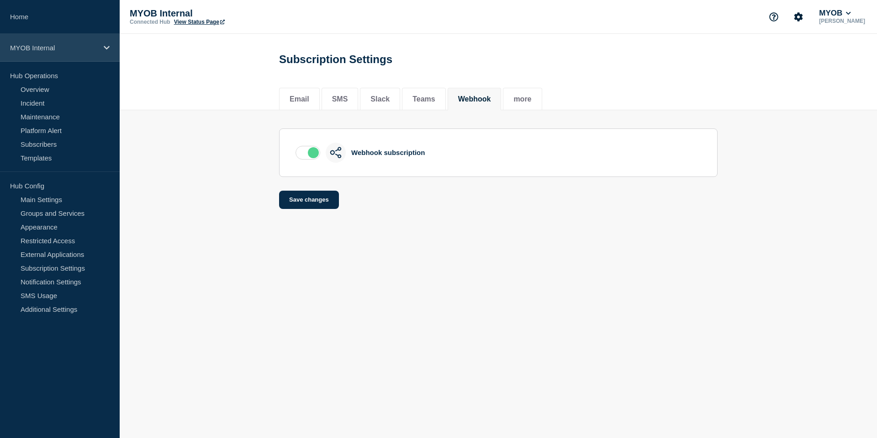
click at [57, 50] on p "MYOB Internal" at bounding box center [54, 48] width 88 height 8
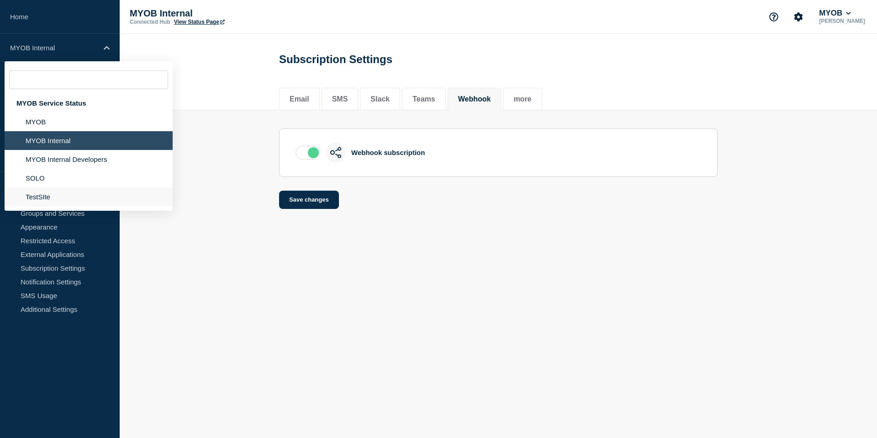
click at [36, 202] on li "TestSIte" at bounding box center [89, 196] width 168 height 19
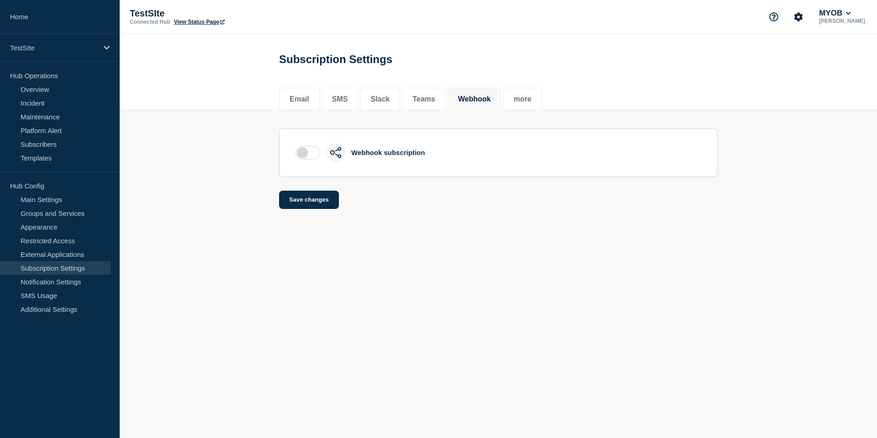
click at [302, 156] on label at bounding box center [308, 153] width 25 height 14
click at [0, 0] on input "checkbox" at bounding box center [0, 0] width 0 height 0
click at [307, 199] on button "Save changes" at bounding box center [309, 200] width 60 height 18
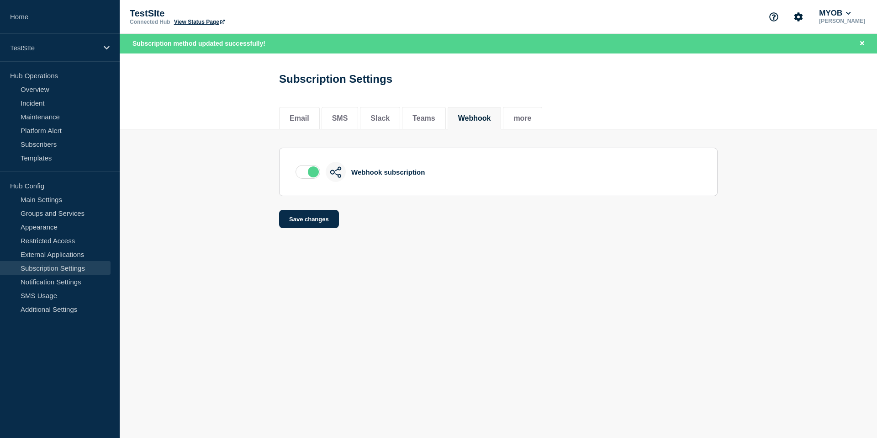
click at [436, 267] on body "Home TestSIte Hub Operations Overview Incident Maintenance Platform Alert Subsc…" at bounding box center [438, 219] width 877 height 438
click at [197, 80] on header "Subscription Settings" at bounding box center [499, 75] width 758 height 45
click at [203, 24] on link "View Status Page" at bounding box center [199, 22] width 51 height 6
click at [62, 51] on p "TestSIte" at bounding box center [54, 48] width 88 height 8
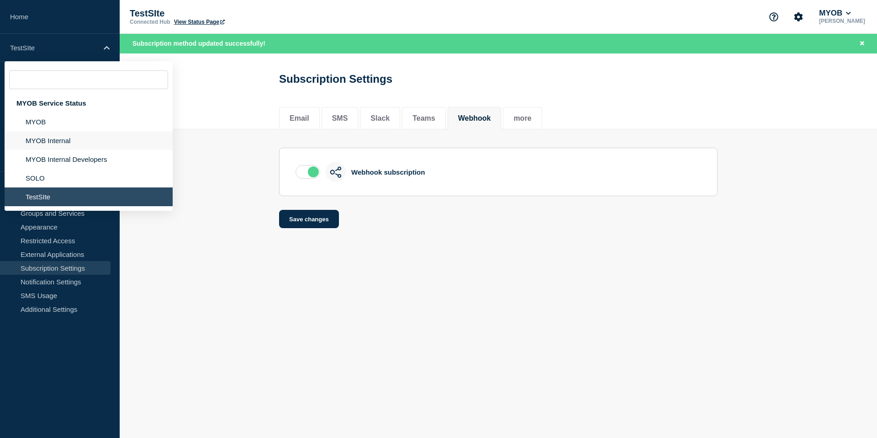
click at [49, 144] on li "MYOB Internal" at bounding box center [89, 140] width 168 height 19
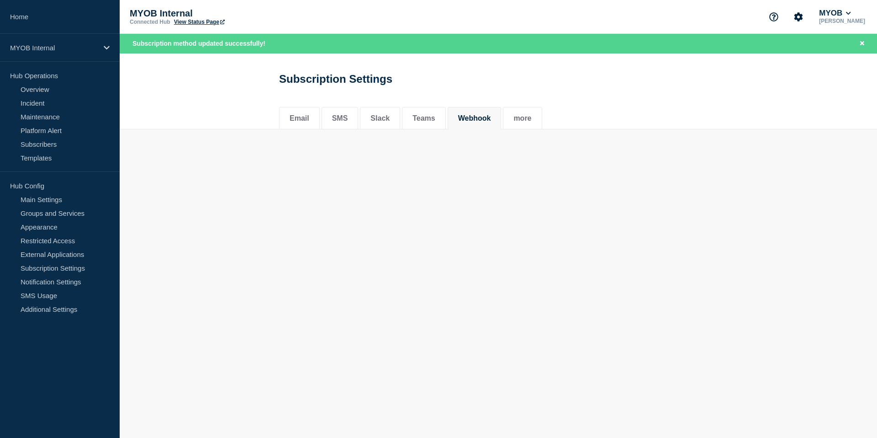
click at [206, 25] on link "View Status Page" at bounding box center [199, 22] width 51 height 6
click at [205, 215] on section "Webhook subscription Save changes" at bounding box center [499, 178] width 758 height 99
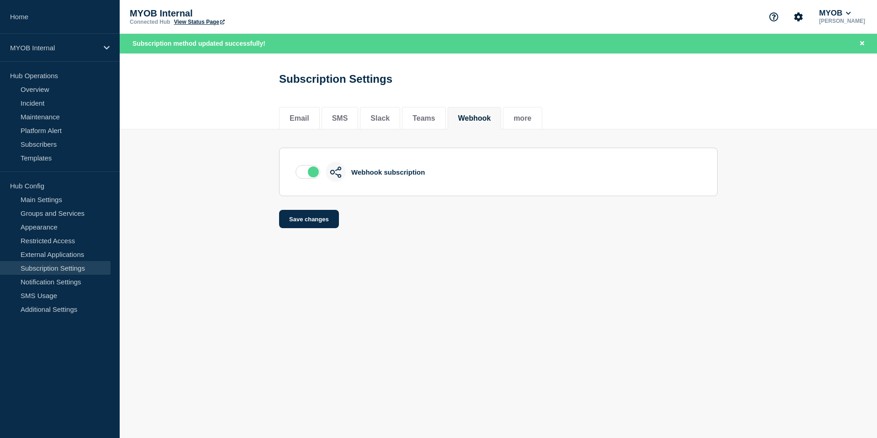
click at [60, 270] on link "Subscription Settings" at bounding box center [55, 268] width 111 height 14
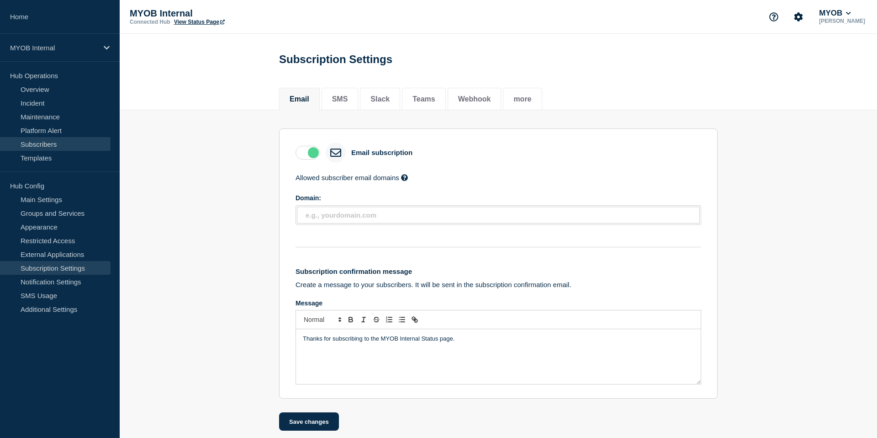
click at [45, 140] on link "Subscribers" at bounding box center [55, 144] width 111 height 14
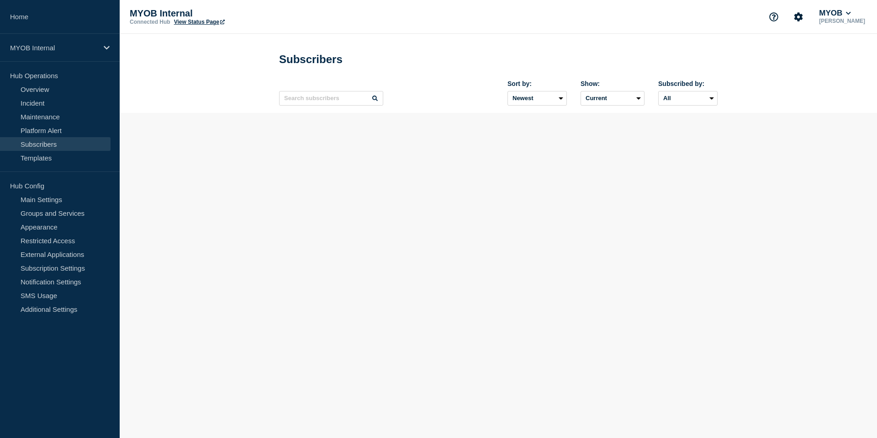
click at [287, 179] on body "Home MYOB Internal Hub Operations Overview Incident Maintenance Platform Alert …" at bounding box center [438, 219] width 877 height 438
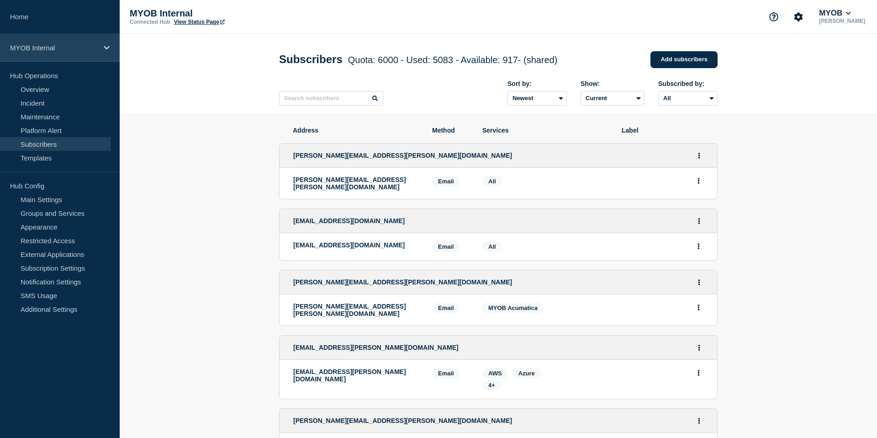
click at [102, 47] on div "MYOB Internal" at bounding box center [60, 48] width 120 height 28
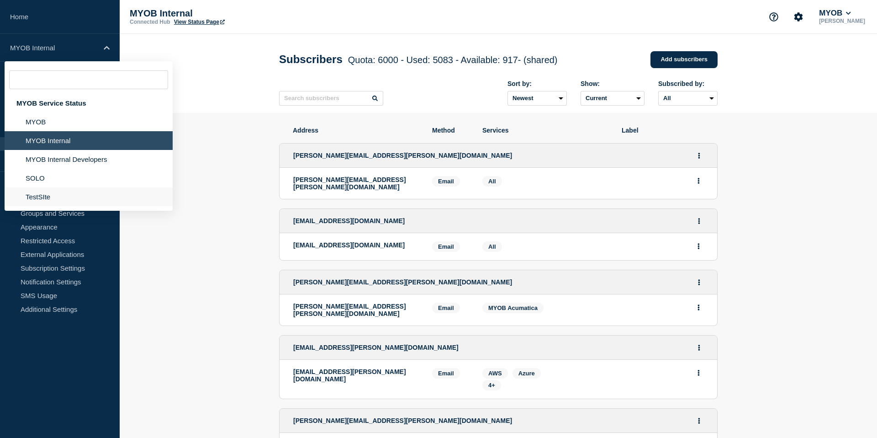
click at [47, 203] on li "TestSIte" at bounding box center [89, 196] width 168 height 19
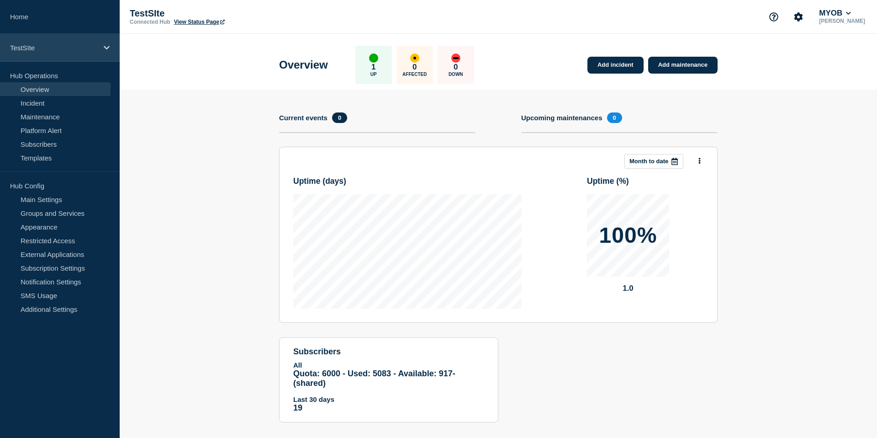
click at [103, 48] on div "TestSIte" at bounding box center [60, 48] width 120 height 28
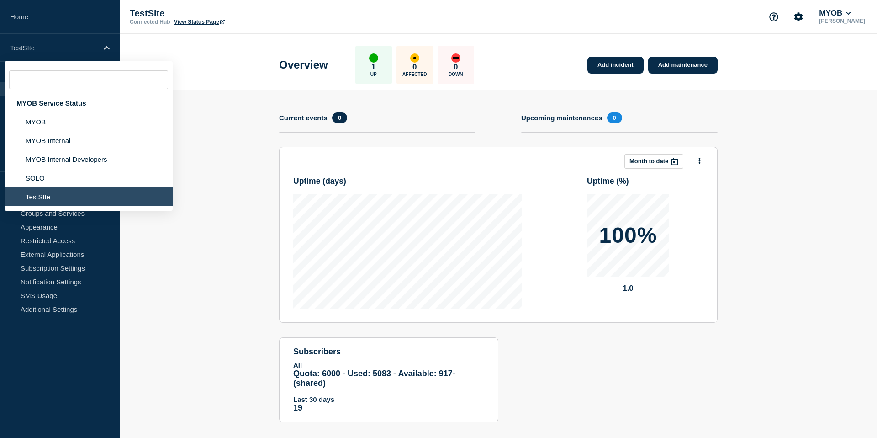
click at [242, 82] on header "Overview 1 Up 0 Affected 0 Down Add incident Add maintenance" at bounding box center [499, 62] width 758 height 56
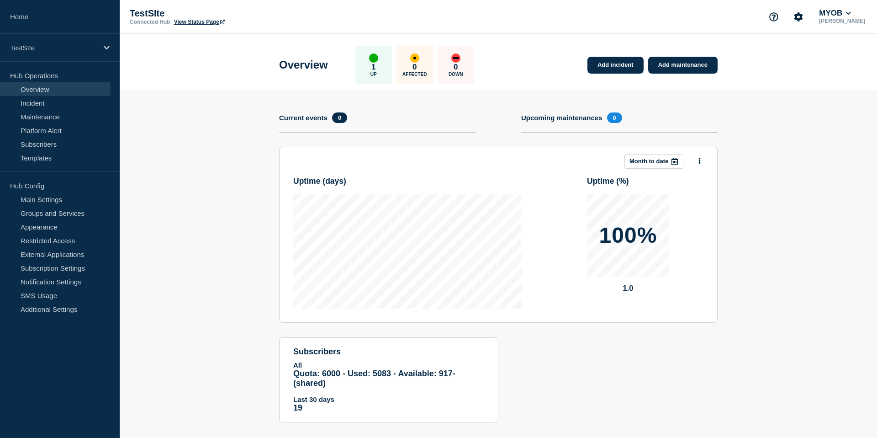
click at [155, 13] on p "TestSIte" at bounding box center [221, 13] width 183 height 11
click at [207, 38] on header "Overview 1 Up 0 Affected 0 Down Add incident Add maintenance" at bounding box center [499, 62] width 758 height 56
click at [24, 26] on link "Home" at bounding box center [60, 17] width 120 height 34
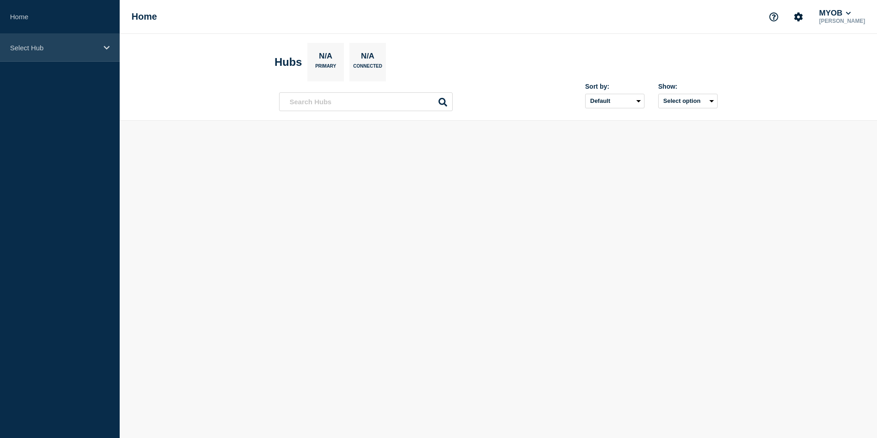
click at [47, 57] on div "Select Hub" at bounding box center [60, 48] width 120 height 28
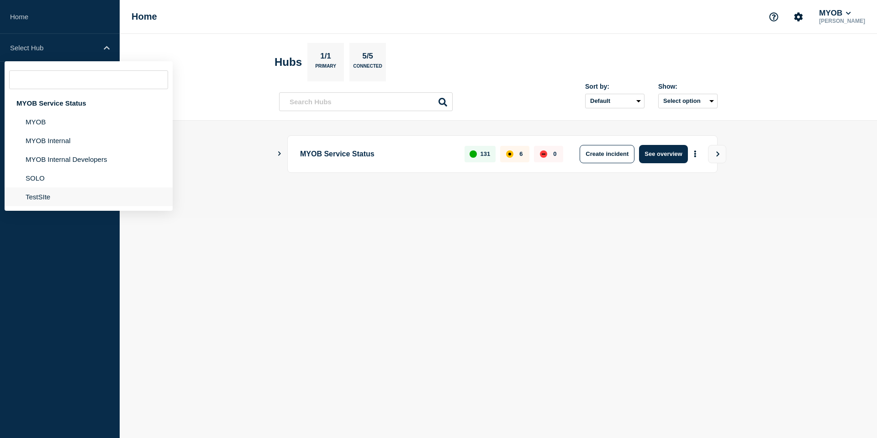
click at [52, 199] on li "TestSIte" at bounding box center [89, 196] width 168 height 19
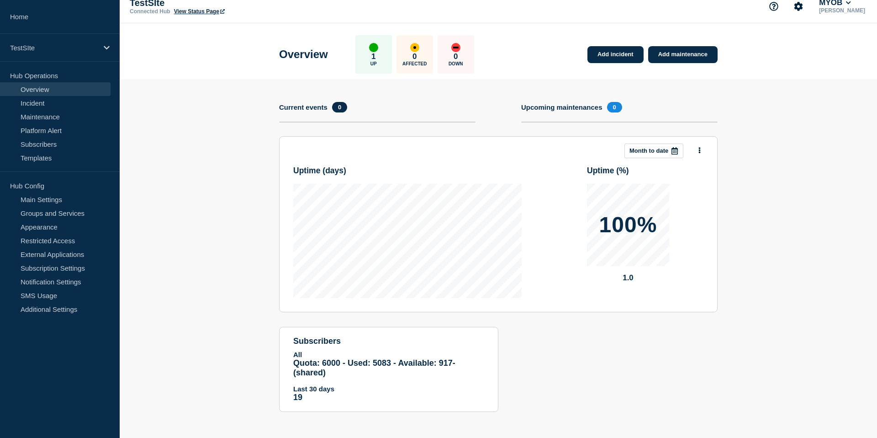
scroll to position [24, 0]
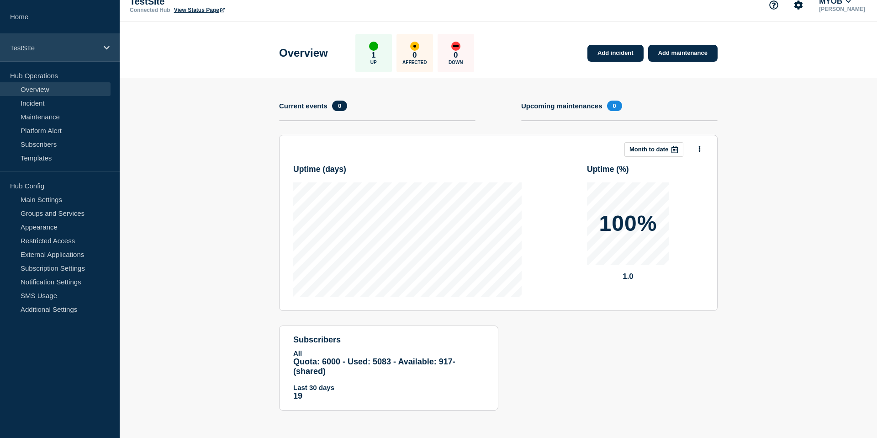
click at [86, 50] on p "TestSIte" at bounding box center [54, 48] width 88 height 8
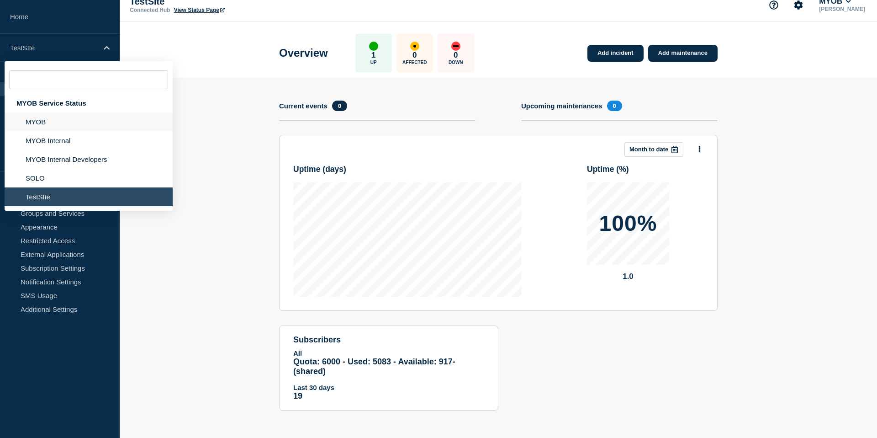
click at [51, 128] on li "MYOB" at bounding box center [89, 121] width 168 height 19
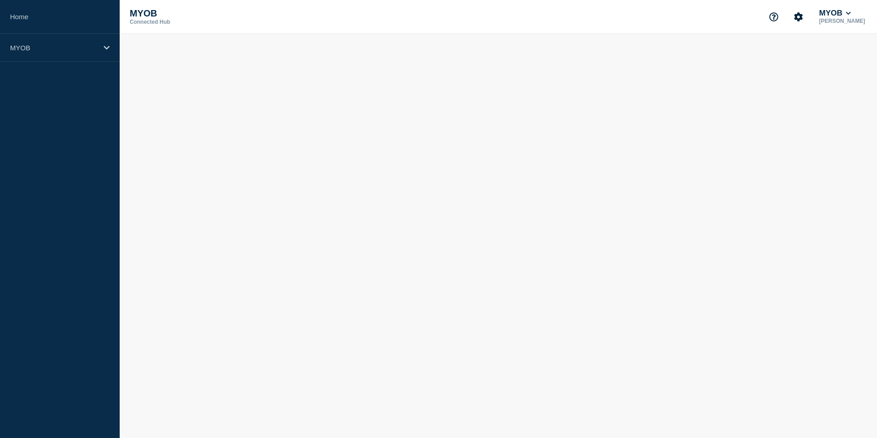
click at [182, 109] on body "Home MYOB MYOB Connected Hub MYOB Dylan Bathurst" at bounding box center [438, 219] width 877 height 438
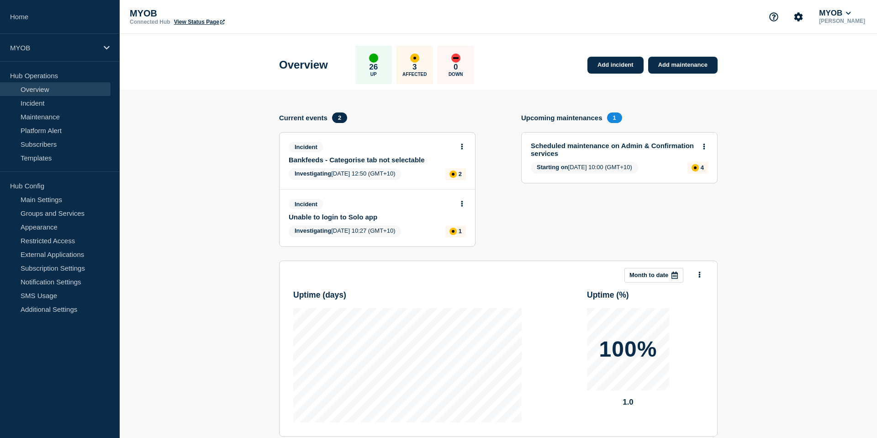
click at [397, 161] on link "Bankfeeds - Categorise tab not selectable" at bounding box center [371, 160] width 165 height 8
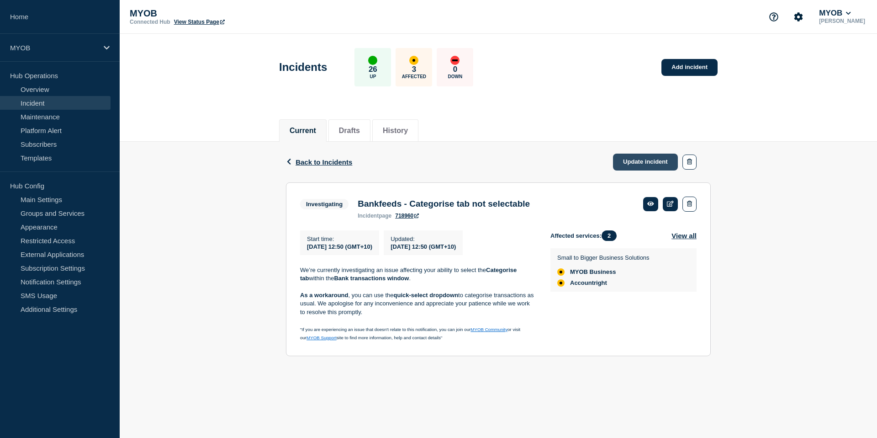
click at [649, 166] on link "Update incident" at bounding box center [645, 162] width 65 height 17
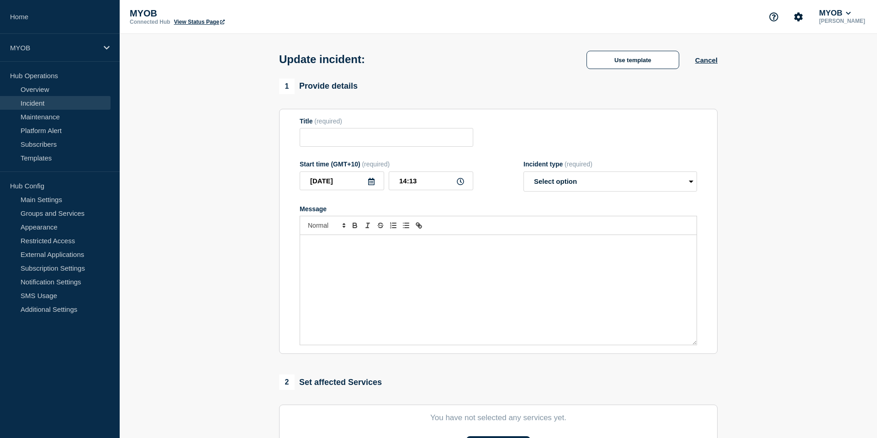
type input "Bankfeeds - Categorise tab not selectable"
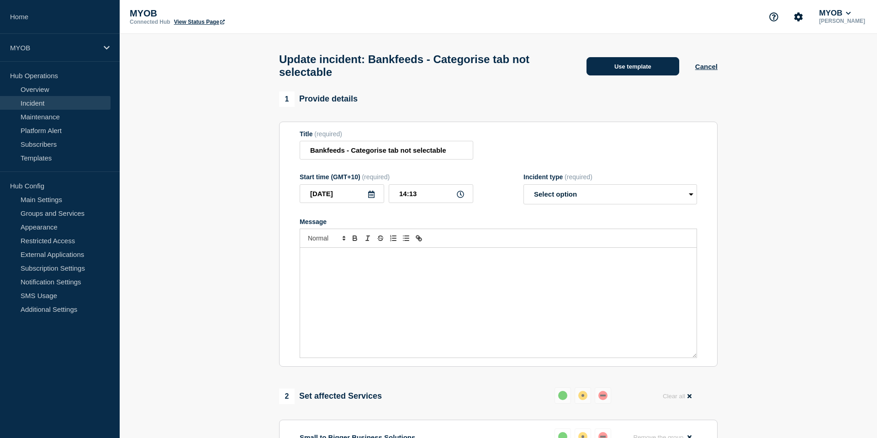
click at [634, 66] on button "Use template" at bounding box center [633, 66] width 93 height 18
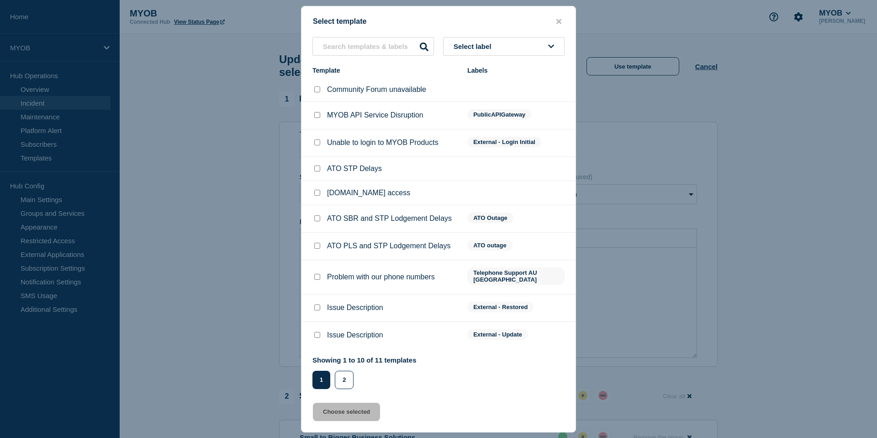
scroll to position [3, 0]
click at [317, 308] on input "Issue Description checkbox" at bounding box center [317, 307] width 6 height 6
checkbox input "true"
click at [337, 416] on button "Choose selected" at bounding box center [346, 412] width 67 height 18
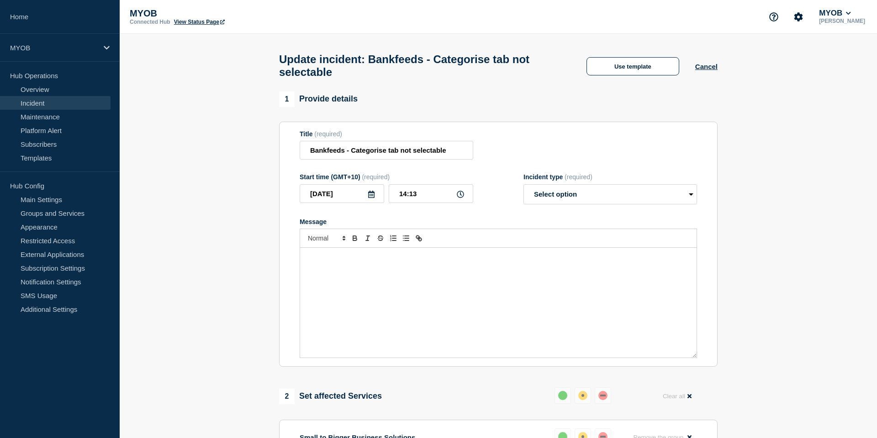
select select "resolved"
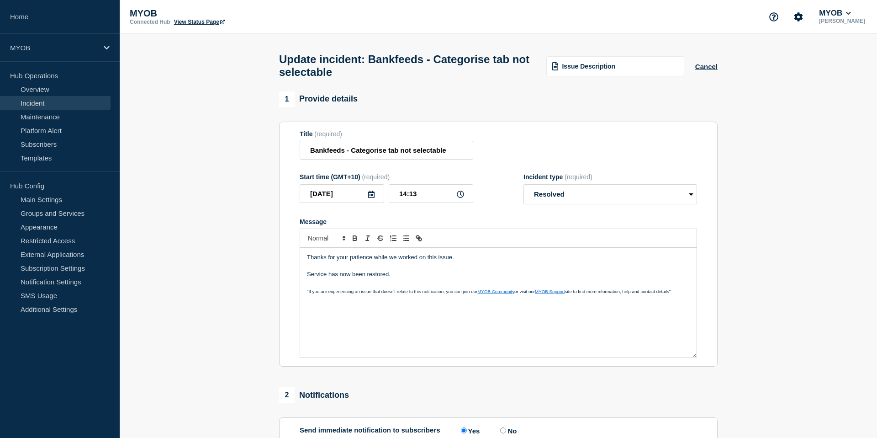
click at [415, 287] on p "Message" at bounding box center [498, 283] width 383 height 8
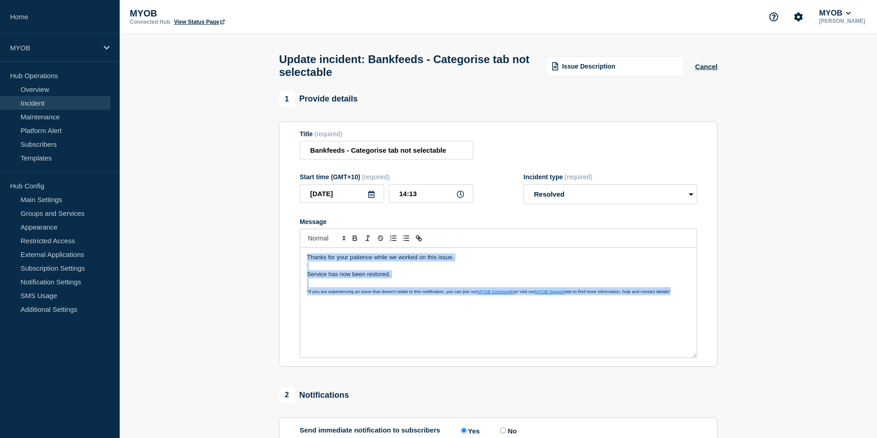
drag, startPoint x: 685, startPoint y: 303, endPoint x: 279, endPoint y: 240, distance: 410.7
click at [279, 240] on section "Title (required) Bankfeeds - Categorise tab not selectable Start time (GMT+10) …" at bounding box center [498, 244] width 439 height 245
copy div "Thanks for your patience while we worked on this issue. Service has now been re…"
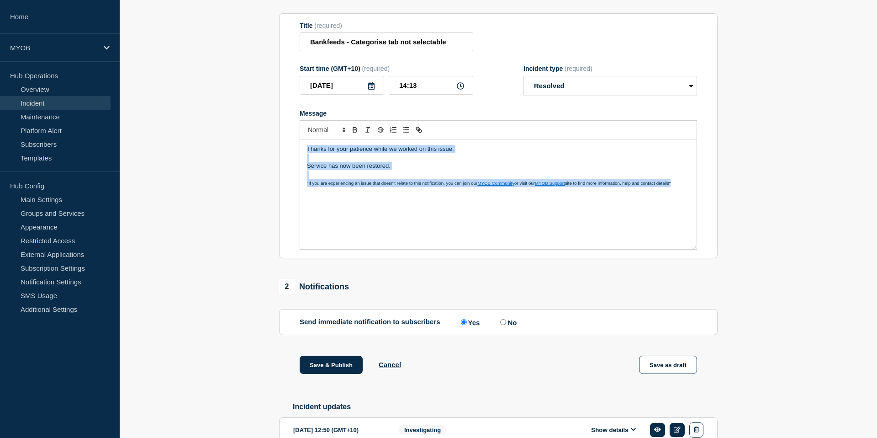
scroll to position [170, 0]
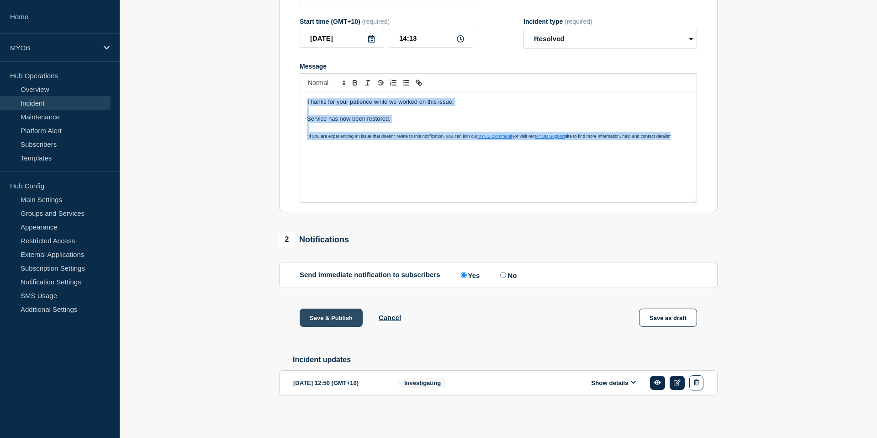
click at [327, 317] on button "Save & Publish" at bounding box center [331, 317] width 63 height 18
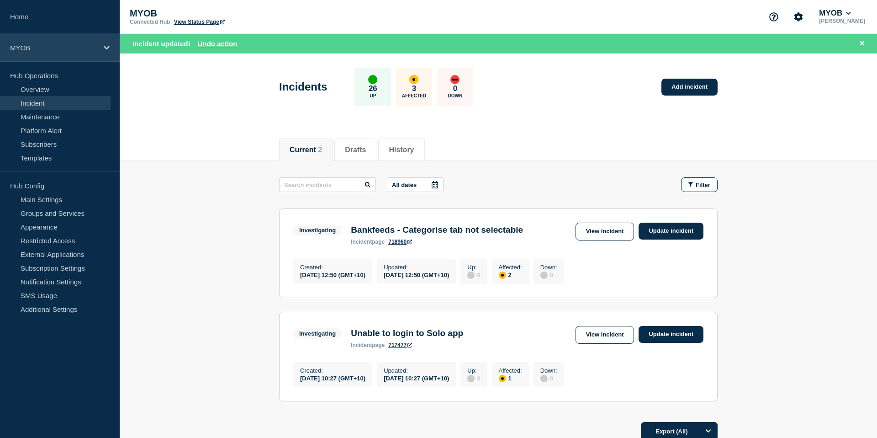
click at [90, 44] on p "MYOB" at bounding box center [54, 48] width 88 height 8
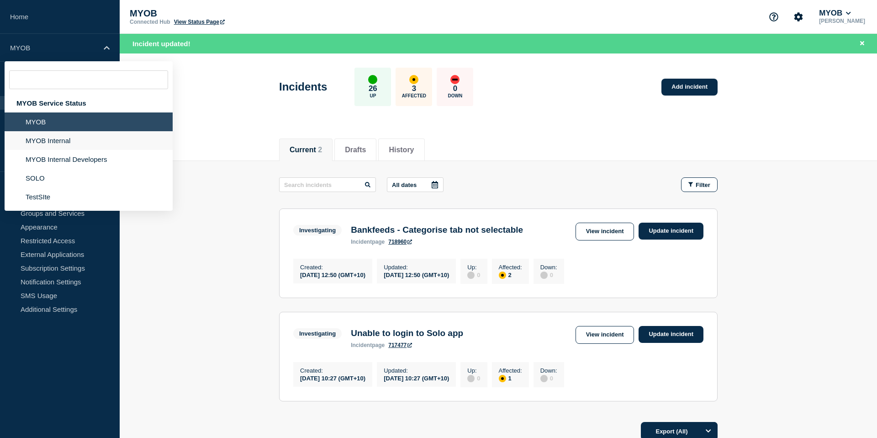
click at [62, 148] on li "MYOB Internal" at bounding box center [89, 140] width 168 height 19
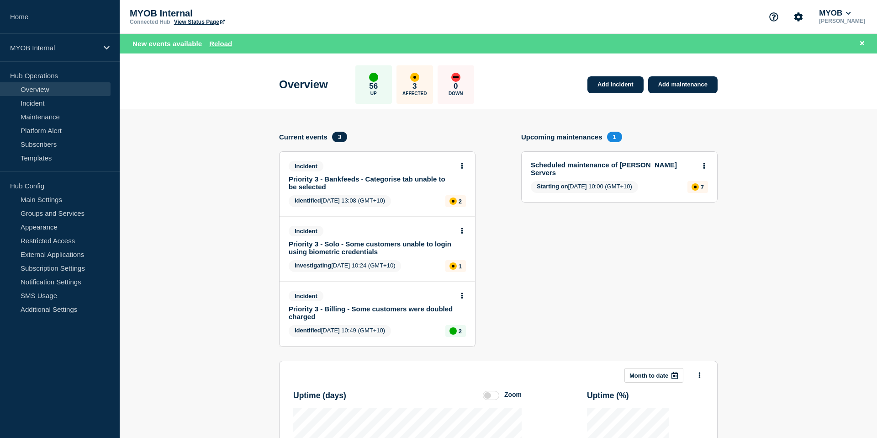
click at [599, 245] on section "Upcoming maintenances 1 Scheduled maintenance of Archie Servers Starting on 202…" at bounding box center [619, 246] width 197 height 229
click at [864, 45] on icon at bounding box center [863, 43] width 4 height 6
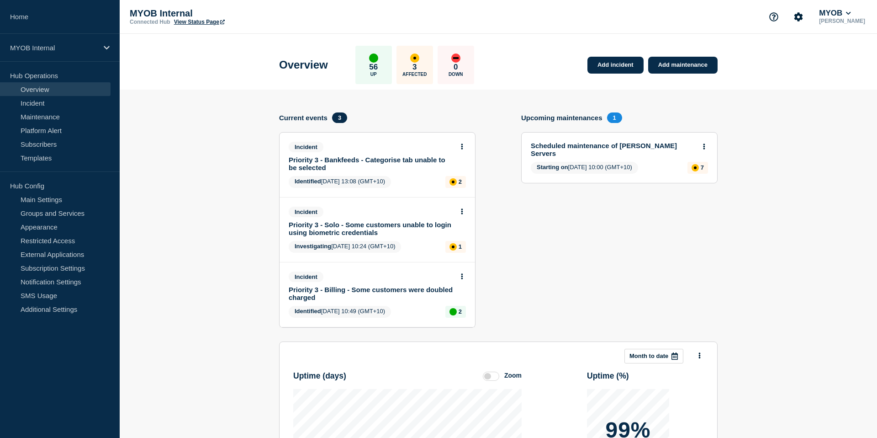
click at [406, 164] on link "Priority 3 - Bankfeeds - Categorise tab unable to be selected" at bounding box center [371, 164] width 165 height 16
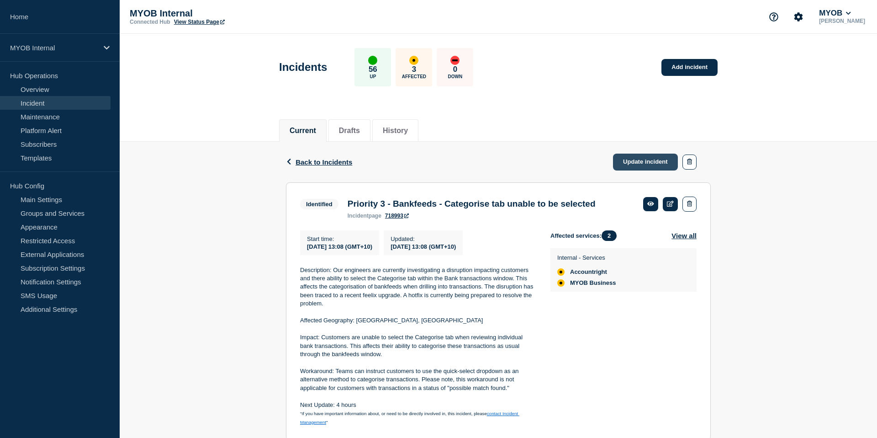
click at [656, 165] on link "Update incident" at bounding box center [645, 162] width 65 height 17
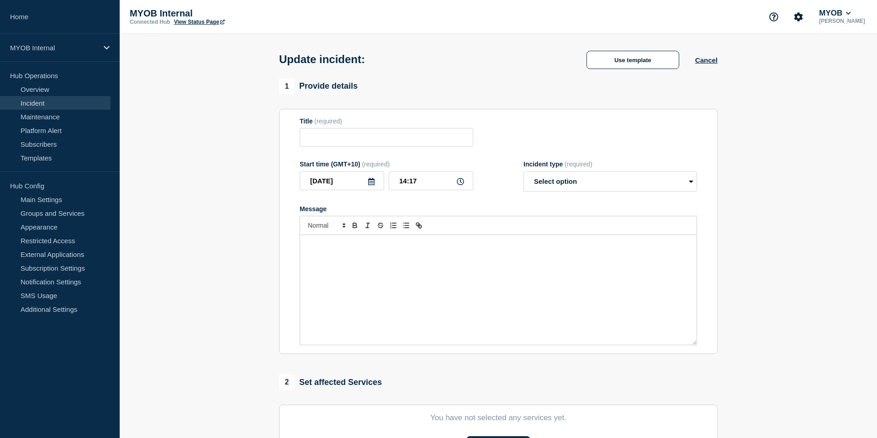
type input "Priority 3 - Bankfeeds - Categorise tab unable to be selected"
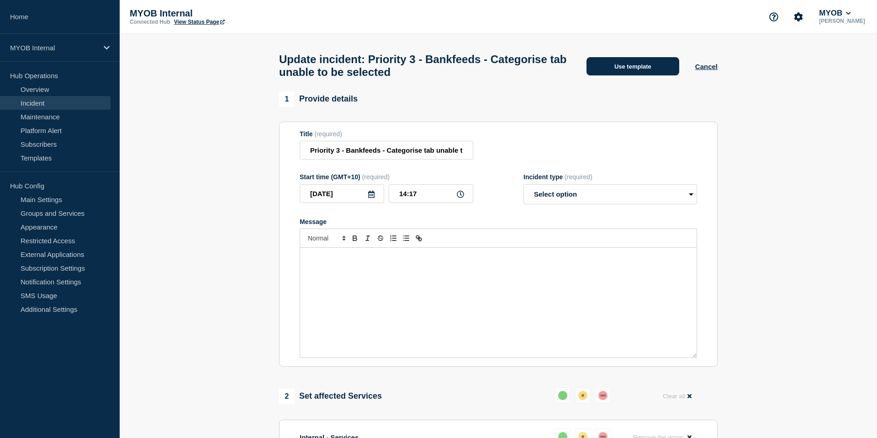
click at [642, 67] on button "Use template" at bounding box center [633, 66] width 93 height 18
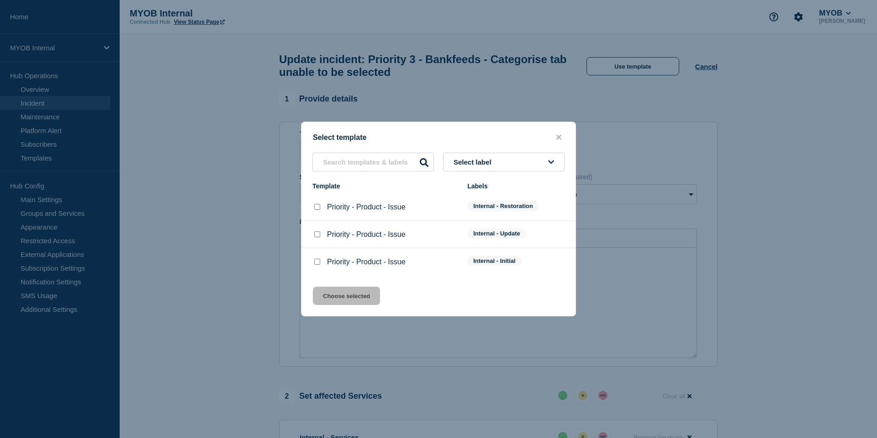
click at [317, 207] on input "Priority - Product - Issue checkbox" at bounding box center [317, 207] width 6 height 6
checkbox input "true"
click at [340, 302] on button "Choose selected" at bounding box center [346, 296] width 67 height 18
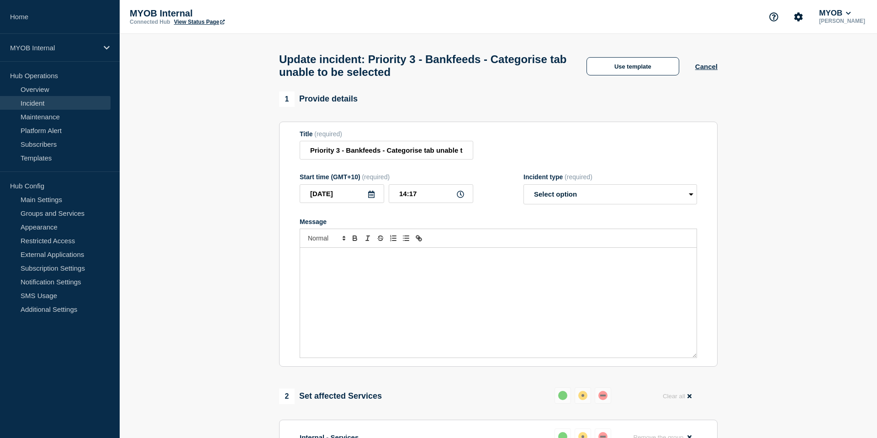
select select "resolved"
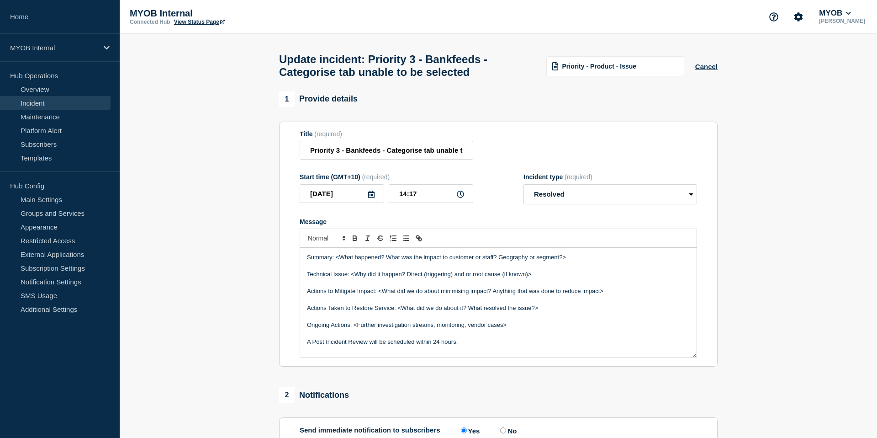
drag, startPoint x: 467, startPoint y: 352, endPoint x: 260, endPoint y: 254, distance: 229.2
click at [260, 254] on section "1 Provide details Title (required) Priority 3 - Bankfeeds - Categorise tab unab…" at bounding box center [499, 335] width 758 height 488
copy div "Summary: <What happened? What was the impact to customer or staff? Geography or…"
click at [371, 295] on p "Actions to Mitigate Impact: <What did we do about minimising impact? Anything t…" at bounding box center [498, 291] width 383 height 8
drag, startPoint x: 548, startPoint y: 287, endPoint x: 353, endPoint y: 286, distance: 195.6
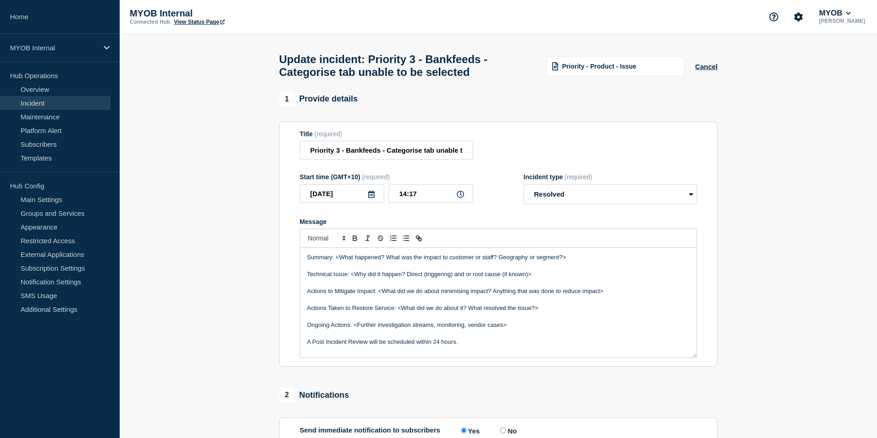
click at [353, 278] on p "Technical Issue: <Why did it happen? Direct (triggering) and or root cause (if …" at bounding box center [498, 274] width 383 height 8
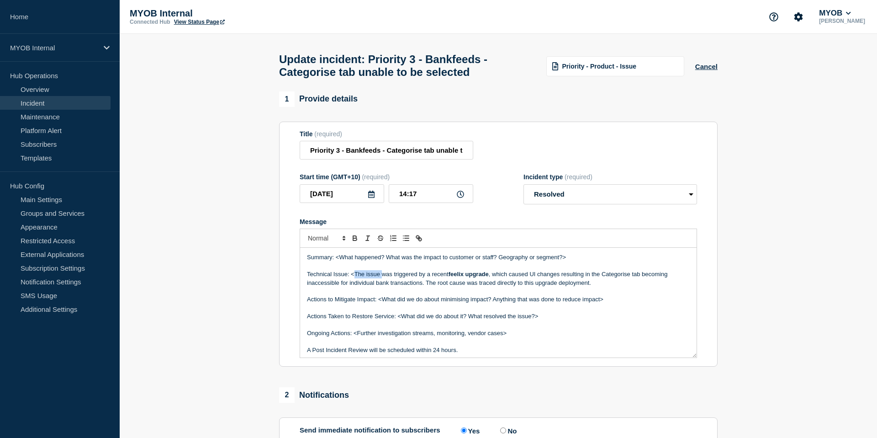
drag, startPoint x: 355, startPoint y: 285, endPoint x: 383, endPoint y: 284, distance: 28.4
click at [383, 284] on p "Technical Issue: <The issue was triggered by a recent feelix upgrade , which ca…" at bounding box center [498, 278] width 383 height 17
drag, startPoint x: 425, startPoint y: 285, endPoint x: 351, endPoint y: 285, distance: 74.0
click at [351, 285] on p "Technical Issue: <The issue was triggered by a recent feelix upgrade , which ca…" at bounding box center [498, 278] width 383 height 17
drag, startPoint x: 354, startPoint y: 286, endPoint x: 382, endPoint y: 281, distance: 27.9
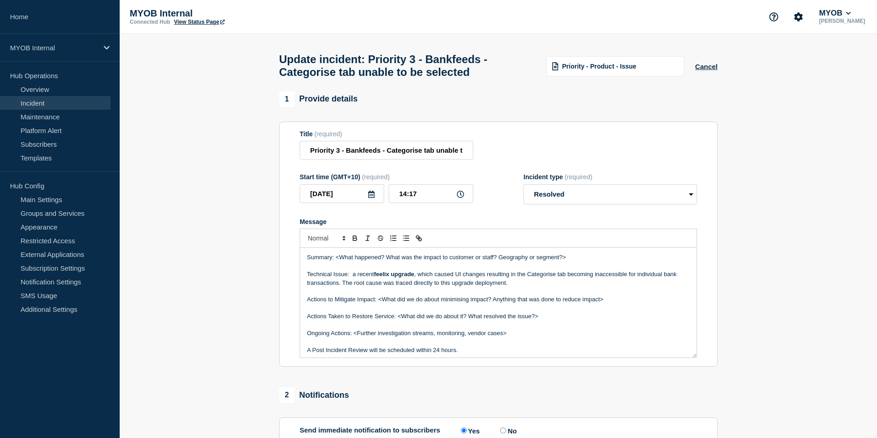
click at [355, 285] on p "Technical Issue: a recent feelix upgrade , which caused UI changes resulting in…" at bounding box center [498, 278] width 383 height 17
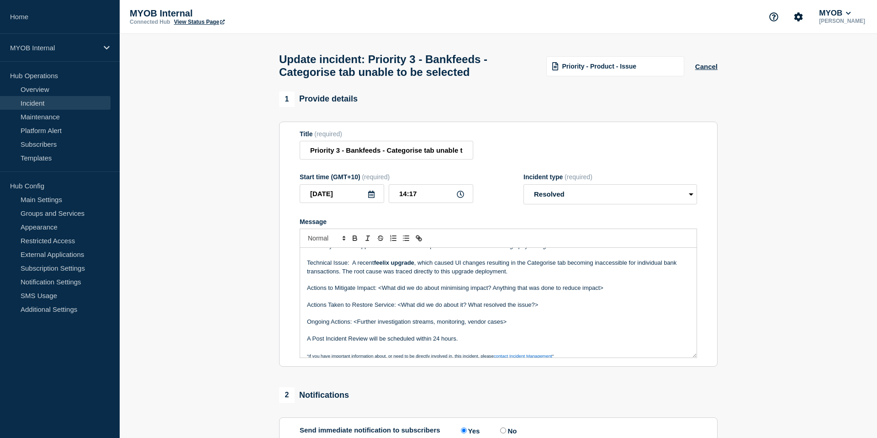
scroll to position [12, 0]
drag, startPoint x: 527, startPoint y: 271, endPoint x: 457, endPoint y: 273, distance: 70.9
click at [457, 273] on p "Technical Issue: A recent feelix upgrade , which caused UI changes resulting in…" at bounding box center [498, 266] width 383 height 17
click at [506, 273] on p "Technical Issue: A recent feelix upgrade , which caused the Categorise tab beco…" at bounding box center [498, 266] width 383 height 17
click at [534, 275] on p "Technical Issue: A recent feelix upgrade , which caused the Categorise tab to b…" at bounding box center [498, 266] width 383 height 17
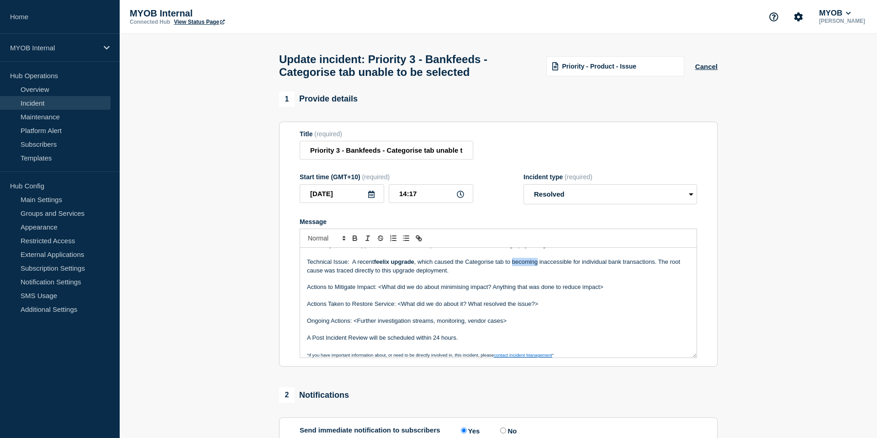
click at [534, 275] on p "Technical Issue: A recent feelix upgrade , which caused the Categorise tab to b…" at bounding box center [498, 266] width 383 height 17
click at [538, 283] on p "Message" at bounding box center [498, 279] width 383 height 8
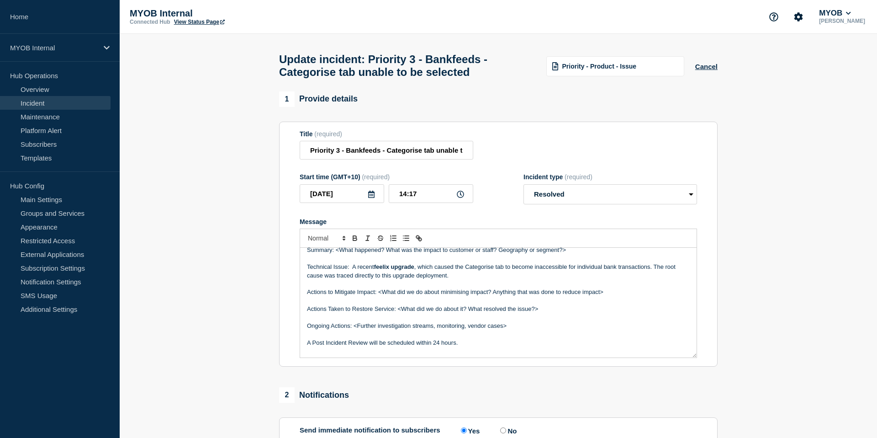
scroll to position [8, 0]
drag, startPoint x: 654, startPoint y: 276, endPoint x: 679, endPoint y: 285, distance: 26.7
click at [679, 279] on p "Technical Issue: A recent feelix upgrade , which caused the Categorise tab to b…" at bounding box center [498, 270] width 383 height 17
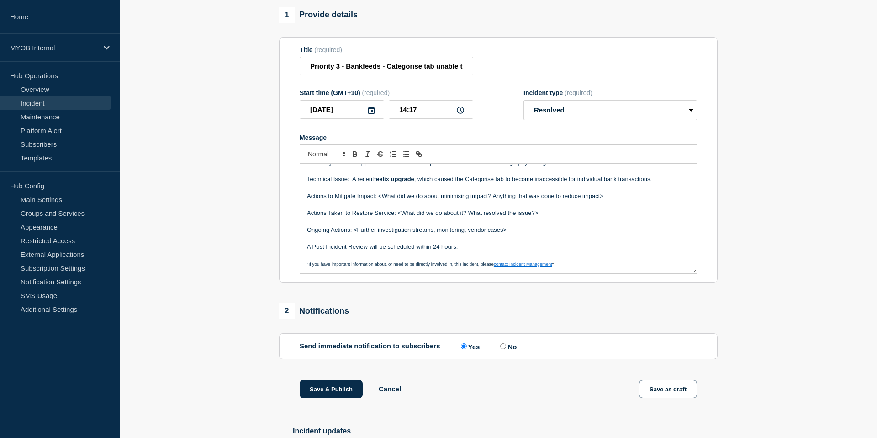
scroll to position [0, 0]
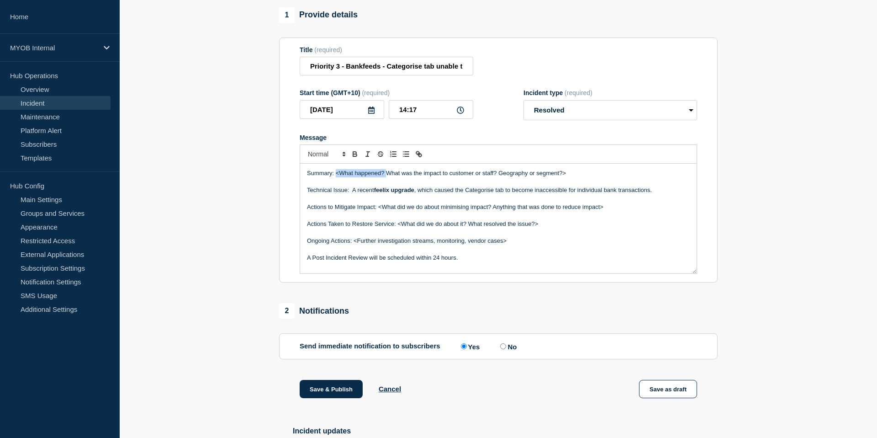
drag, startPoint x: 386, startPoint y: 183, endPoint x: 336, endPoint y: 183, distance: 49.4
click at [336, 177] on p "Summary: <What happened? What was the impact to customer or staff? Geography or…" at bounding box center [498, 173] width 383 height 8
drag, startPoint x: 570, startPoint y: 181, endPoint x: 337, endPoint y: 183, distance: 233.5
click at [337, 177] on p "Summary: <What happened? What was the impact to customer or staff? Geography or…" at bounding box center [498, 173] width 383 height 8
click at [337, 177] on p "Summary: Bankfeeds transactions" at bounding box center [498, 173] width 383 height 8
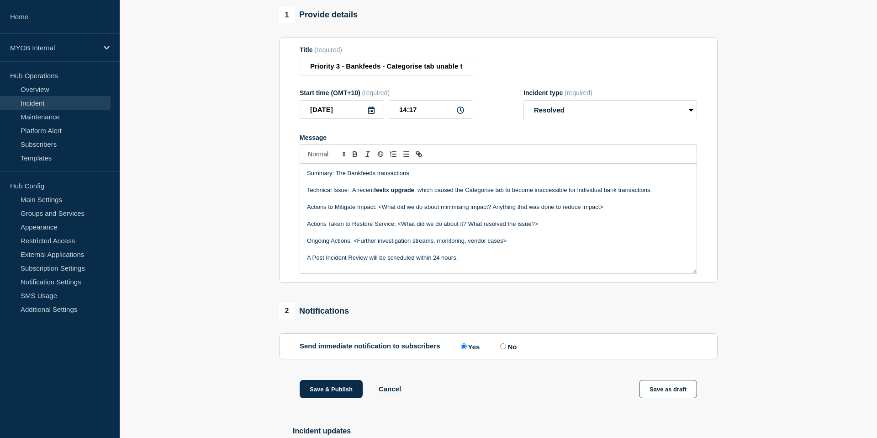
click at [414, 177] on p "Summary: The Bankfeeds transactions" at bounding box center [498, 173] width 383 height 8
click at [399, 75] on input "Priority 3 - Bankfeeds - Categorise tab unable to be selected" at bounding box center [387, 66] width 174 height 19
click at [514, 177] on p "Summary: The Bankfeeds transactions experienced a disruption to the feed cator" at bounding box center [498, 173] width 383 height 8
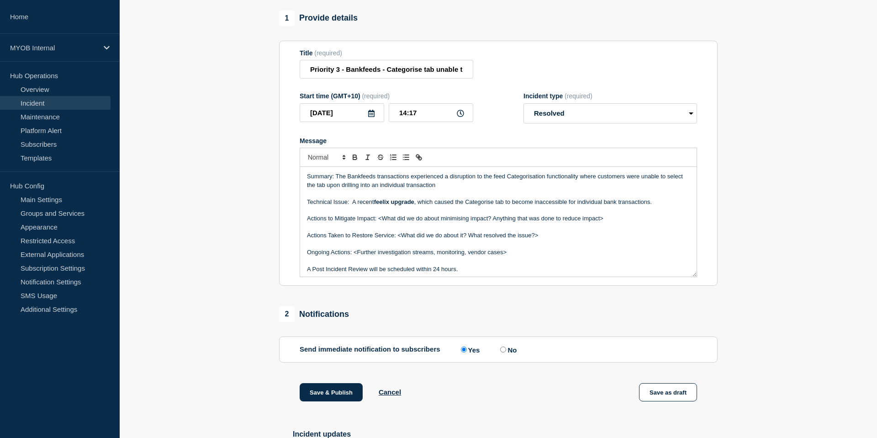
scroll to position [80, 0]
click at [409, 188] on p "Summary: The Bankfeeds transactions experienced a disruption to the feed Catego…" at bounding box center [498, 181] width 383 height 17
click at [538, 215] on p "Message" at bounding box center [498, 211] width 383 height 8
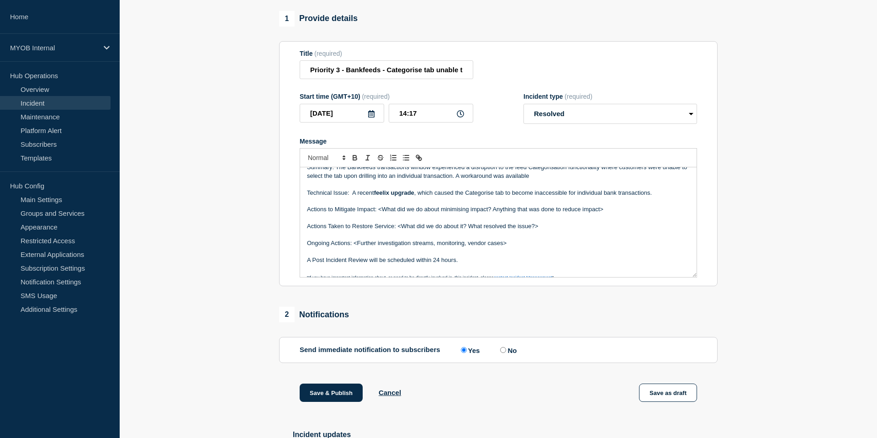
scroll to position [0, 0]
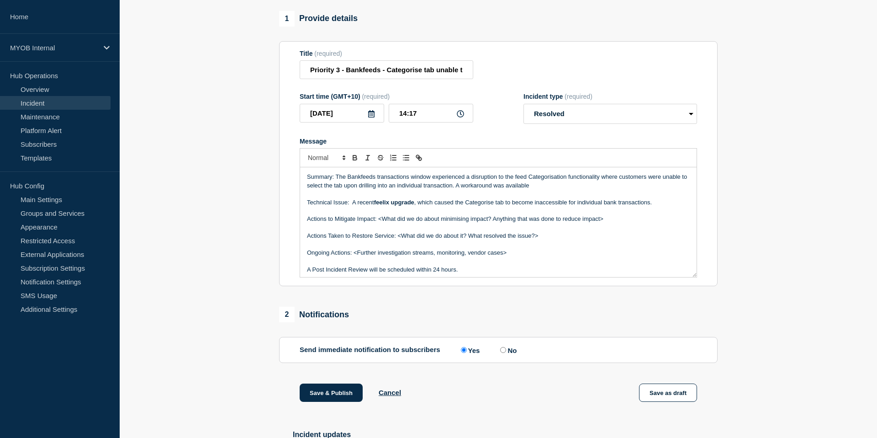
click at [421, 188] on p "Summary: The Bankfeeds transactions window experienced a disruption to the feed…" at bounding box center [498, 181] width 383 height 17
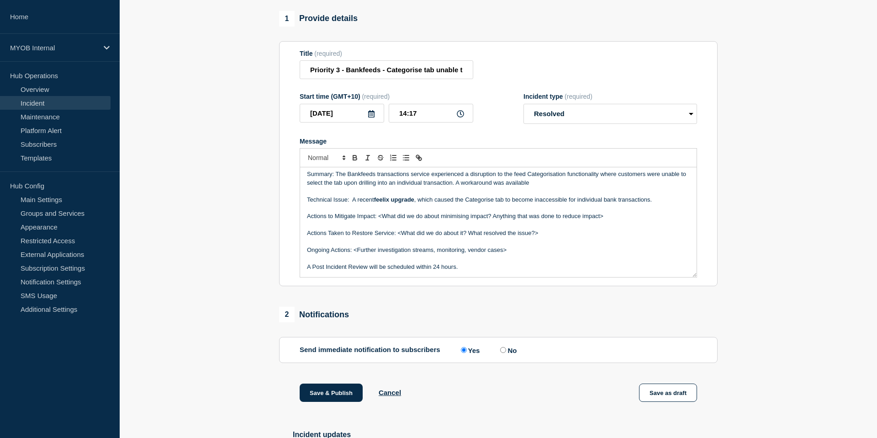
scroll to position [1, 0]
click at [610, 197] on p "Message" at bounding box center [498, 193] width 383 height 8
drag, startPoint x: 600, startPoint y: 187, endPoint x: 623, endPoint y: 187, distance: 23.3
click at [623, 187] on p "Summary: The Bankfeeds transactions service experienced a disruption to the fee…" at bounding box center [498, 180] width 383 height 17
drag, startPoint x: 601, startPoint y: 188, endPoint x: 691, endPoint y: 186, distance: 89.6
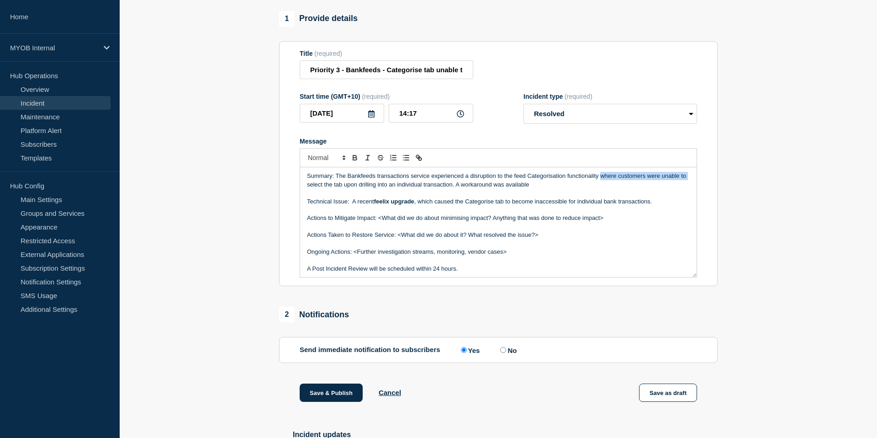
click at [691, 187] on div "Summary: The Bankfeeds transactions service experienced a disruption to the fee…" at bounding box center [498, 222] width 397 height 110
click at [547, 186] on p "Summary: The Bankfeeds transactions service experienced a disruption to the fee…" at bounding box center [498, 180] width 383 height 17
click at [408, 78] on input "Priority 3 - Bankfeeds - Categorise tab unable to be selected" at bounding box center [387, 69] width 174 height 19
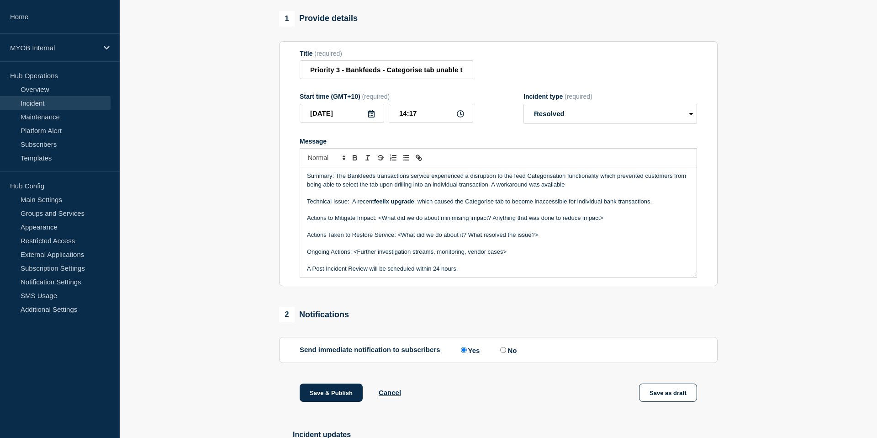
click at [368, 189] on p "Summary: The Bankfeeds transactions service experienced a disruption to the fee…" at bounding box center [498, 180] width 383 height 17
click at [423, 197] on p "Message" at bounding box center [498, 193] width 383 height 8
click at [597, 190] on p "Summary: The Bankfeeds transactions service experienced a disruption to the fee…" at bounding box center [498, 181] width 383 height 17
click at [598, 190] on p "Summary: The Bankfeeds transactions service experienced a disruption to the fee…" at bounding box center [498, 181] width 383 height 17
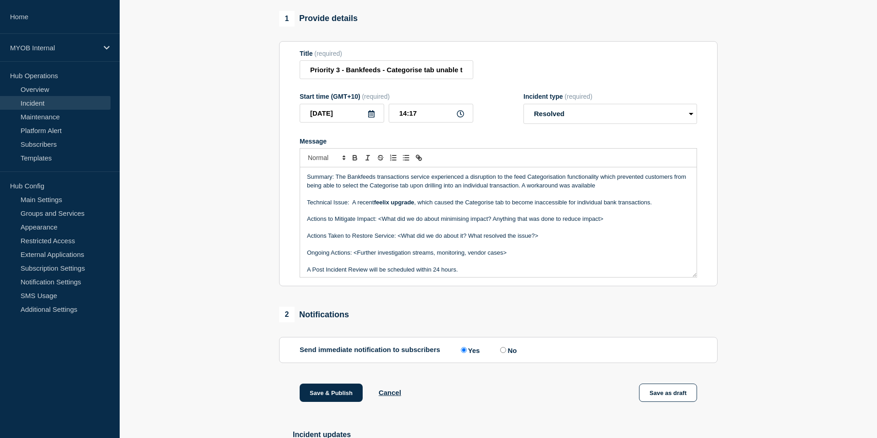
drag, startPoint x: 598, startPoint y: 197, endPoint x: 521, endPoint y: 197, distance: 76.8
click at [521, 190] on p "Summary: The Bankfeeds transactions service experienced a disruption to the fee…" at bounding box center [498, 181] width 383 height 17
drag, startPoint x: 607, startPoint y: 229, endPoint x: 290, endPoint y: 224, distance: 317.2
click at [290, 224] on section "Title (required) Priority 3 - Bankfeeds - Categorise tab unable to be selected …" at bounding box center [498, 163] width 439 height 245
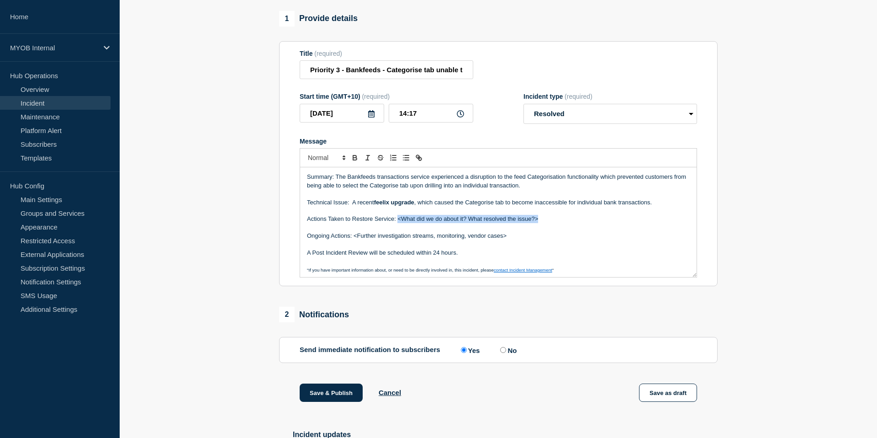
drag, startPoint x: 539, startPoint y: 230, endPoint x: 398, endPoint y: 230, distance: 140.8
click at [398, 223] on p "Actions Taken to Restore Service: <What did we do about it? What resolved the i…" at bounding box center [498, 219] width 383 height 8
click at [393, 206] on strong "feelix upgrade" at bounding box center [394, 202] width 40 height 7
click at [452, 207] on p "Technical Issue: A recent feelix package upgrade , which caused the Categorise …" at bounding box center [498, 202] width 383 height 8
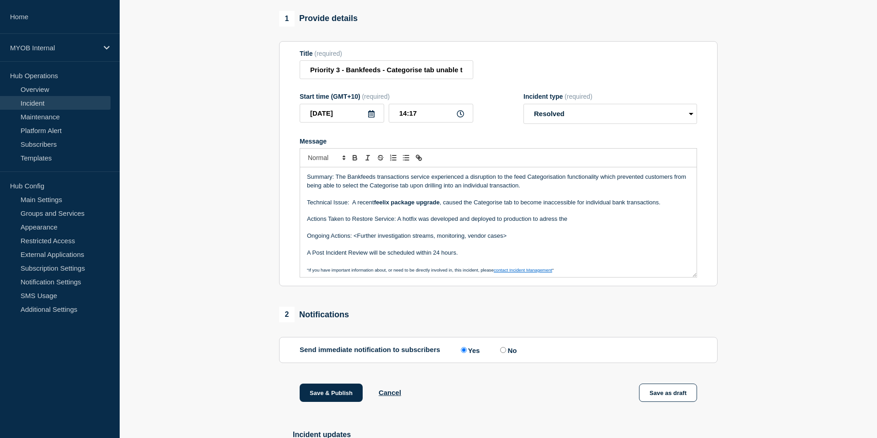
click at [547, 223] on p "Actions Taken to Restore Service: A hotfix was developed and deployed to produc…" at bounding box center [498, 219] width 383 height 8
click at [595, 223] on p "Actions Taken to Restore Service: A hotfix was developed and deployed to produc…" at bounding box center [498, 219] width 383 height 8
drag, startPoint x: 596, startPoint y: 233, endPoint x: 532, endPoint y: 230, distance: 64.0
click at [532, 223] on p "Actions Taken to Restore Service: A hotfix was developed and deployed to produc…" at bounding box center [498, 219] width 383 height 8
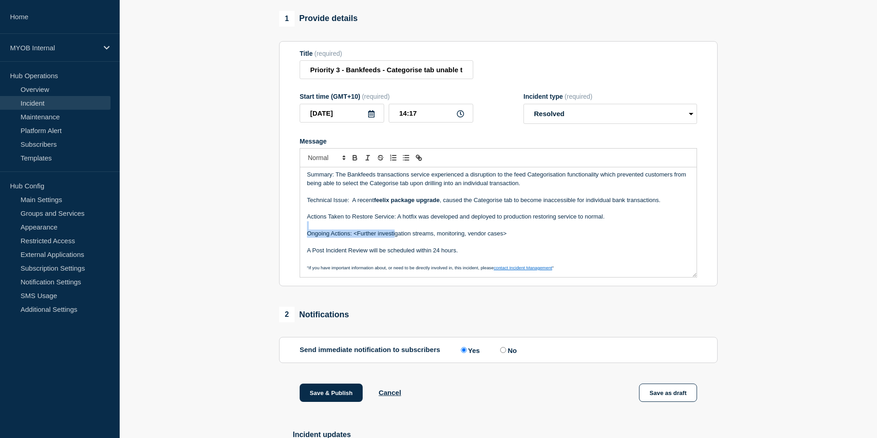
drag, startPoint x: 517, startPoint y: 239, endPoint x: 396, endPoint y: 241, distance: 121.1
click at [395, 241] on div "Summary: The Bankfeeds transactions service experienced a disruption to the fee…" at bounding box center [498, 222] width 397 height 110
click at [459, 238] on p "Ongoing Actions: <Further investigation streams, monitoring, vendor cases>" at bounding box center [498, 233] width 383 height 8
click at [504, 238] on p "Ongoing Actions: <Further investigation streams, monitoring, vendor cases>" at bounding box center [498, 233] width 383 height 8
drag, startPoint x: 506, startPoint y: 244, endPoint x: 354, endPoint y: 246, distance: 152.7
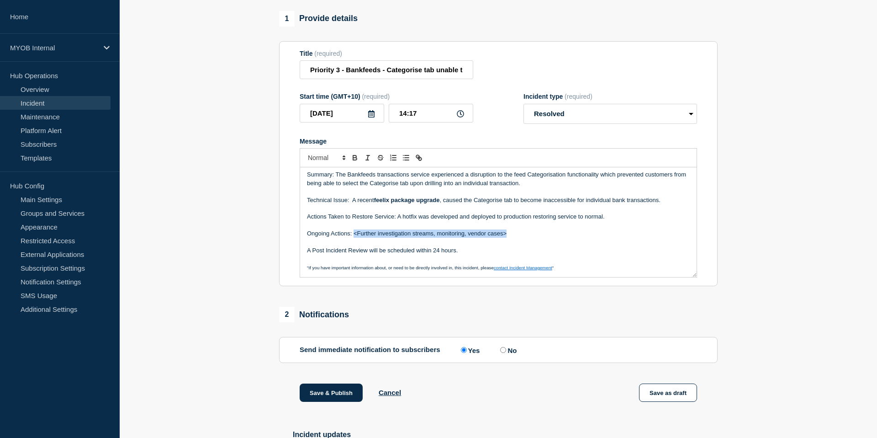
click at [354, 238] on p "Ongoing Actions: <Further investigation streams, monitoring, vendor cases>" at bounding box center [498, 233] width 383 height 8
drag, startPoint x: 476, startPoint y: 264, endPoint x: 296, endPoint y: 264, distance: 180.1
click at [295, 264] on section "Title (required) Priority 3 - Bankfeeds - Categorise tab unable to be selected …" at bounding box center [498, 163] width 439 height 245
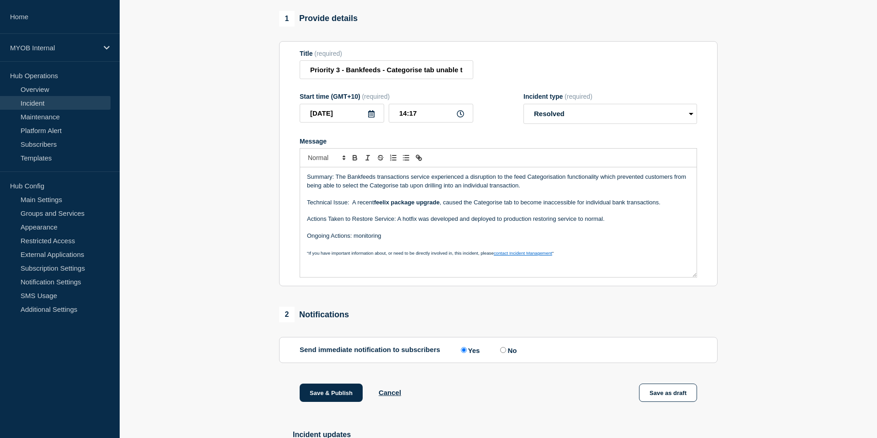
click at [420, 187] on p "Summary: The Bankfeeds transactions service experienced a disruption to the fee…" at bounding box center [498, 181] width 383 height 17
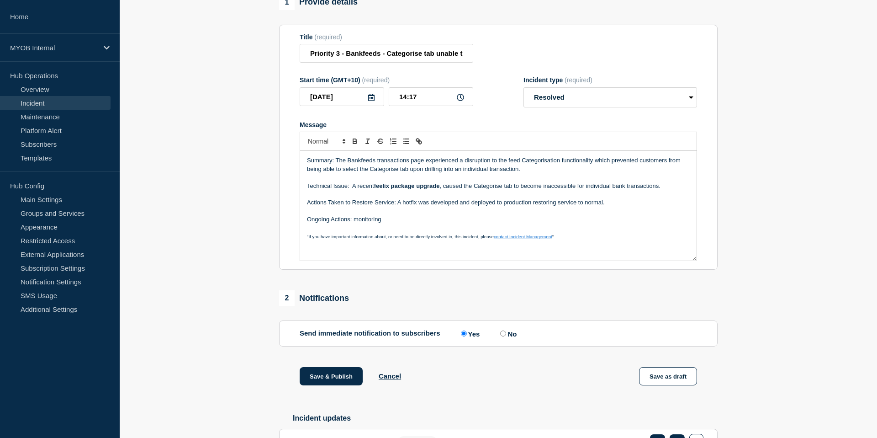
scroll to position [97, 0]
click at [573, 173] on p "Summary: The Bankfeeds transactions page experienced a disruption to the feed C…" at bounding box center [498, 164] width 383 height 17
click at [594, 172] on p "Summary: The Bankfeeds transactions page experienced a disruption to the feed C…" at bounding box center [498, 164] width 383 height 17
click at [607, 198] on p "Message" at bounding box center [498, 194] width 383 height 8
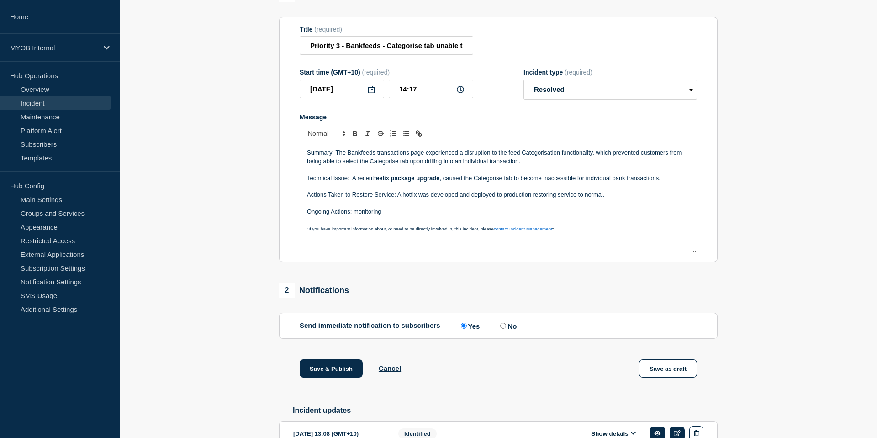
click at [415, 165] on p "Summary: The Bankfeeds transactions page experienced a disruption to the feed C…" at bounding box center [498, 157] width 383 height 17
click at [459, 165] on p "Summary: The Bankfeeds transactions page experienced a disruption to the feed C…" at bounding box center [498, 157] width 383 height 17
click at [511, 165] on p "Summary: The Bankfeeds transactions page experienced a disruption to the feed C…" at bounding box center [498, 157] width 383 height 17
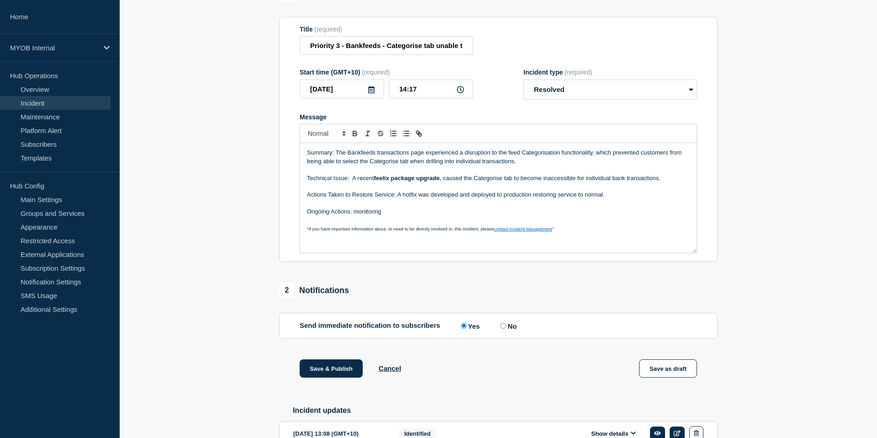
click at [593, 191] on p "Message" at bounding box center [498, 186] width 383 height 8
click at [535, 165] on p "Summary: The Bankfeeds transactions page experienced a disruption to the feed C…" at bounding box center [498, 157] width 383 height 17
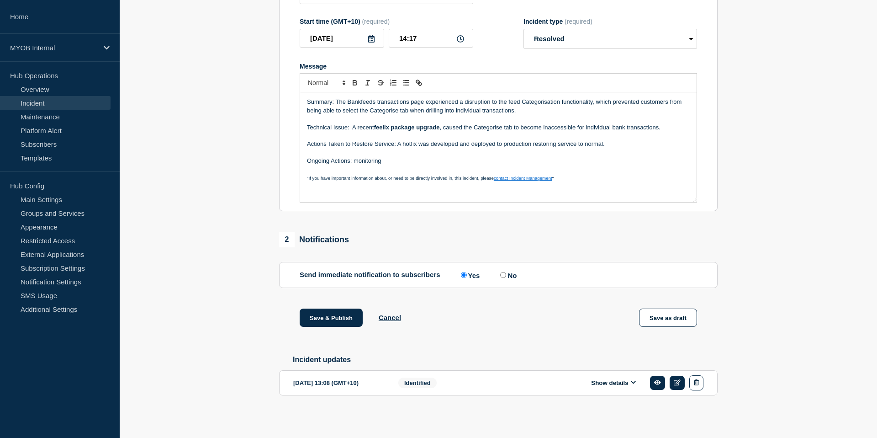
click at [631, 384] on icon at bounding box center [633, 382] width 5 height 6
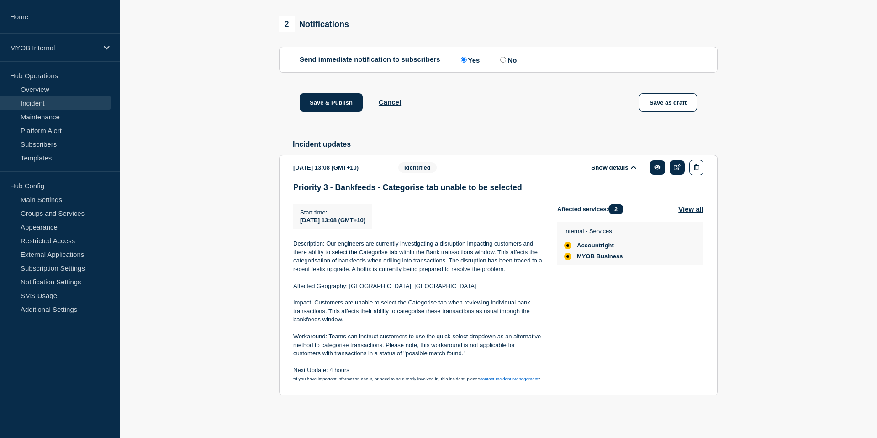
scroll to position [389, 0]
click at [397, 332] on p at bounding box center [418, 328] width 250 height 8
drag, startPoint x: 415, startPoint y: 337, endPoint x: 384, endPoint y: 347, distance: 32.7
click at [384, 347] on p "Workaround: Teams can instruct customers to use the quick‑select dropdown as an…" at bounding box center [418, 344] width 250 height 25
copy p "use the quick‑select dropdown as an alternative method to categorise transactio…"
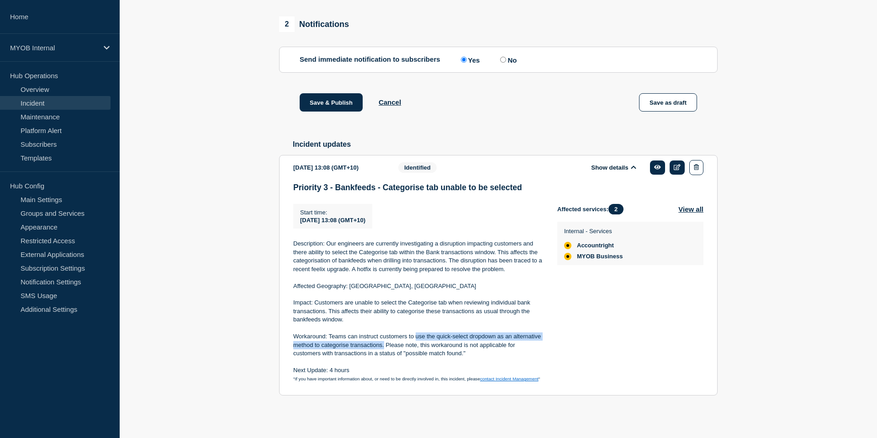
scroll to position [0, 0]
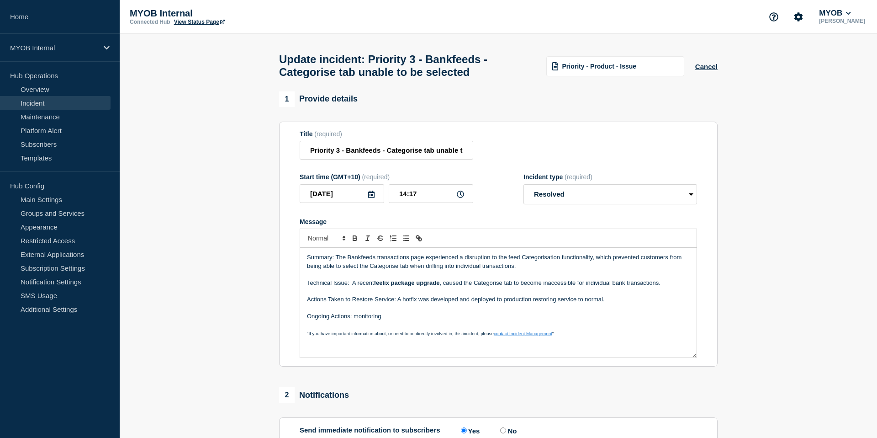
click at [486, 270] on p "Summary: The Bankfeeds transactions page experienced a disruption to the feed C…" at bounding box center [498, 261] width 383 height 17
click at [521, 270] on p "Summary: The Bankfeeds transactions page experienced a disruption to the feed C…" at bounding box center [498, 261] width 383 height 17
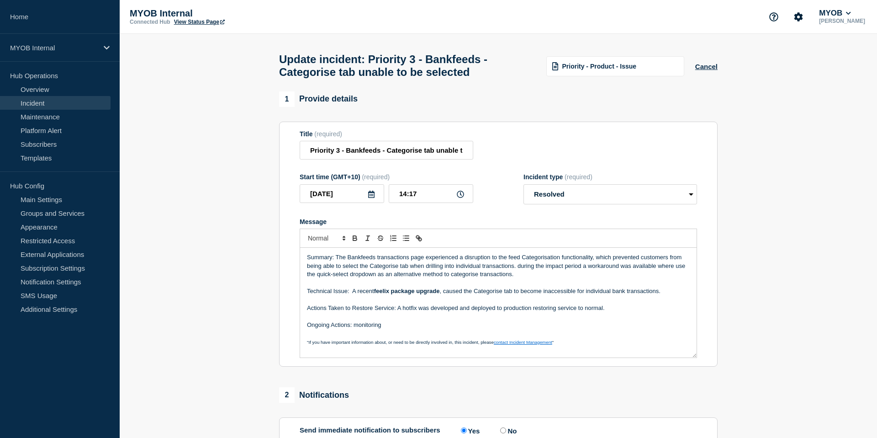
click at [680, 277] on p "Summary: The Bankfeeds transactions page experienced a disruption to the feed C…" at bounding box center [498, 265] width 383 height 25
click at [307, 287] on div "Summary: The Bankfeeds transactions page experienced a disruption to the feed C…" at bounding box center [498, 303] width 397 height 110
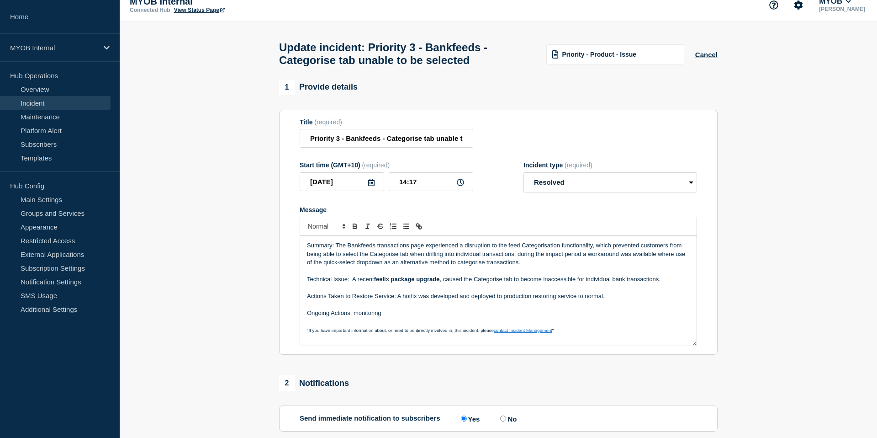
scroll to position [13, 0]
drag, startPoint x: 383, startPoint y: 274, endPoint x: 522, endPoint y: 277, distance: 138.5
click at [522, 277] on div "Summary: The Bankfeeds transactions page experienced a disruption to the feed C…" at bounding box center [498, 290] width 397 height 110
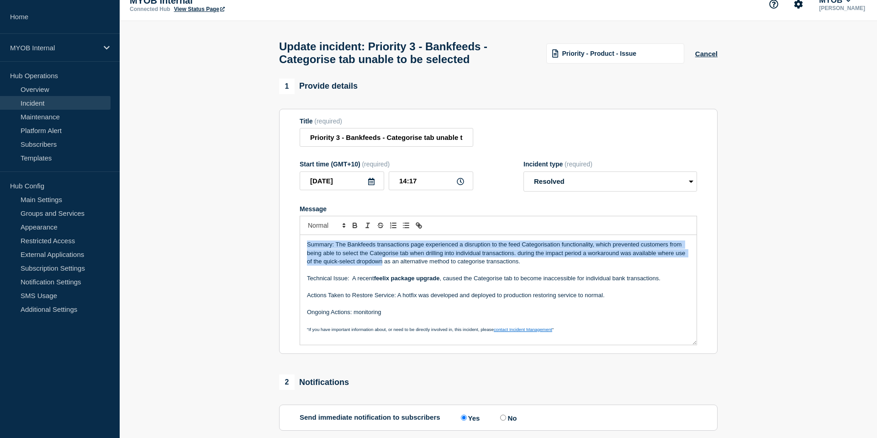
click at [489, 274] on p "Message" at bounding box center [498, 270] width 383 height 8
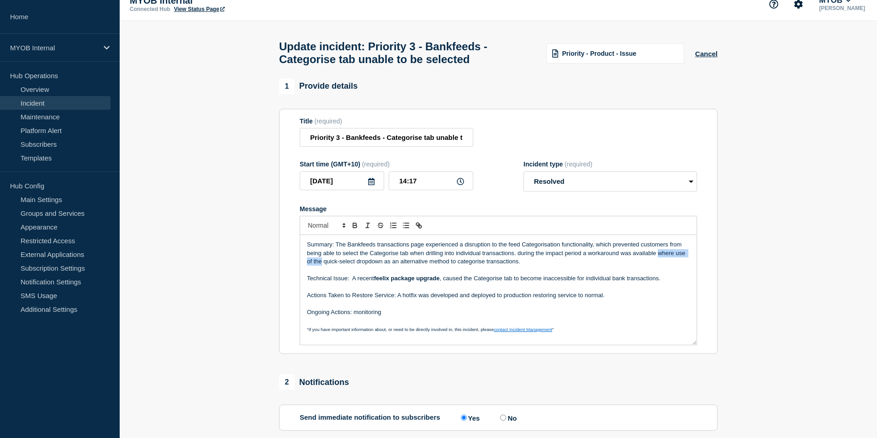
drag, startPoint x: 659, startPoint y: 263, endPoint x: 321, endPoint y: 272, distance: 337.4
click at [321, 266] on p "Summary: The Bankfeeds transactions page experienced a disruption to the feed C…" at bounding box center [498, 252] width 383 height 25
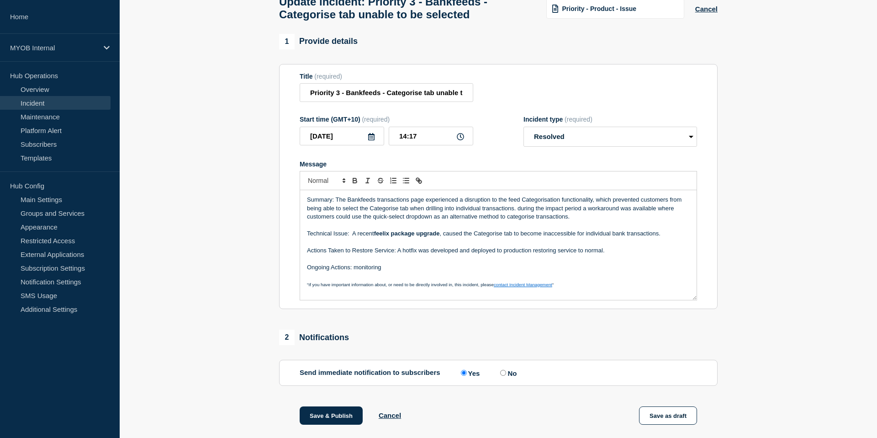
scroll to position [58, 0]
click at [591, 237] on p "Technical Issue: A recent feelix package upgrade , caused the Categorise tab to…" at bounding box center [498, 233] width 383 height 8
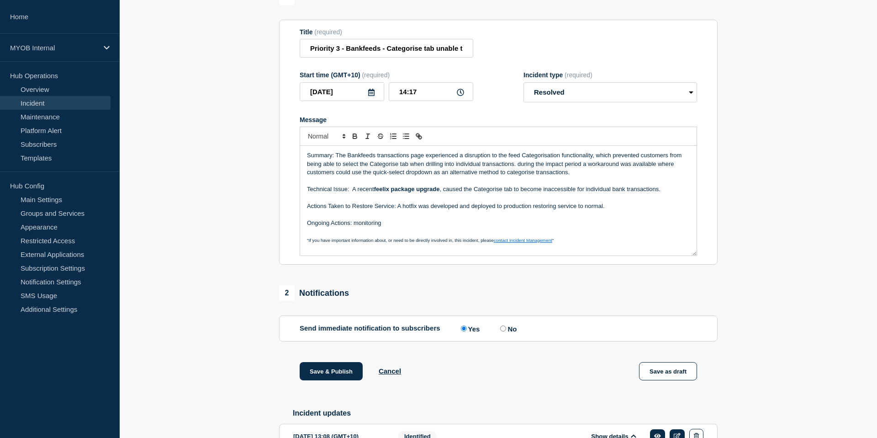
scroll to position [102, 0]
click at [602, 166] on p "Summary: The Bankfeeds transactions page experienced a disruption to the feed C…" at bounding box center [498, 163] width 383 height 25
click at [647, 185] on p "Message" at bounding box center [498, 180] width 383 height 8
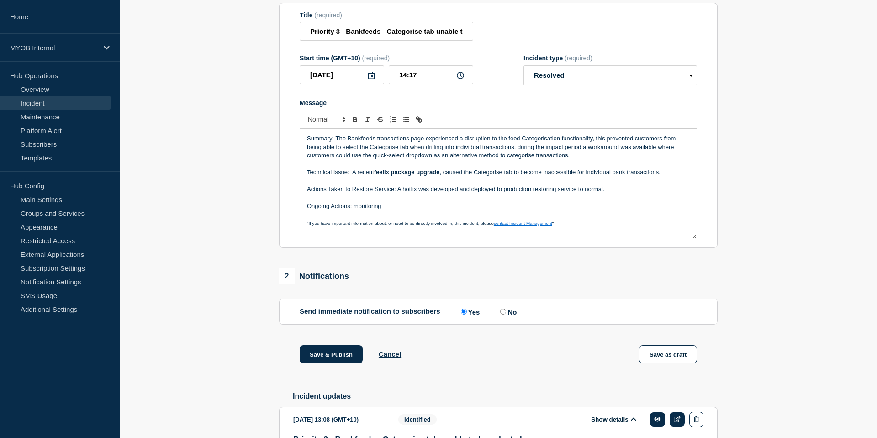
scroll to position [119, 0]
drag, startPoint x: 521, startPoint y: 158, endPoint x: 544, endPoint y: 143, distance: 27.4
click at [522, 158] on p "Summary: The Bankfeeds transactions page experienced a disruption to the feed C…" at bounding box center [498, 146] width 383 height 25
click at [583, 159] on p "Summary: The Bankfeeds transactions page experienced a disruption to the feed C…" at bounding box center [498, 146] width 383 height 25
click at [594, 184] on p "Message" at bounding box center [498, 180] width 383 height 8
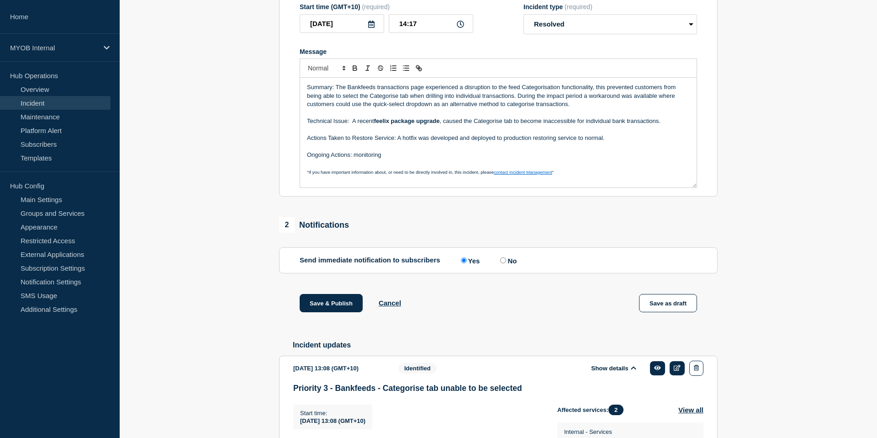
scroll to position [171, 0]
drag, startPoint x: 334, startPoint y: 97, endPoint x: 290, endPoint y: 98, distance: 43.9
click at [290, 98] on section "Title (required) Priority 3 - Bankfeeds - Categorise tab unable to be selected …" at bounding box center [498, 73] width 439 height 245
drag, startPoint x: 352, startPoint y: 131, endPoint x: 306, endPoint y: 133, distance: 46.2
click at [306, 133] on div "Summary: The Bankfeeds transactions page experienced a disruption to the feed C…" at bounding box center [498, 132] width 397 height 110
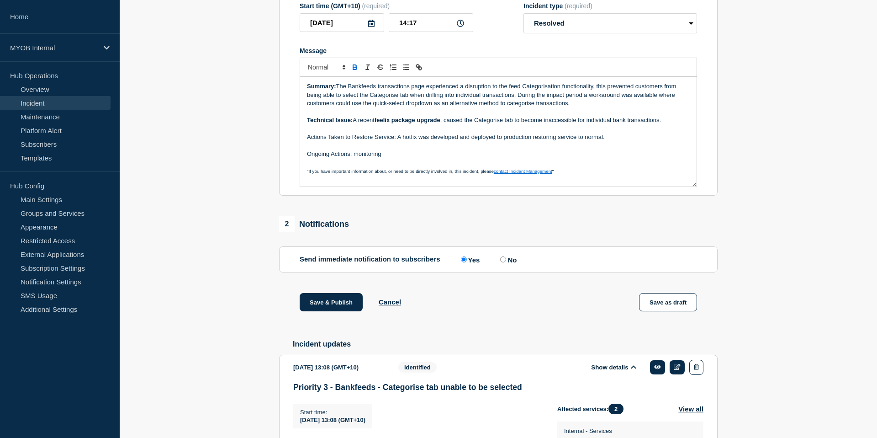
click at [346, 141] on p "Actions Taken to Restore Service: A hotfix was developed and deployed to produc…" at bounding box center [498, 137] width 383 height 8
click at [383, 123] on strong "feelix package upgrade" at bounding box center [408, 120] width 66 height 7
click at [382, 123] on strong "feelix package upgrade" at bounding box center [408, 120] width 66 height 7
click at [373, 166] on p "Message" at bounding box center [498, 162] width 383 height 8
drag, startPoint x: 396, startPoint y: 148, endPoint x: 296, endPoint y: 144, distance: 100.6
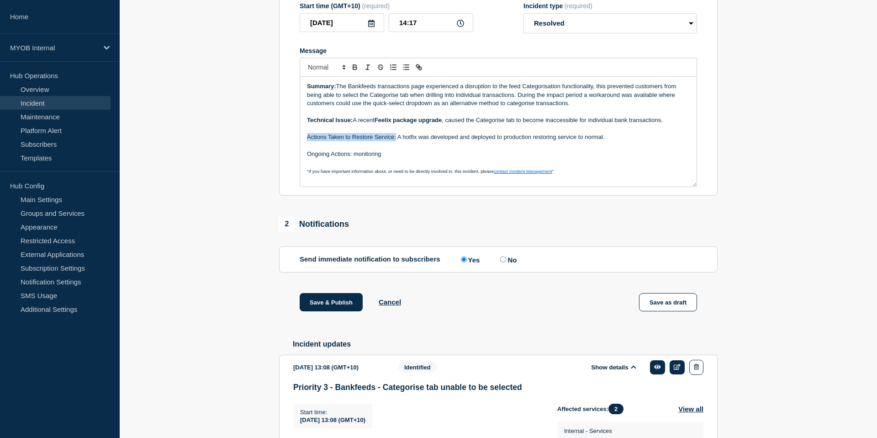
click at [295, 144] on section "Title (required) Priority 3 - Bankfeeds - Categorise tab unable to be selected …" at bounding box center [498, 73] width 439 height 245
click at [356, 158] on p "Ongoing Actions: monitoring" at bounding box center [498, 154] width 383 height 8
drag, startPoint x: 352, startPoint y: 165, endPoint x: 300, endPoint y: 163, distance: 52.1
click at [300, 163] on div "Summary: The Bankfeeds transactions page experienced a disruption to the feed C…" at bounding box center [498, 132] width 397 height 110
click at [431, 149] on p "Message" at bounding box center [498, 145] width 383 height 8
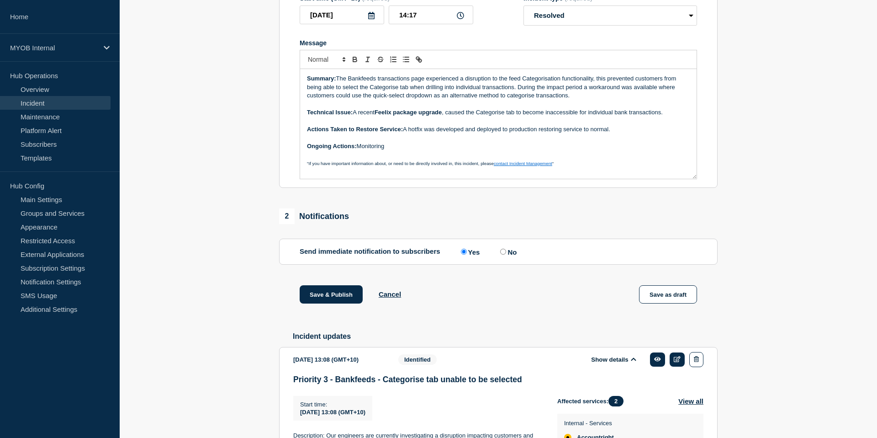
scroll to position [179, 0]
click at [776, 113] on section "1 Provide details Title (required) Priority 3 - Bankfeeds - Categorise tab unab…" at bounding box center [499, 263] width 758 height 703
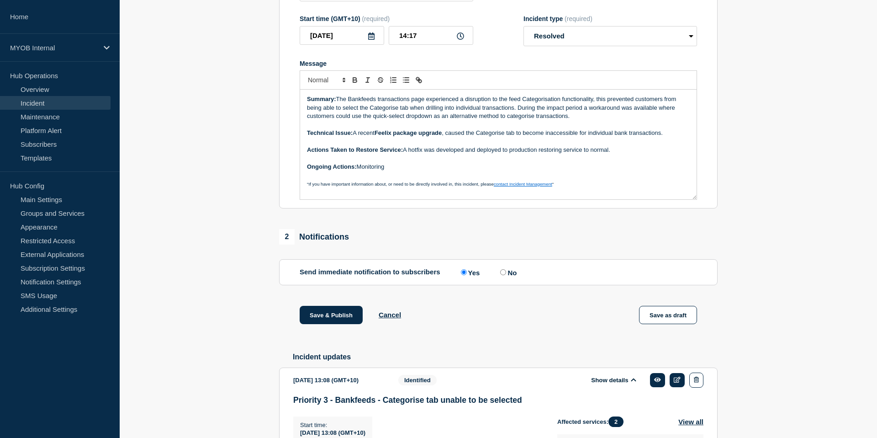
scroll to position [159, 0]
click at [450, 170] on p "Ongoing Actions: Monitoring" at bounding box center [498, 166] width 383 height 8
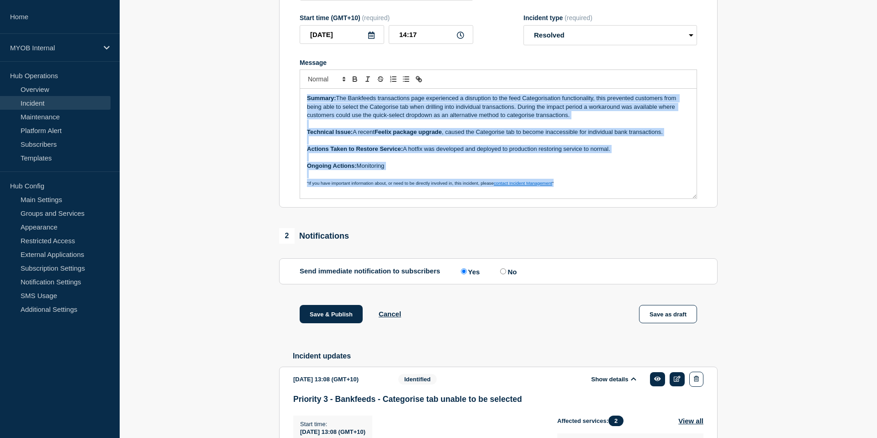
drag, startPoint x: 559, startPoint y: 195, endPoint x: 279, endPoint y: 92, distance: 298.4
click at [279, 92] on section "Title (required) Priority 3 - Bankfeeds - Categorise tab unable to be selected …" at bounding box center [498, 85] width 439 height 245
copy div "Summary: The Bankfeeds transactions page experienced a disruption to the feed C…"
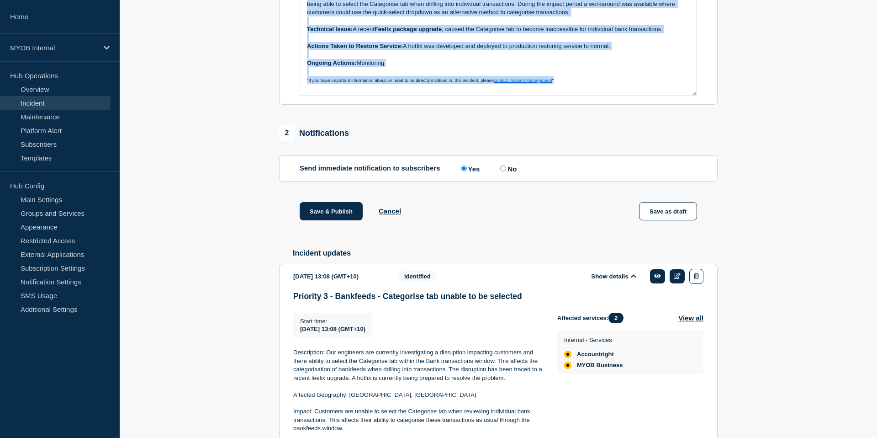
scroll to position [187, 0]
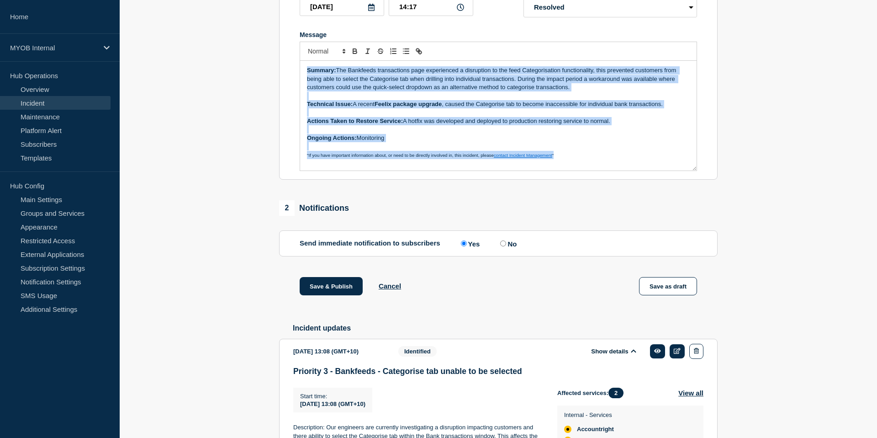
copy div "Summary: The Bankfeeds transactions page experienced a disruption to the feed C…"
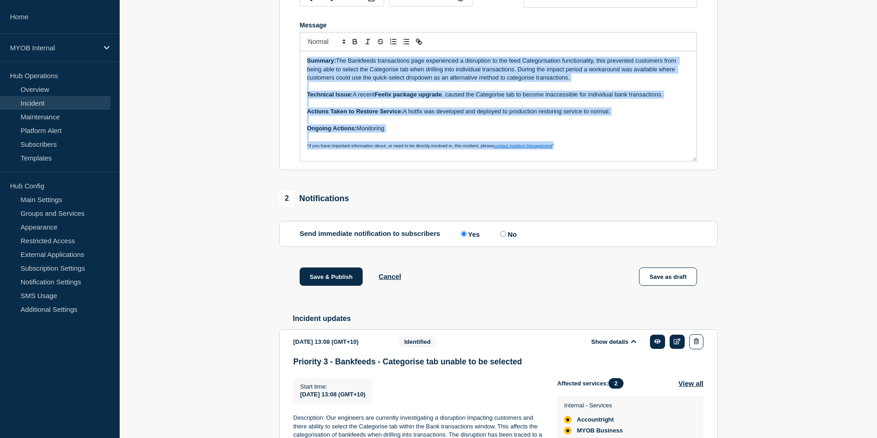
scroll to position [185, 0]
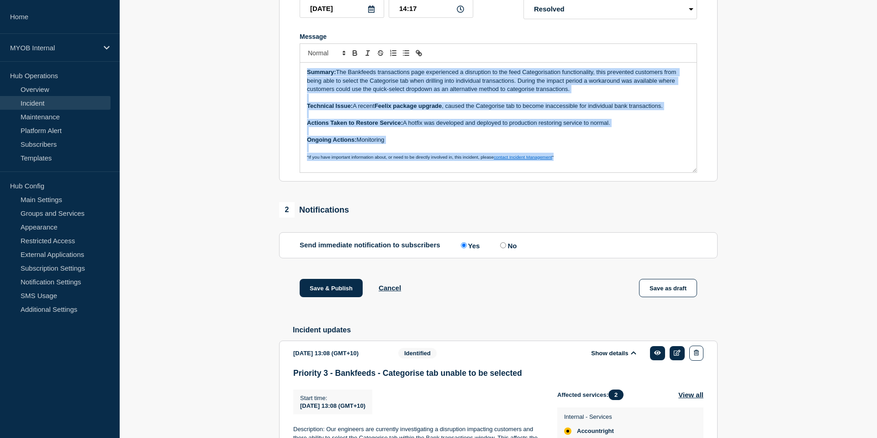
copy div "Summary: The Bankfeeds transactions page experienced a disruption to the feed C…"
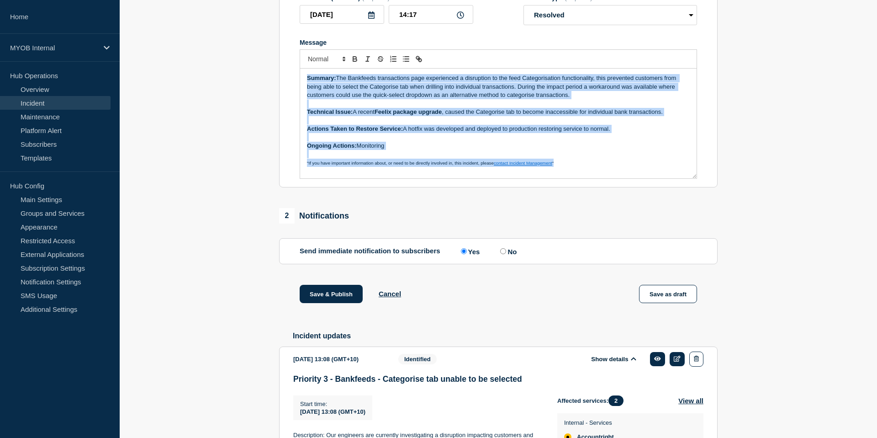
scroll to position [222, 0]
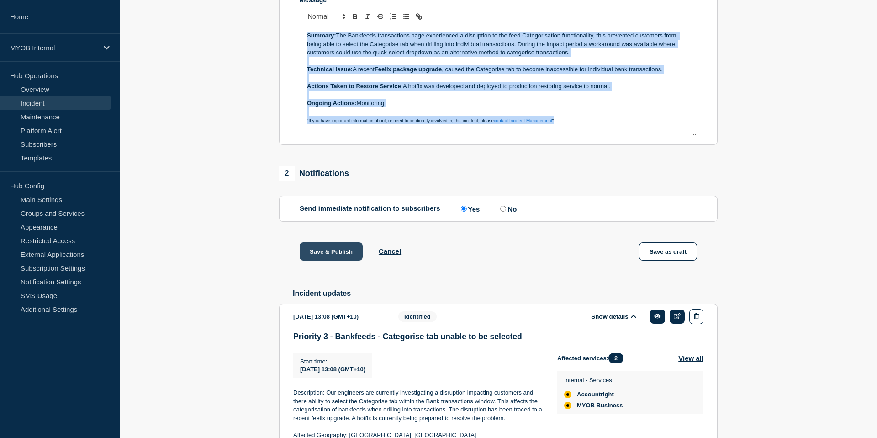
click at [345, 261] on button "Save & Publish" at bounding box center [331, 251] width 63 height 18
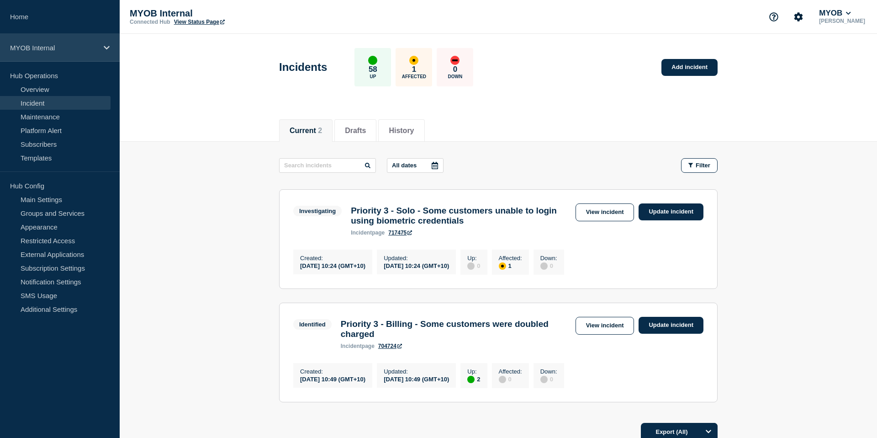
click at [91, 53] on div "MYOB Internal" at bounding box center [60, 48] width 120 height 28
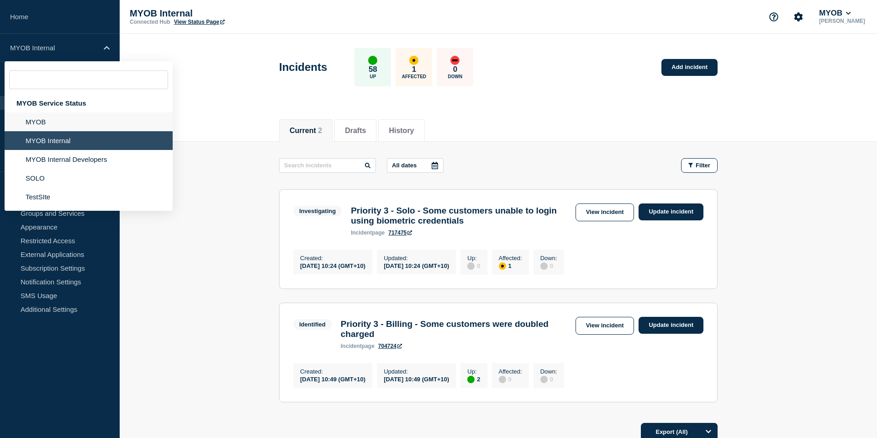
click at [56, 125] on li "MYOB" at bounding box center [89, 121] width 168 height 19
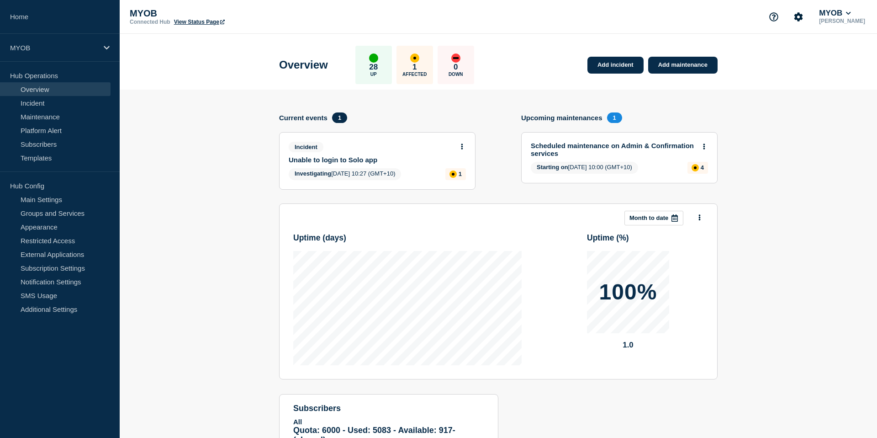
click at [164, 113] on section "Add incident Add maintenance Current events 1 Incident Unable to login to Solo …" at bounding box center [499, 291] width 758 height 403
click at [103, 42] on div "MYOB" at bounding box center [60, 48] width 120 height 28
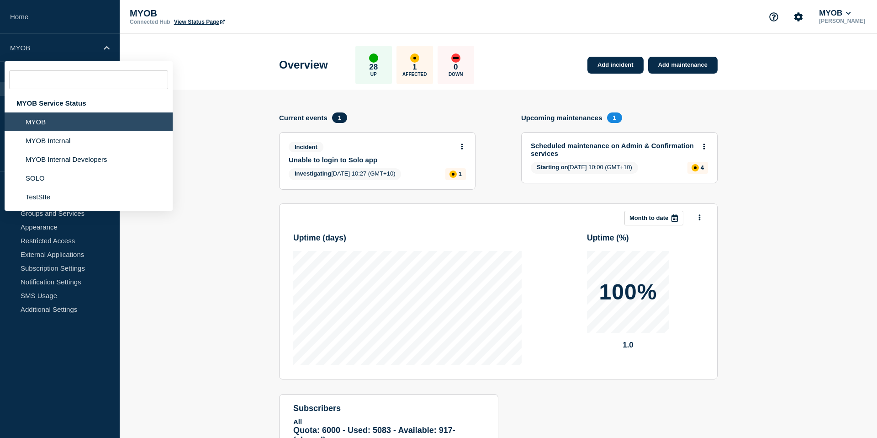
click at [210, 104] on section "Add incident Add maintenance Current events 1 Incident Unable to login to Solo …" at bounding box center [499, 291] width 758 height 403
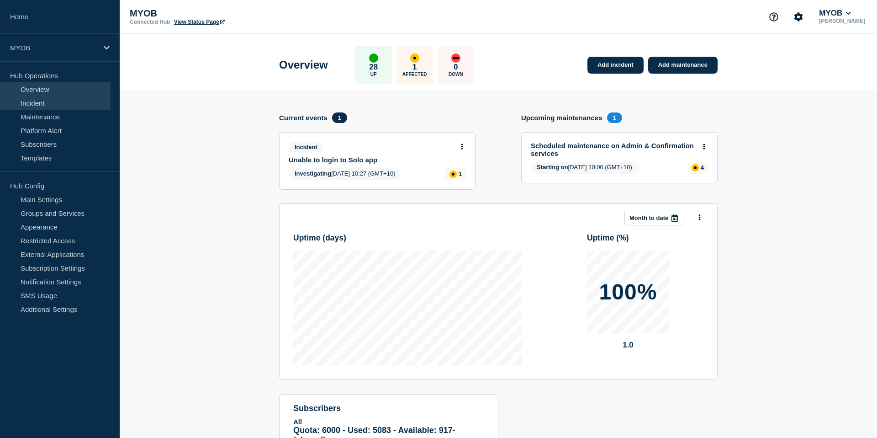
click at [62, 104] on link "Incident" at bounding box center [55, 103] width 111 height 14
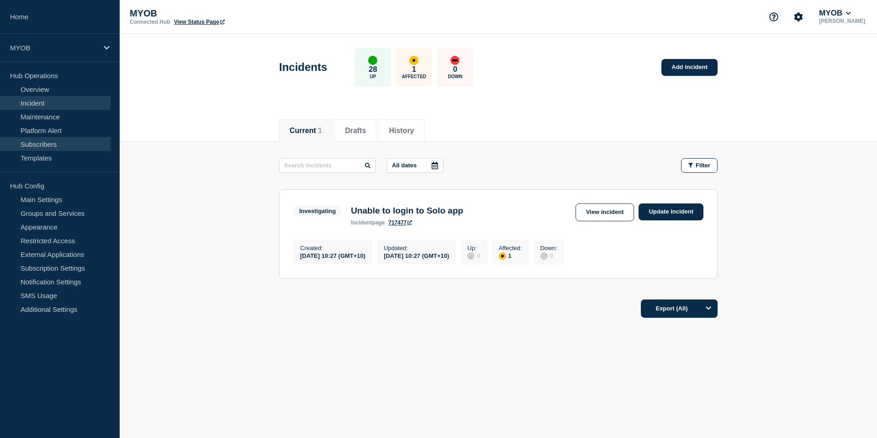
click at [58, 141] on link "Subscribers" at bounding box center [55, 144] width 111 height 14
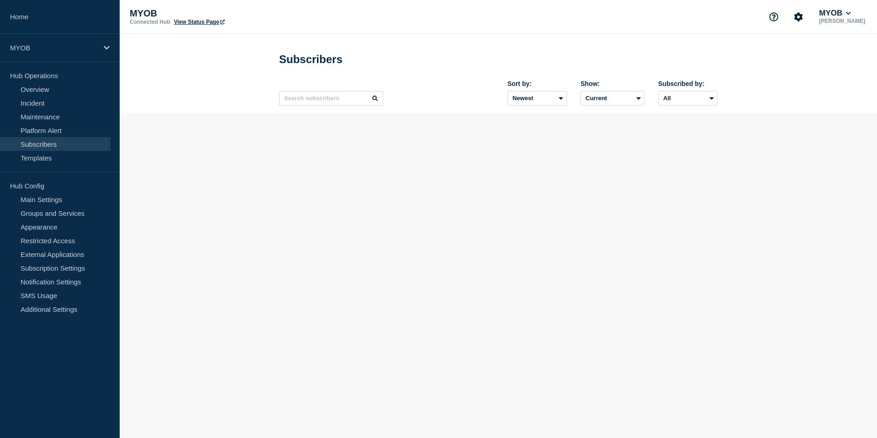
click at [49, 143] on link "Subscribers" at bounding box center [55, 144] width 111 height 14
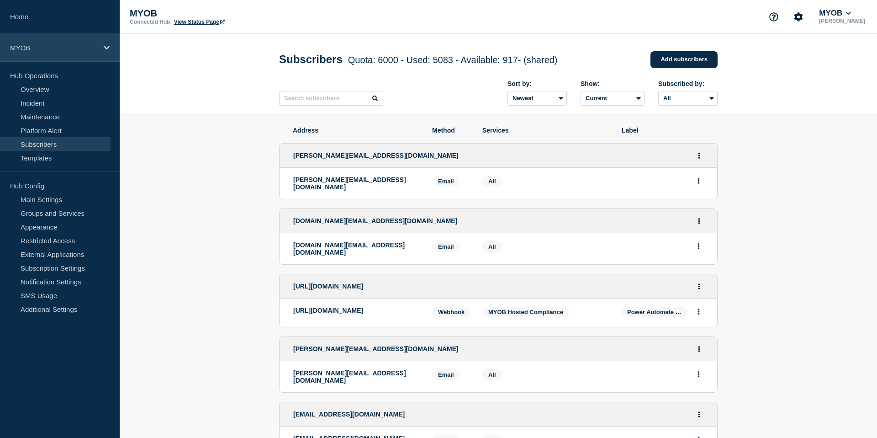
click at [48, 44] on p "MYOB" at bounding box center [54, 48] width 88 height 8
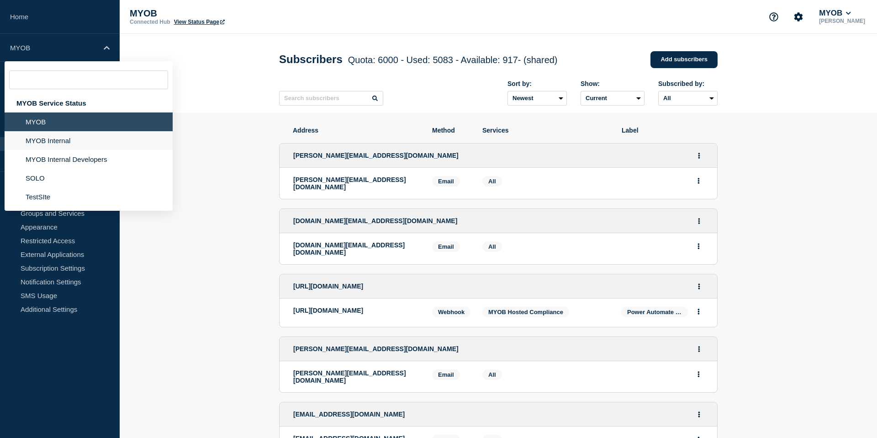
click at [46, 144] on li "MYOB Internal" at bounding box center [89, 140] width 168 height 19
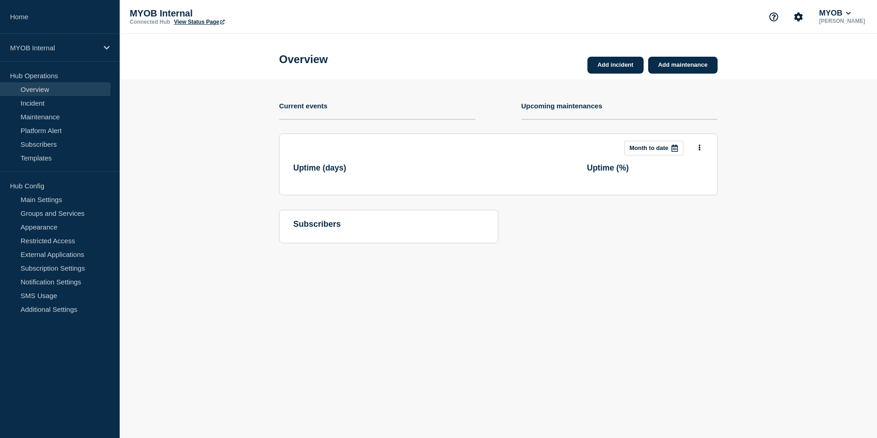
click at [183, 170] on section "Add incident Add maintenance Current events Upcoming maintenances This month Mo…" at bounding box center [499, 168] width 758 height 178
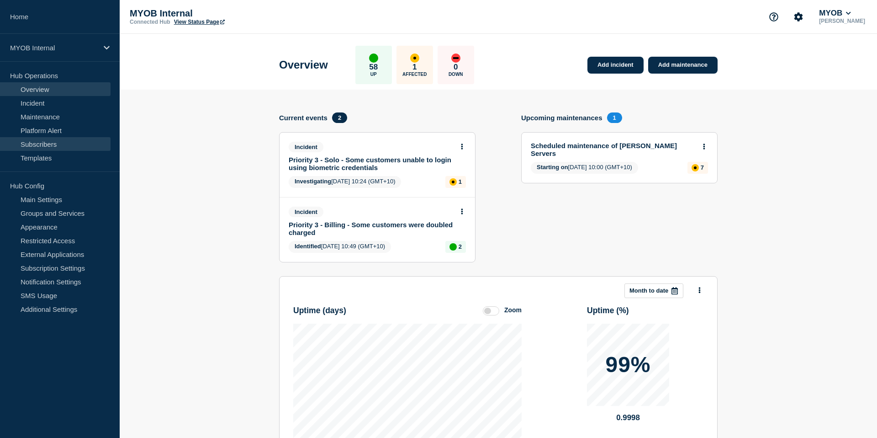
click at [48, 147] on link "Subscribers" at bounding box center [55, 144] width 111 height 14
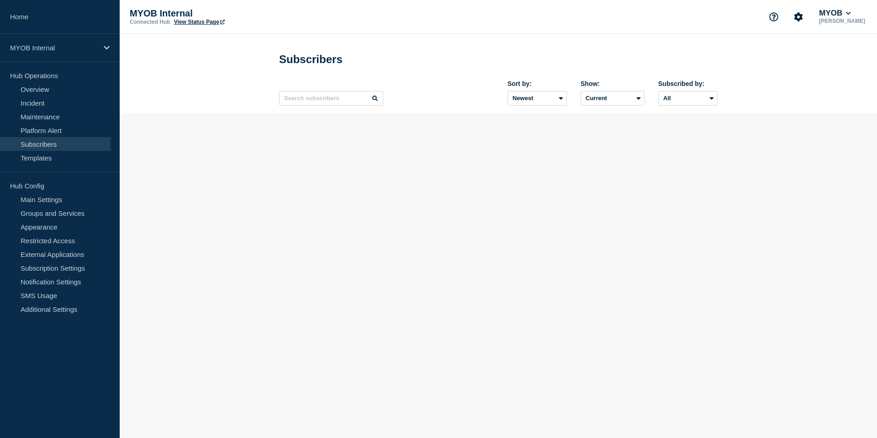
click at [177, 154] on body "Home MYOB Internal Hub Operations Overview Incident Maintenance Platform Alert …" at bounding box center [438, 219] width 877 height 438
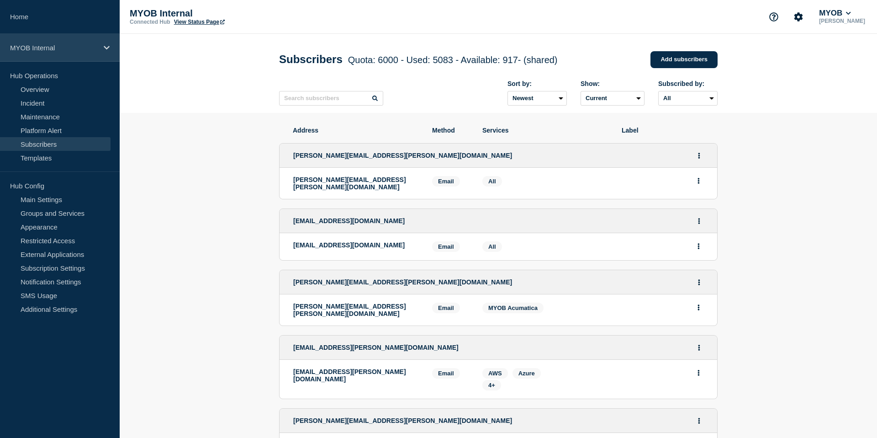
click at [54, 48] on p "MYOB Internal" at bounding box center [54, 48] width 88 height 8
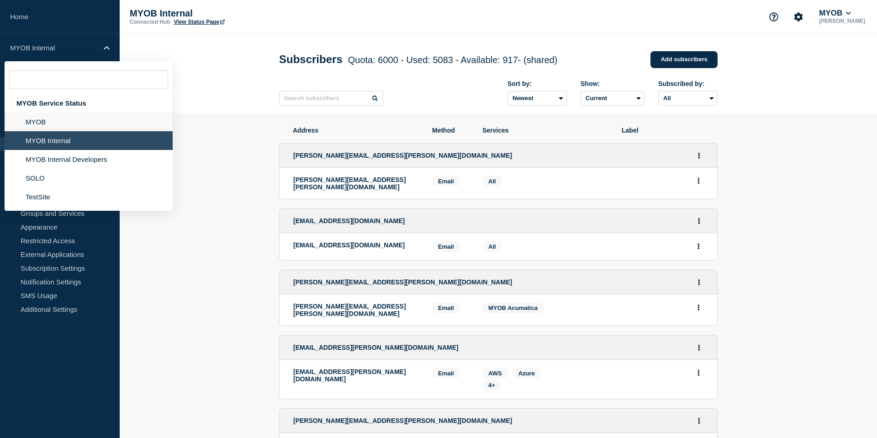
click at [49, 127] on li "MYOB" at bounding box center [89, 121] width 168 height 19
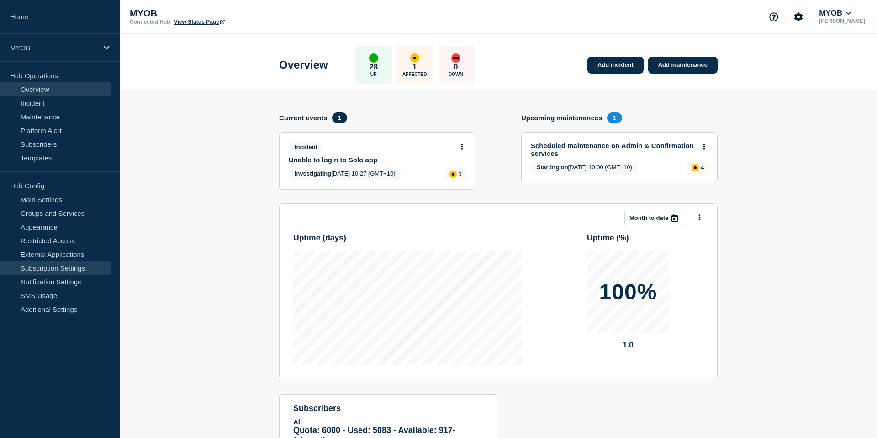
click at [58, 266] on link "Subscription Settings" at bounding box center [55, 268] width 111 height 14
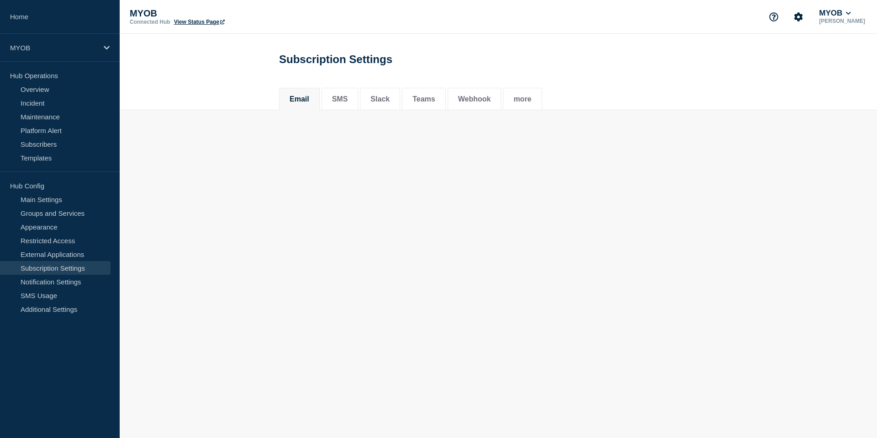
click at [153, 202] on body "Home MYOB Hub Operations Overview Incident Maintenance Platform Alert Subscribe…" at bounding box center [438, 219] width 877 height 438
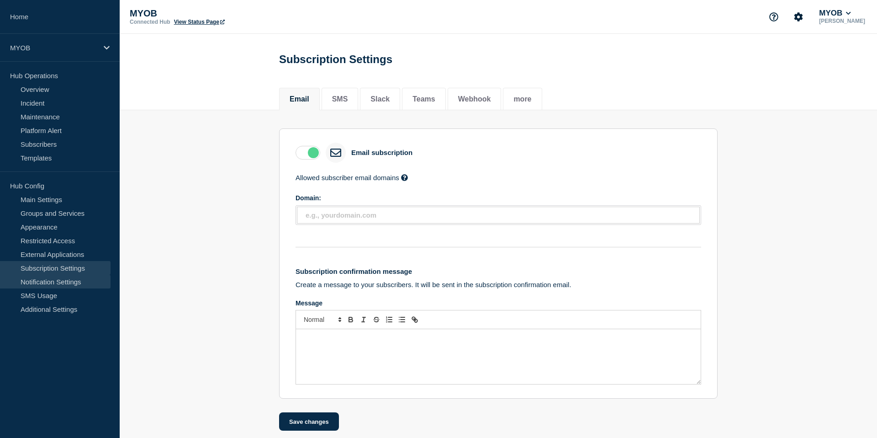
click at [50, 286] on link "Notification Settings" at bounding box center [55, 282] width 111 height 14
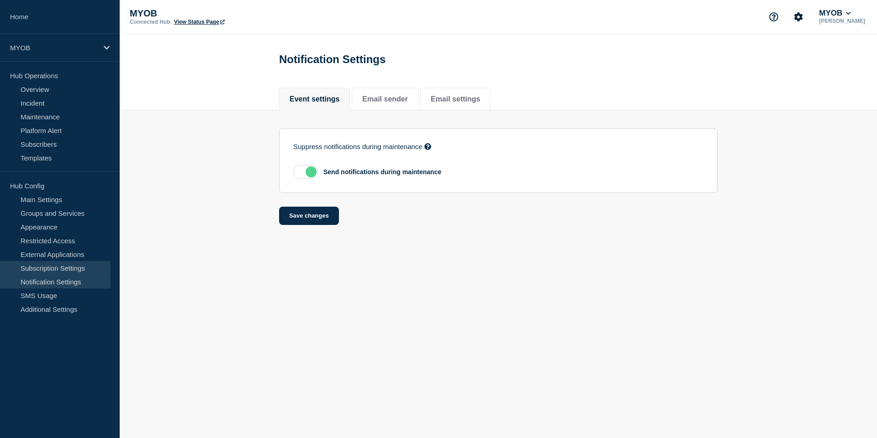
click at [55, 271] on link "Subscription Settings" at bounding box center [55, 268] width 111 height 14
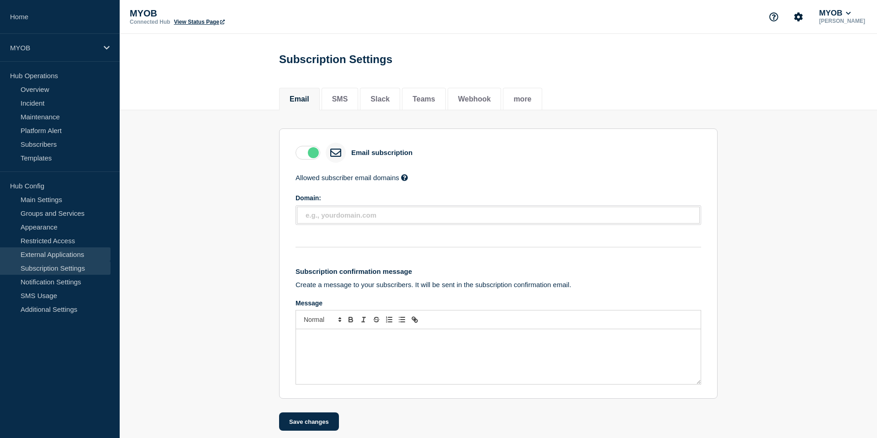
click at [64, 256] on link "External Applications" at bounding box center [55, 254] width 111 height 14
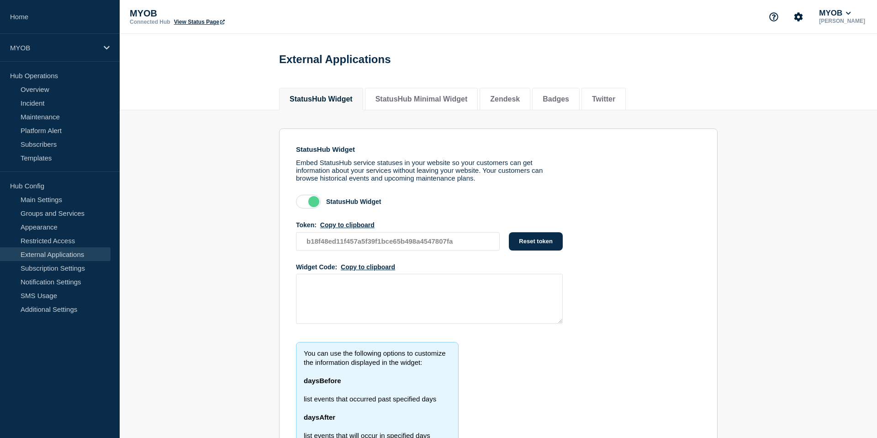
click at [64, 256] on link "External Applications" at bounding box center [55, 254] width 111 height 14
click at [64, 266] on link "Subscription Settings" at bounding box center [55, 268] width 111 height 14
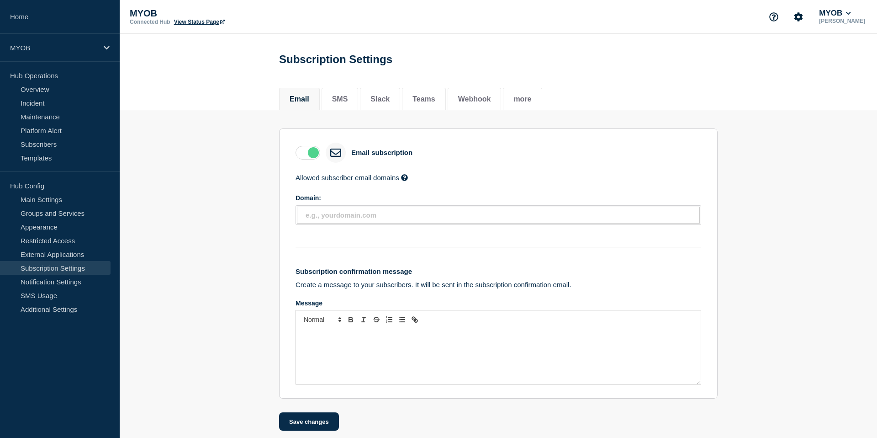
click at [66, 265] on link "Subscription Settings" at bounding box center [55, 268] width 111 height 14
click at [68, 258] on link "External Applications" at bounding box center [55, 254] width 111 height 14
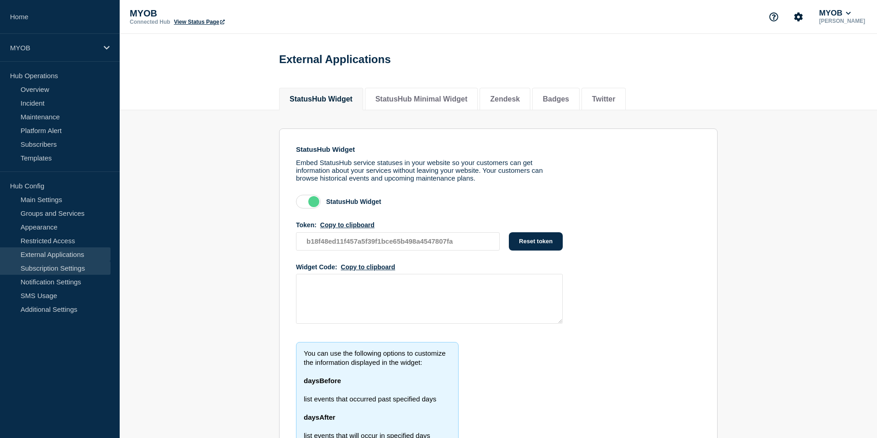
click at [68, 269] on link "Subscription Settings" at bounding box center [55, 268] width 111 height 14
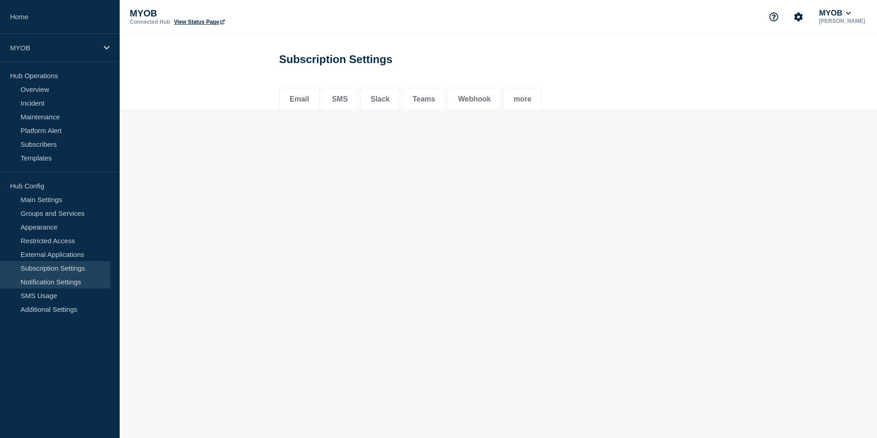
click at [68, 282] on link "Notification Settings" at bounding box center [55, 282] width 111 height 14
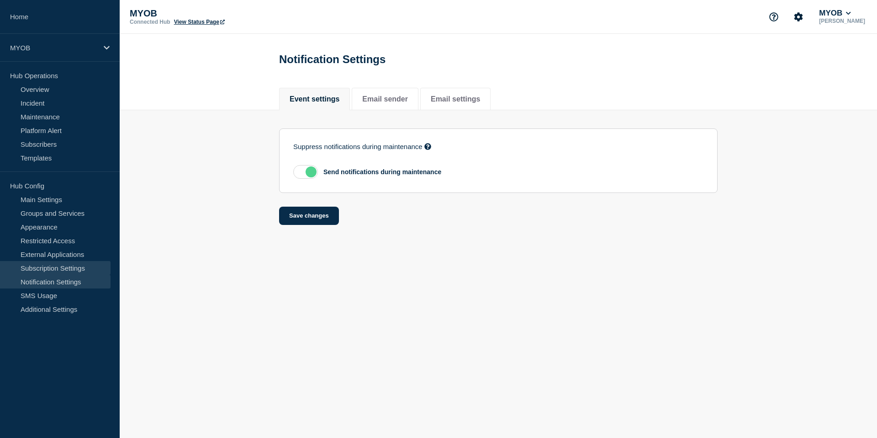
click at [69, 271] on link "Subscription Settings" at bounding box center [55, 268] width 111 height 14
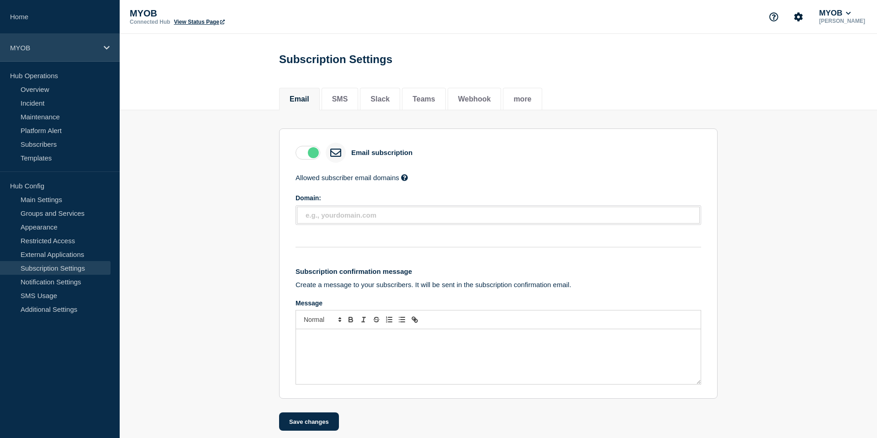
click at [87, 45] on p "MYOB" at bounding box center [54, 48] width 88 height 8
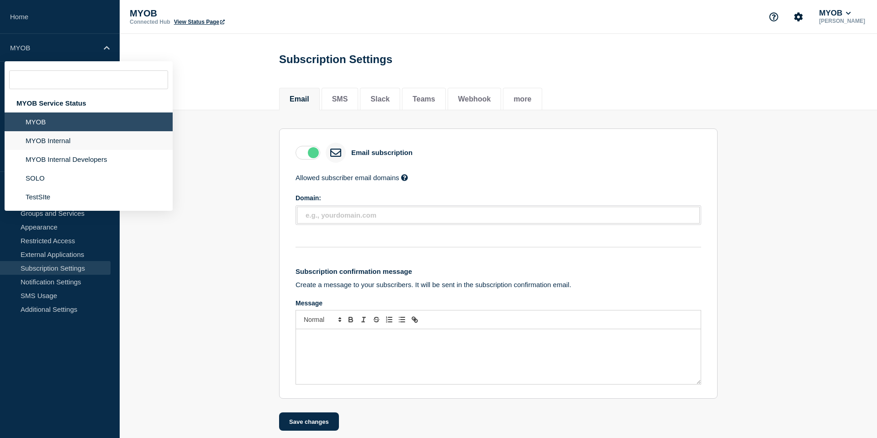
click at [71, 141] on li "MYOB Internal" at bounding box center [89, 140] width 168 height 19
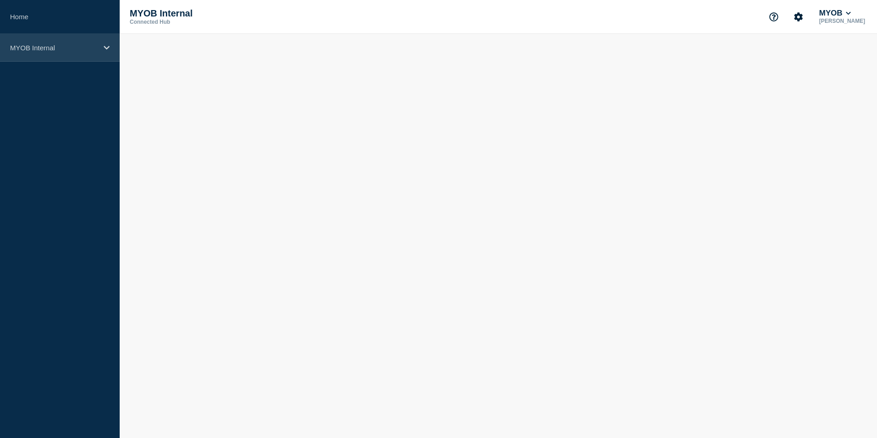
click at [97, 48] on p "MYOB Internal" at bounding box center [54, 48] width 88 height 8
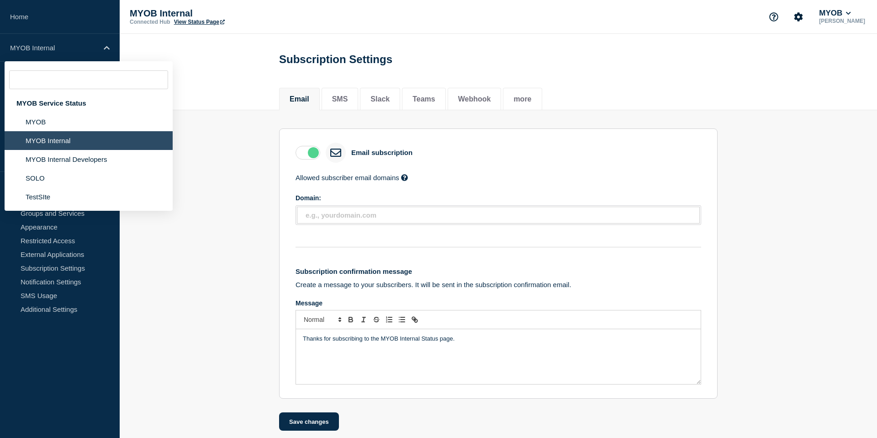
click at [225, 87] on div "Email SMS Slack Teams Webhook more" at bounding box center [499, 95] width 758 height 32
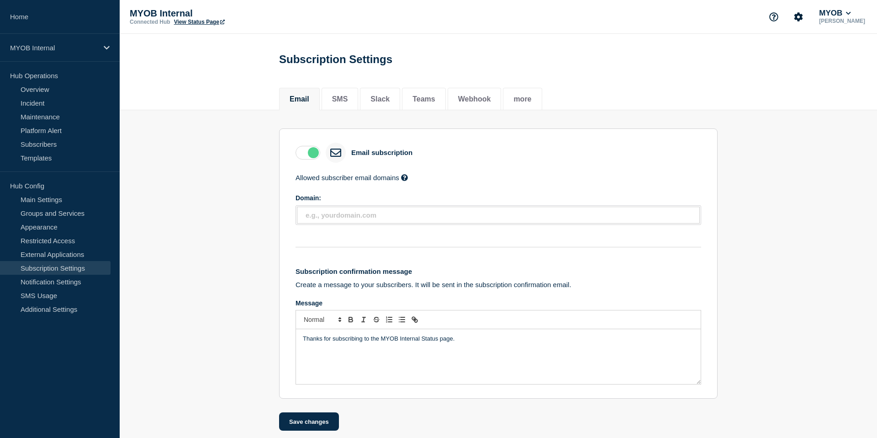
click at [73, 266] on link "Subscription Settings" at bounding box center [55, 268] width 111 height 14
click at [68, 286] on link "Notification Settings" at bounding box center [55, 282] width 111 height 14
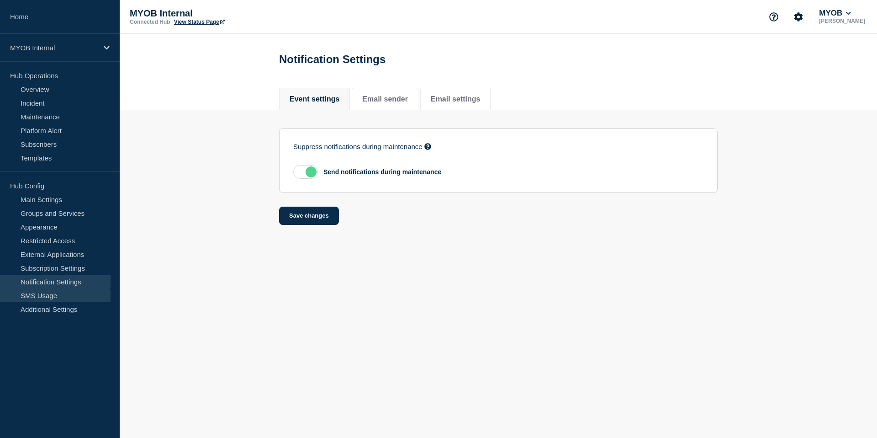
click at [54, 295] on link "SMS Usage" at bounding box center [55, 295] width 111 height 14
click at [64, 277] on link "Notification Settings" at bounding box center [55, 282] width 111 height 14
click at [70, 268] on link "Subscription Settings" at bounding box center [55, 268] width 111 height 14
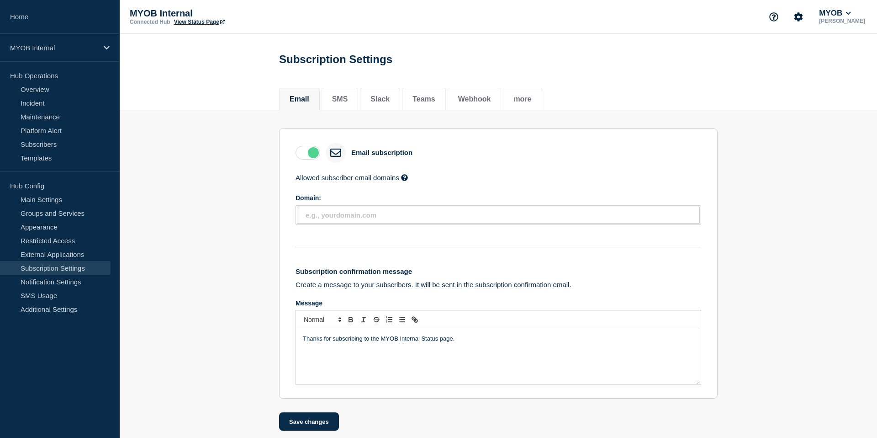
click at [70, 268] on link "Subscription Settings" at bounding box center [55, 268] width 111 height 14
click at [329, 97] on li "SMS" at bounding box center [340, 99] width 37 height 22
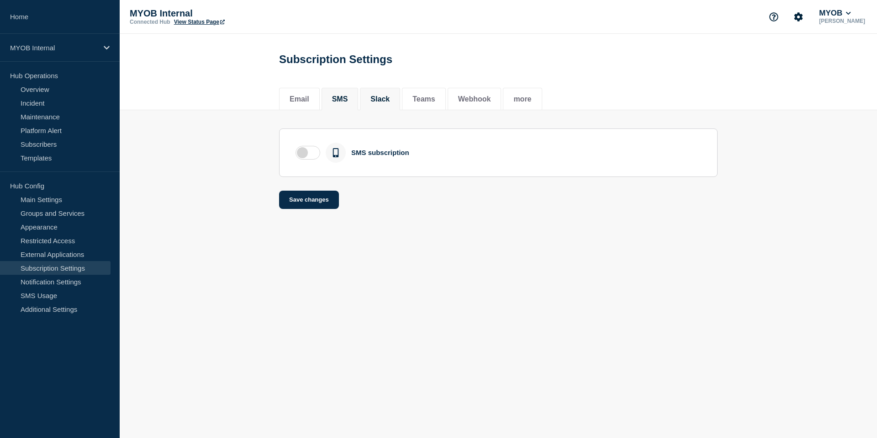
click at [384, 95] on li "Slack" at bounding box center [380, 99] width 40 height 22
click at [426, 96] on button "Teams" at bounding box center [424, 99] width 23 height 8
click at [458, 97] on button "Webhook" at bounding box center [474, 99] width 33 height 8
click at [503, 95] on li "more" at bounding box center [522, 99] width 39 height 22
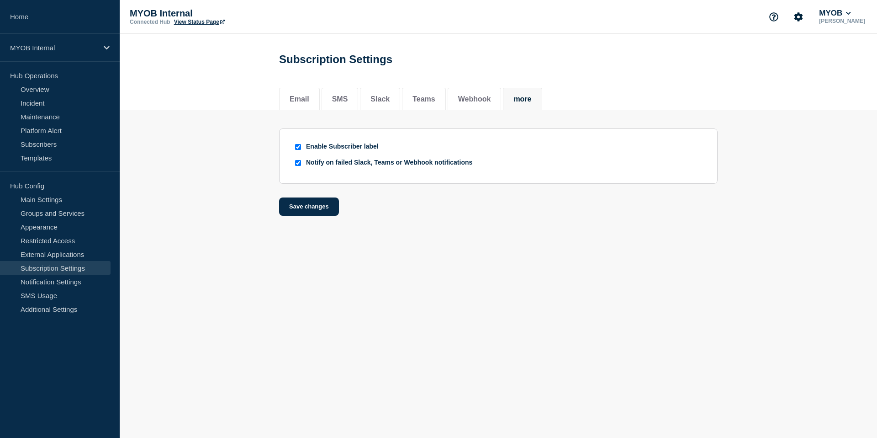
click at [536, 66] on div "Subscription Settings" at bounding box center [498, 56] width 459 height 45
click at [301, 94] on li "Email" at bounding box center [299, 99] width 41 height 22
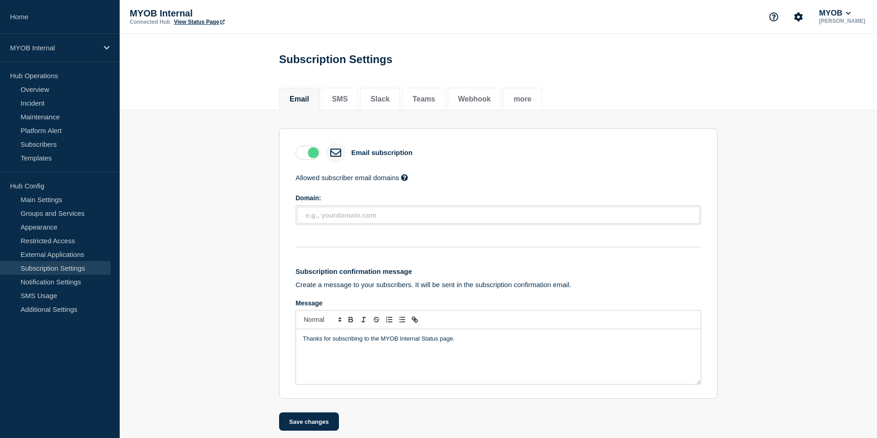
click at [241, 97] on div "Email SMS Slack Teams Webhook more" at bounding box center [499, 95] width 758 height 32
click at [95, 57] on div "MYOB Internal" at bounding box center [60, 48] width 120 height 28
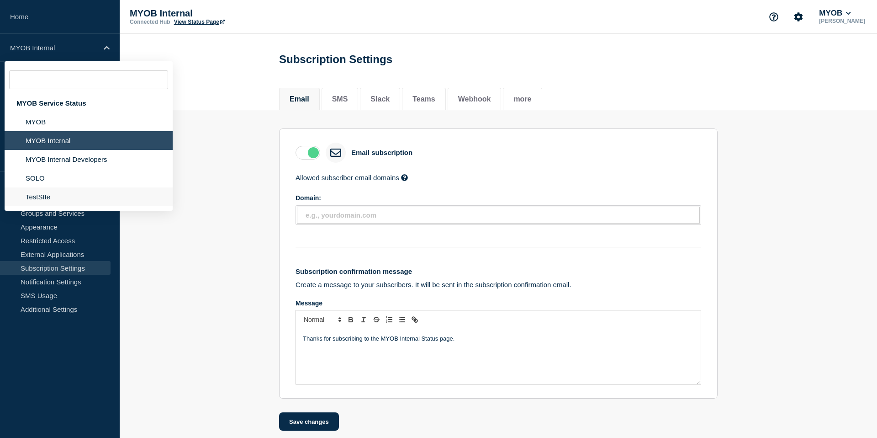
click at [57, 206] on li "TestSIte" at bounding box center [89, 196] width 168 height 19
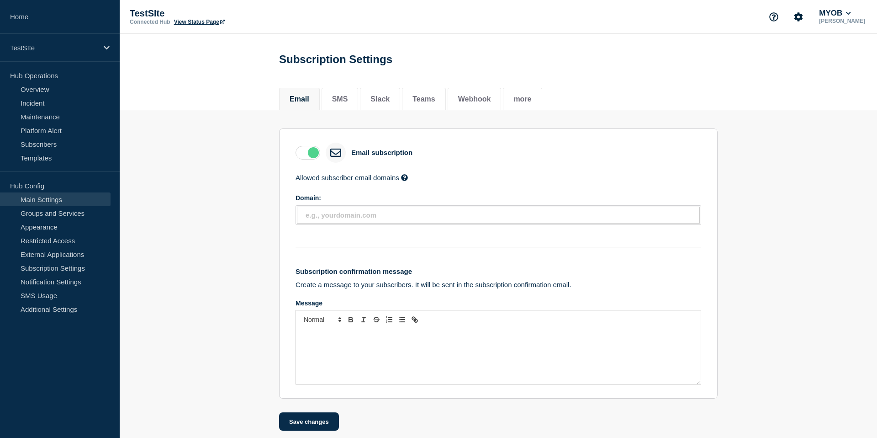
click at [57, 202] on link "Main Settings" at bounding box center [55, 199] width 111 height 14
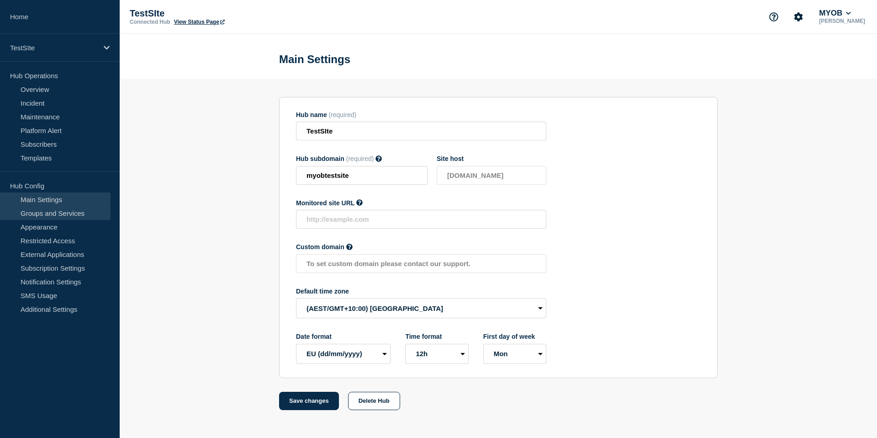
click at [57, 212] on link "Groups and Services" at bounding box center [55, 213] width 111 height 14
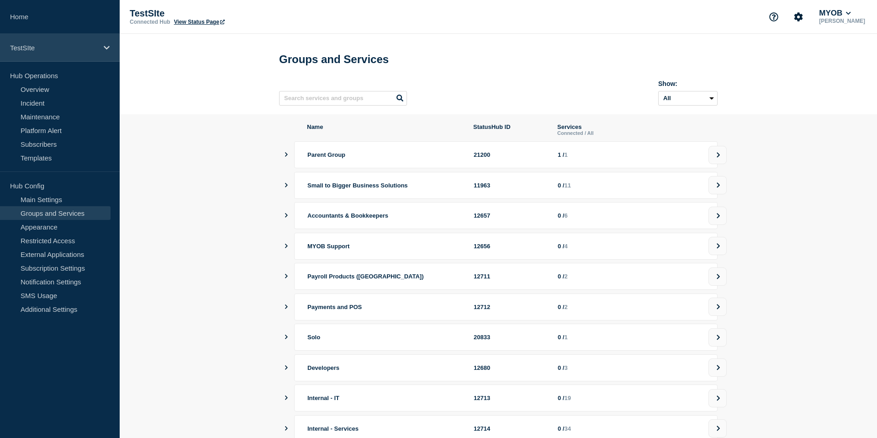
click at [86, 53] on div "TestSIte" at bounding box center [60, 48] width 120 height 28
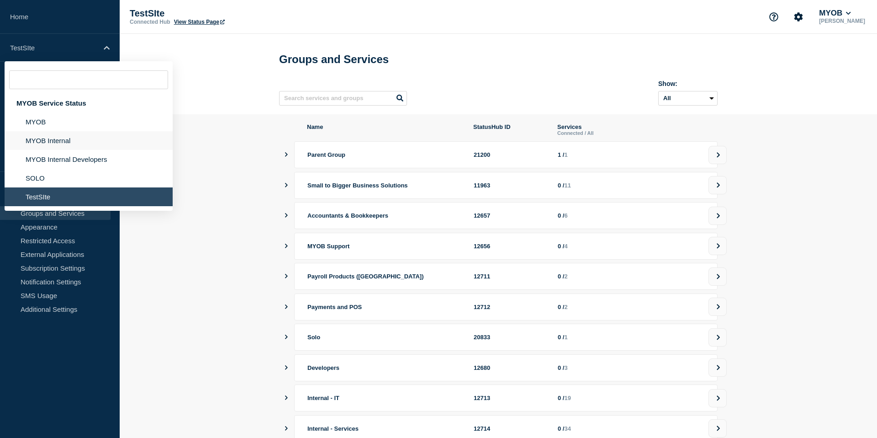
click at [55, 144] on li "MYOB Internal" at bounding box center [89, 140] width 168 height 19
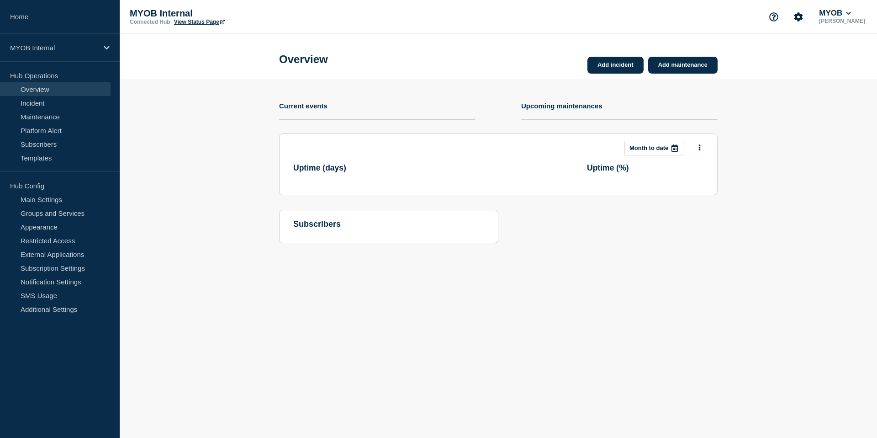
click at [164, 110] on section "Add incident Add maintenance Current events Upcoming maintenances This month Mo…" at bounding box center [499, 168] width 758 height 178
